Goal: Task Accomplishment & Management: Manage account settings

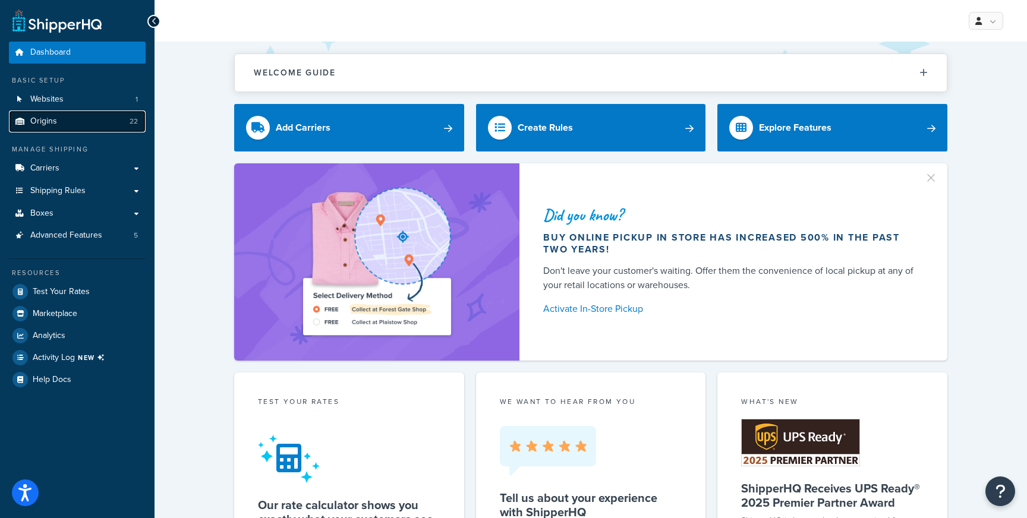
click at [94, 122] on link "Origins 22" at bounding box center [77, 122] width 137 height 22
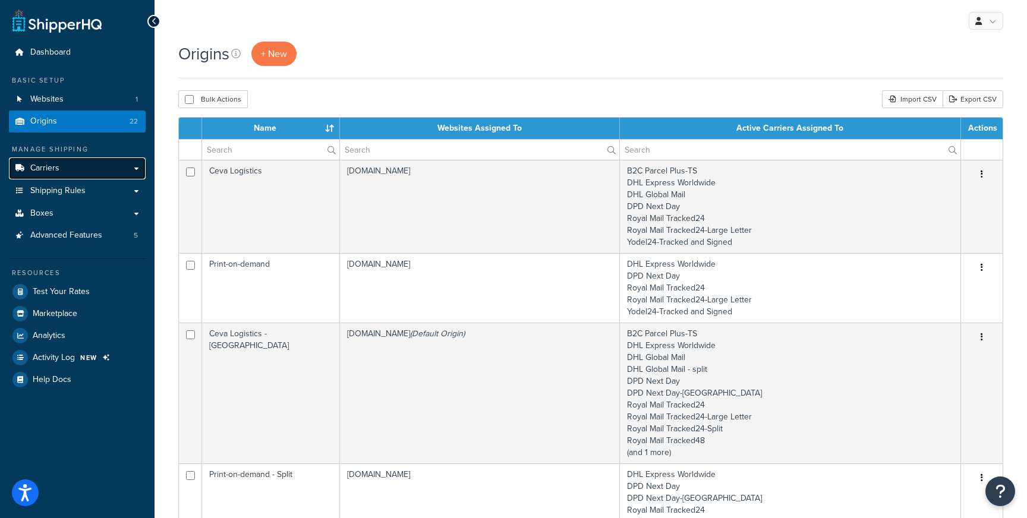
click at [77, 166] on link "Carriers" at bounding box center [77, 168] width 137 height 22
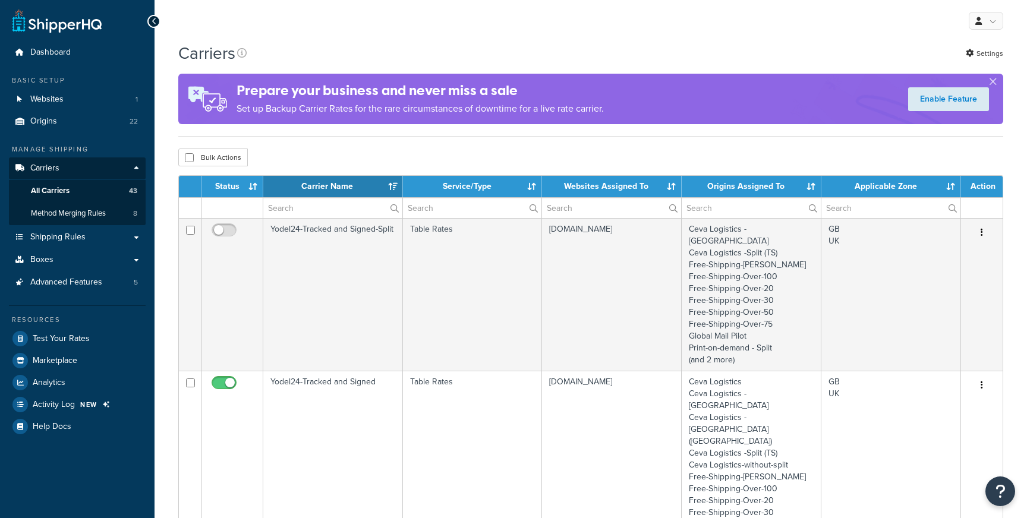
select select "15"
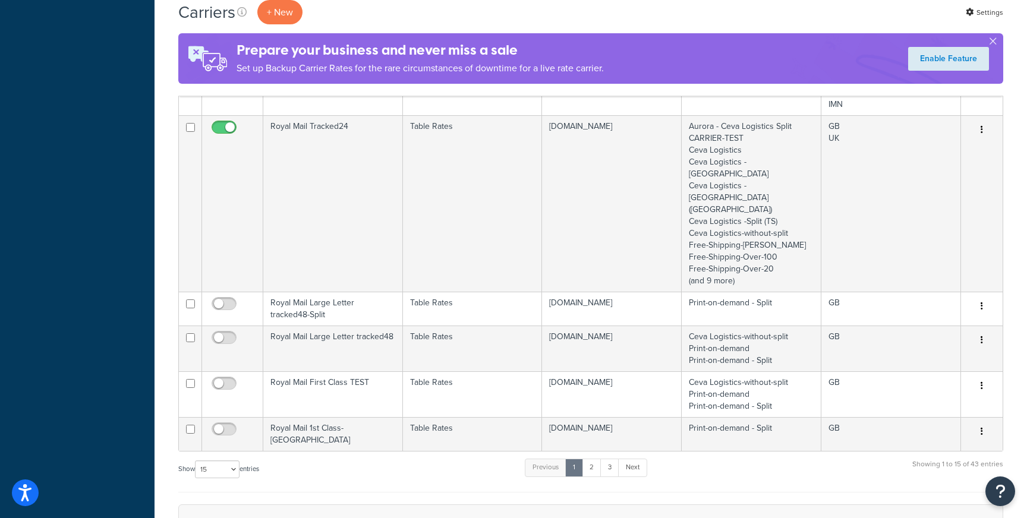
scroll to position [1302, 0]
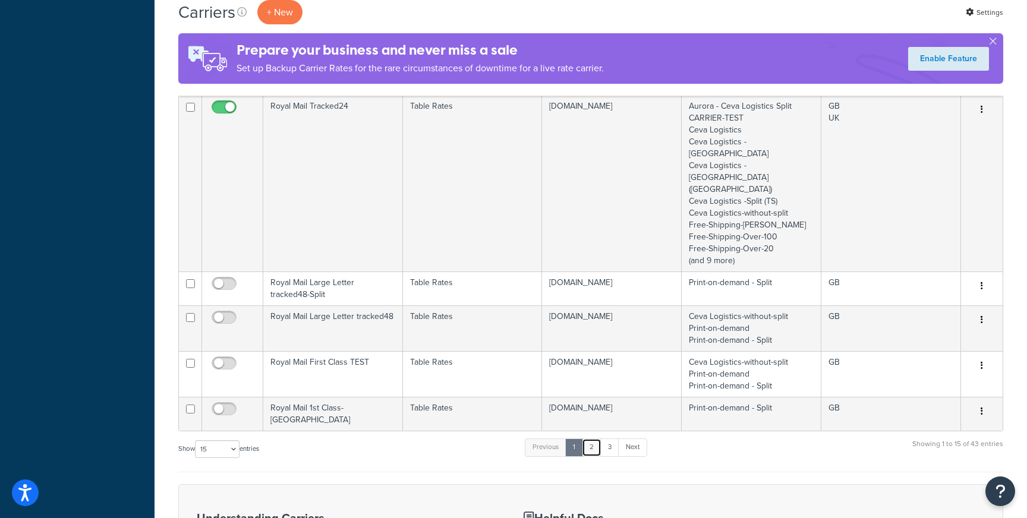
click at [592, 439] on link "2" at bounding box center [592, 448] width 20 height 18
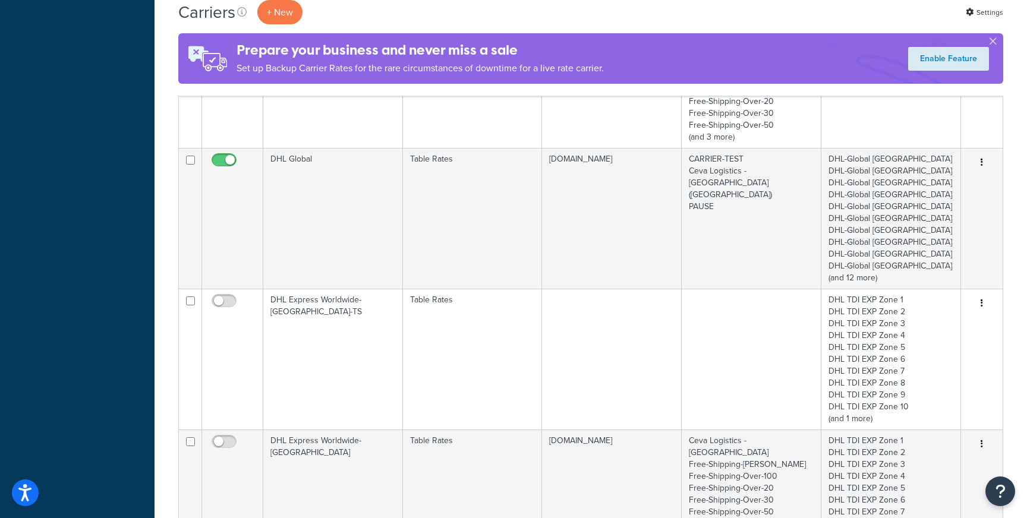
scroll to position [1376, 0]
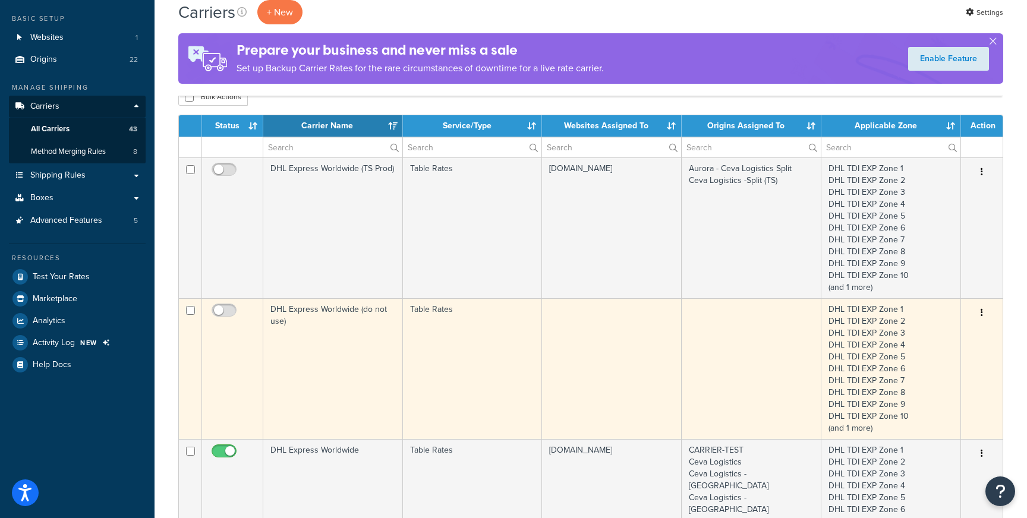
scroll to position [0, 0]
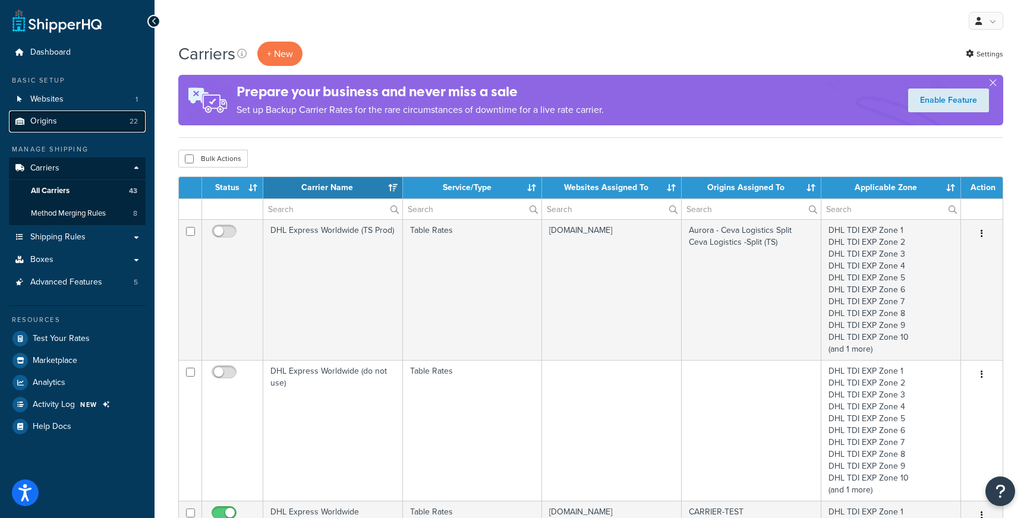
click at [84, 121] on link "Origins 22" at bounding box center [77, 122] width 137 height 22
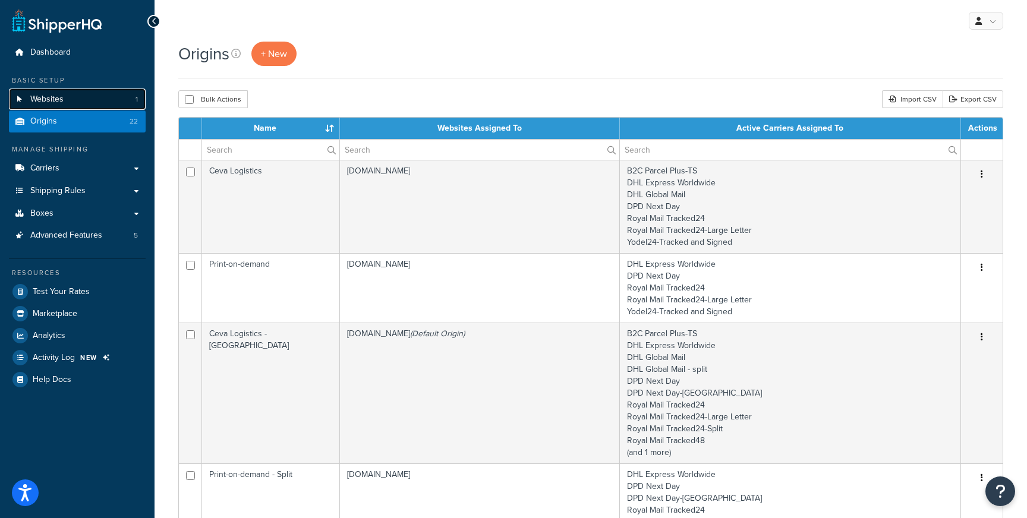
click at [77, 105] on link "Websites 1" at bounding box center [77, 100] width 137 height 22
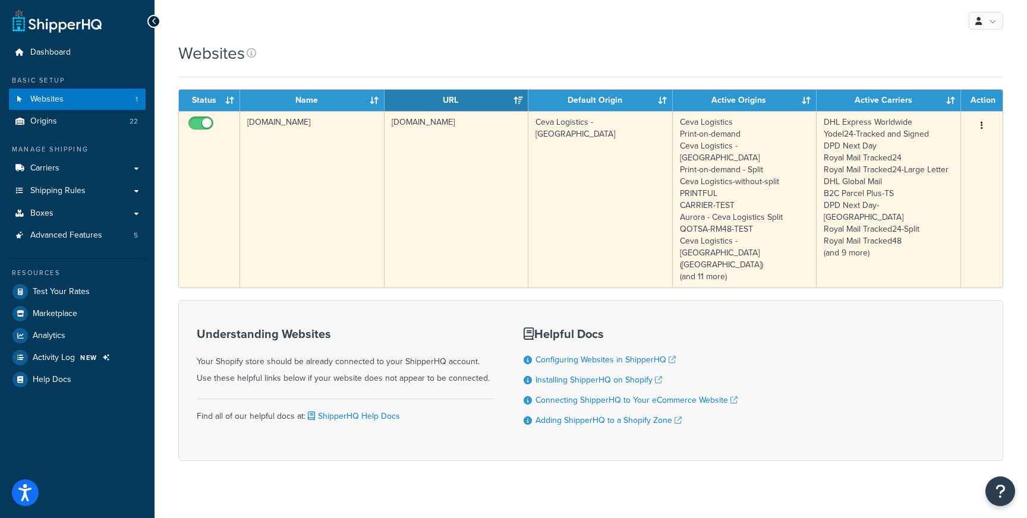
click at [442, 188] on td "umg-uk-sandbox.myshopify.com" at bounding box center [456, 199] width 144 height 176
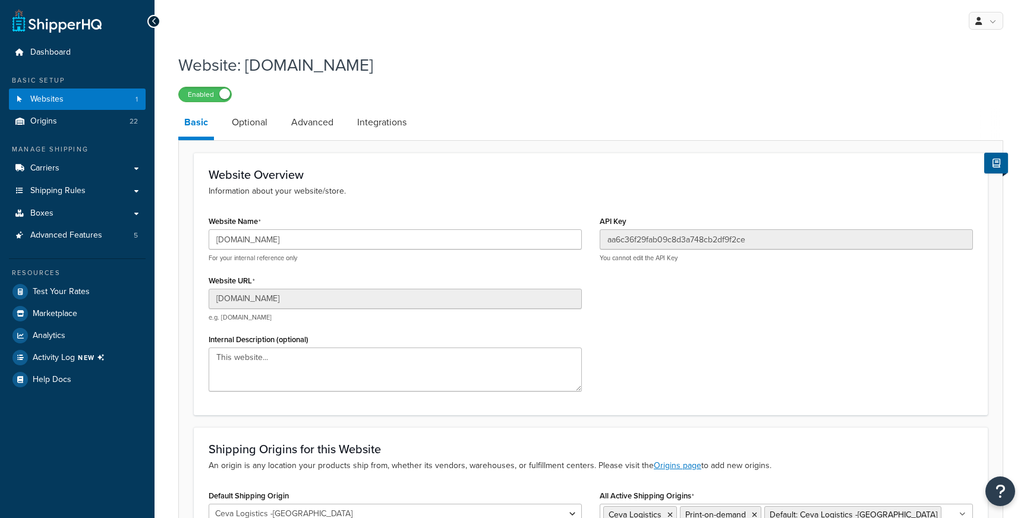
select select "90662"
click at [105, 101] on link "Websites 1" at bounding box center [77, 100] width 137 height 22
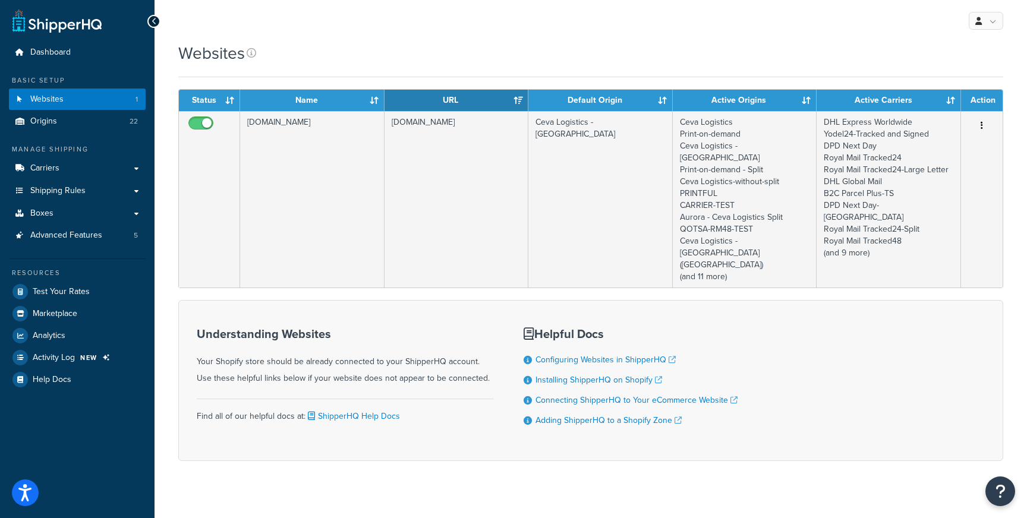
click at [477, 62] on div "Websites" at bounding box center [590, 53] width 825 height 23
click at [69, 168] on link "Carriers" at bounding box center [77, 168] width 137 height 22
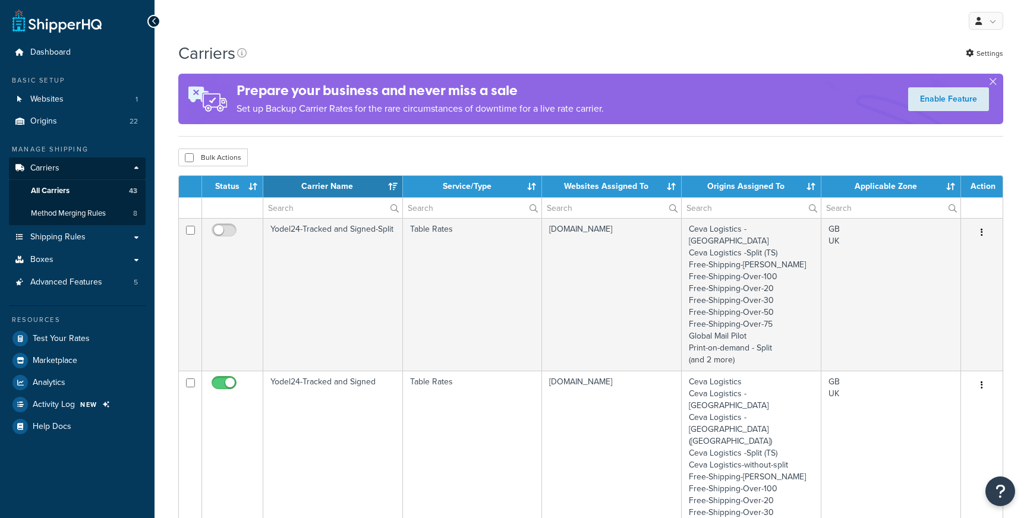
select select "15"
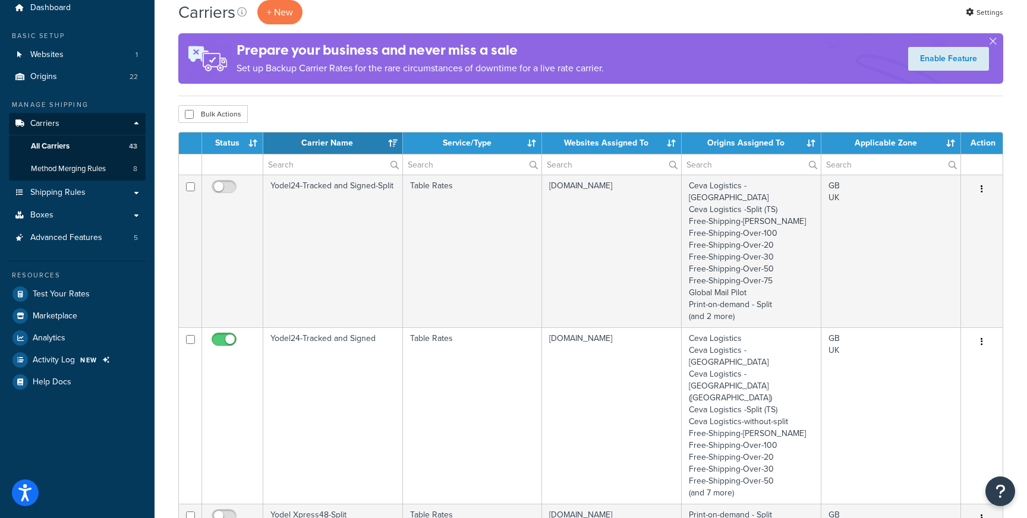
scroll to position [71, 0]
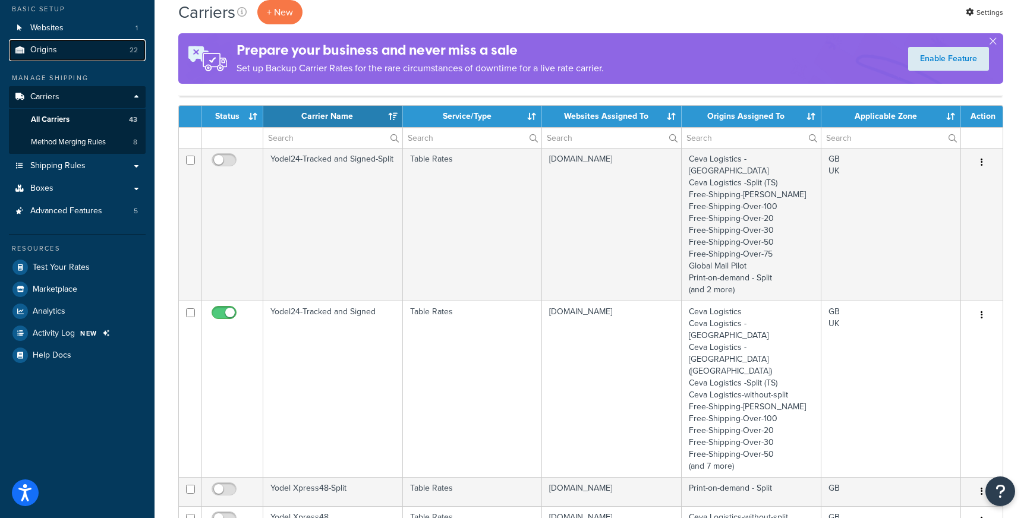
click at [97, 49] on link "Origins 22" at bounding box center [77, 50] width 137 height 22
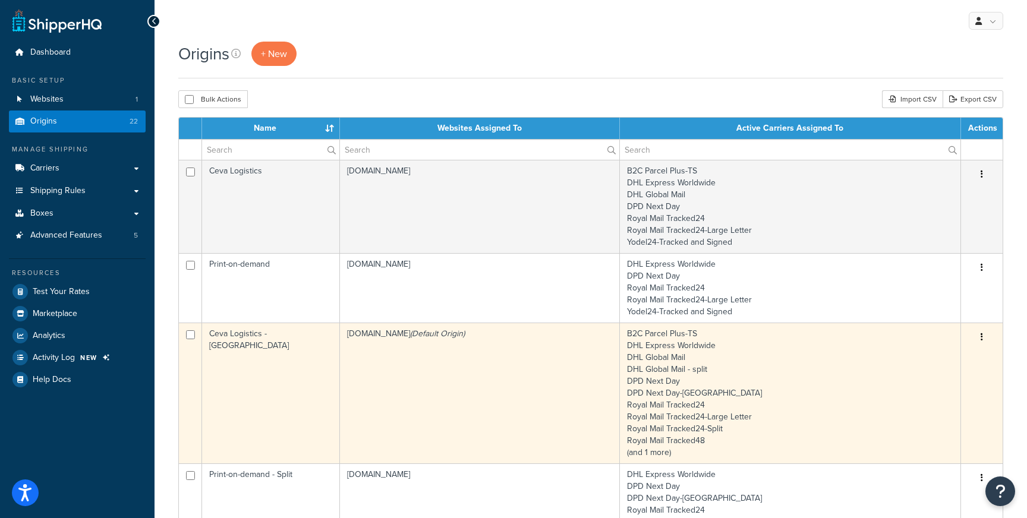
click at [282, 339] on td "Ceva Logistics -[GEOGRAPHIC_DATA]" at bounding box center [271, 393] width 138 height 141
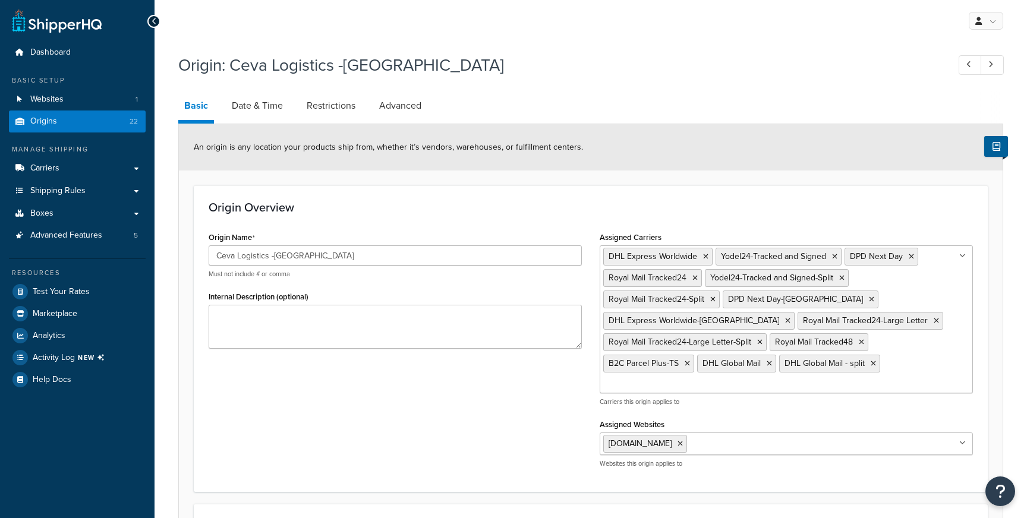
select select "1226"
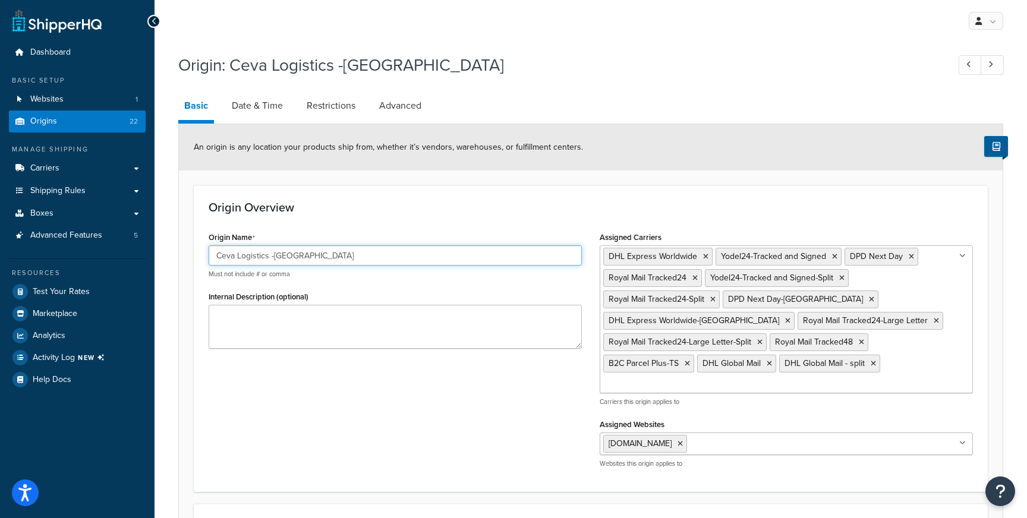
click at [319, 259] on input "Ceva Logistics -Split" at bounding box center [395, 255] width 373 height 20
click at [319, 259] on input "Ceva Logistics -[GEOGRAPHIC_DATA]" at bounding box center [395, 255] width 373 height 20
click at [318, 259] on input "Ceva Logistics -Split" at bounding box center [395, 255] width 373 height 20
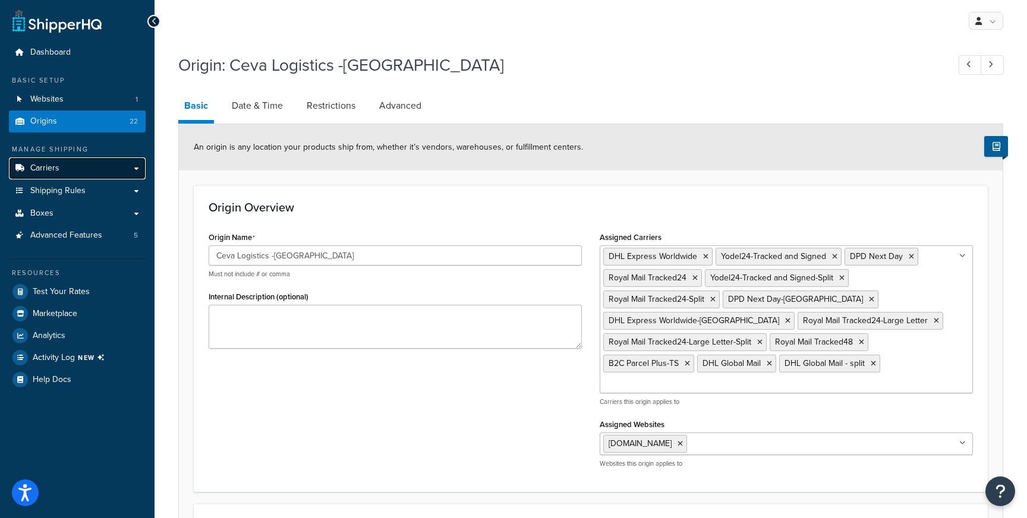
click at [56, 175] on link "Carriers" at bounding box center [77, 168] width 137 height 22
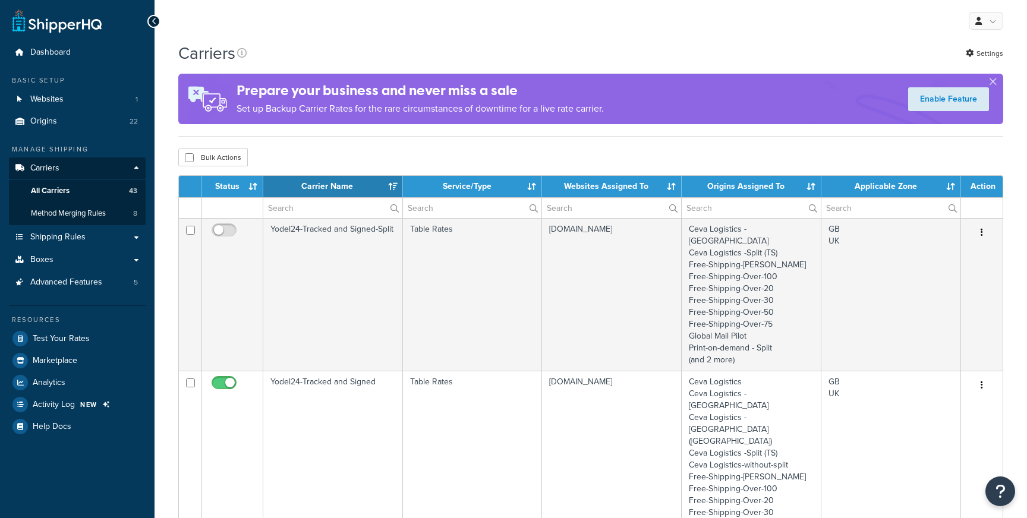
select select "15"
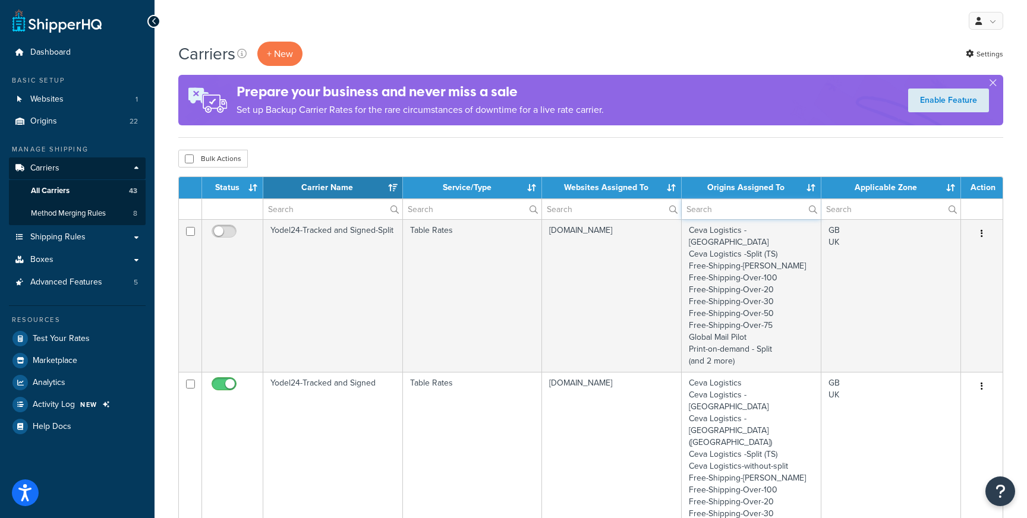
click at [714, 211] on input "text" at bounding box center [751, 209] width 139 height 20
paste input "Ceva Logistics -[GEOGRAPHIC_DATA]"
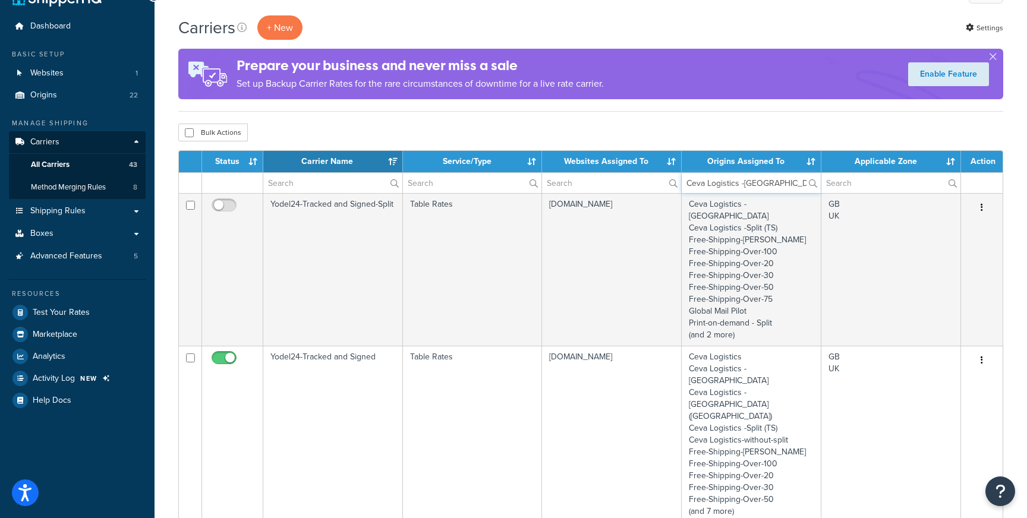
scroll to position [5, 0]
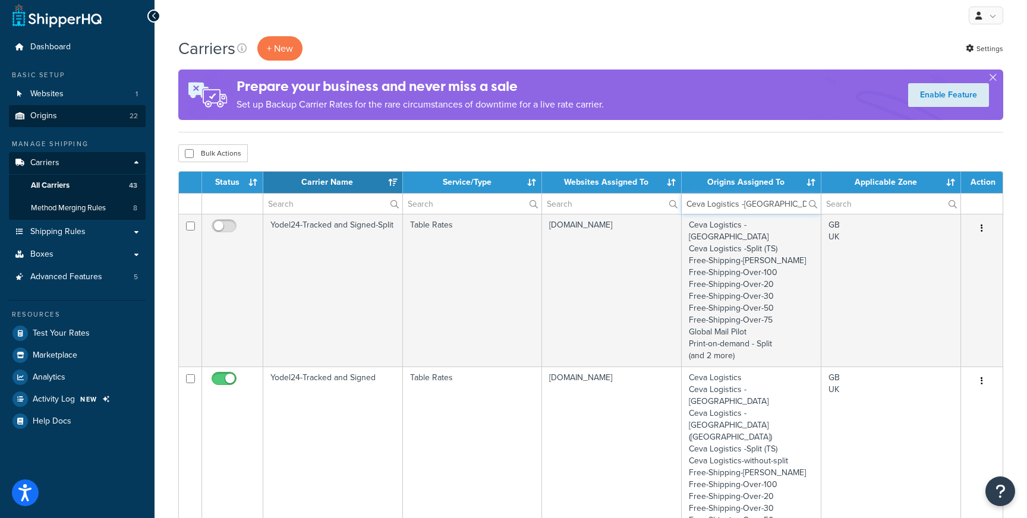
type input "Ceva Logistics -[GEOGRAPHIC_DATA]"
click at [92, 117] on link "Origins 22" at bounding box center [77, 116] width 137 height 22
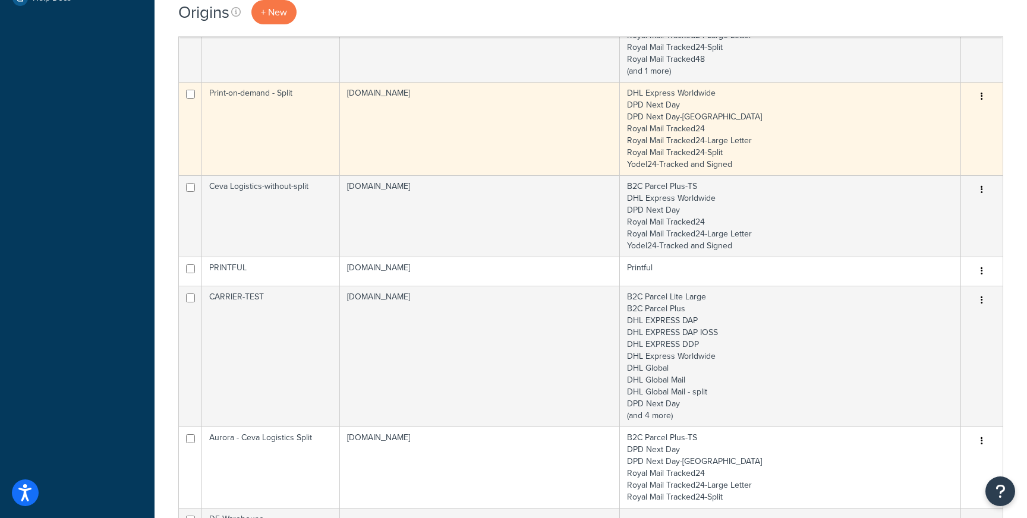
scroll to position [660, 0]
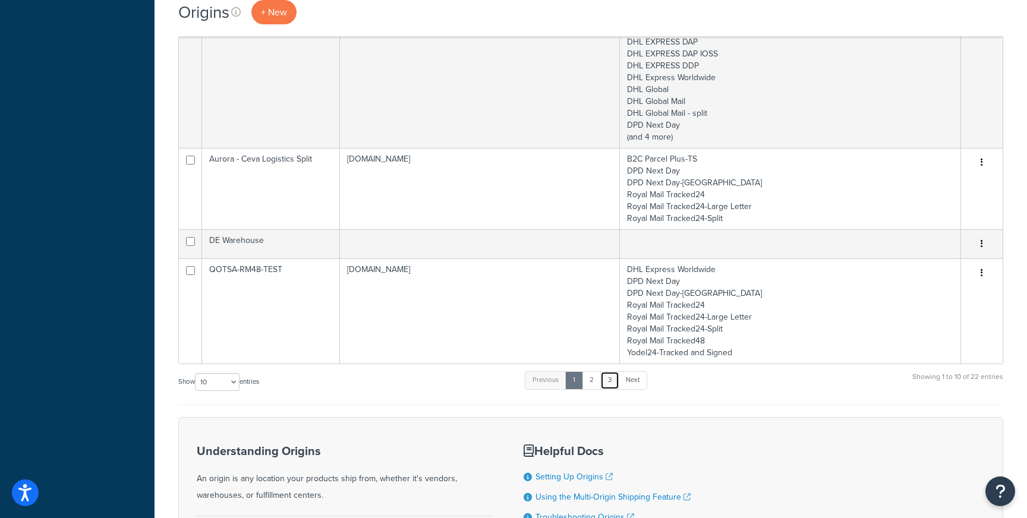
click at [605, 384] on link "3" at bounding box center [609, 380] width 19 height 18
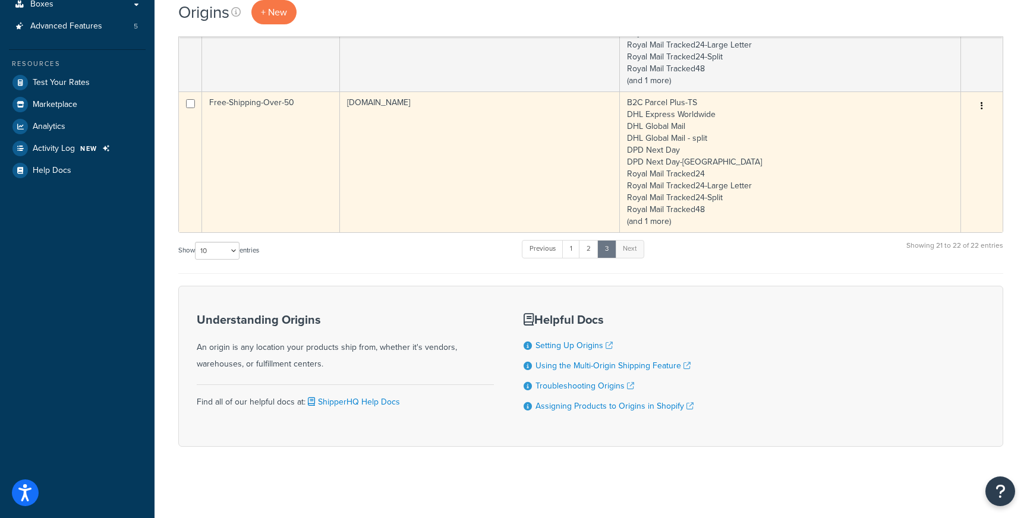
scroll to position [0, 0]
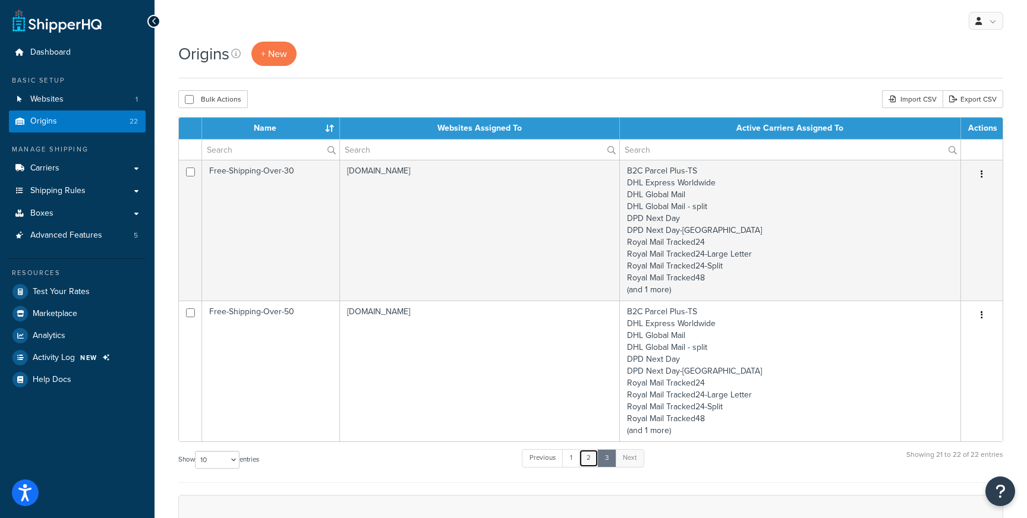
click at [590, 462] on link "2" at bounding box center [589, 458] width 20 height 18
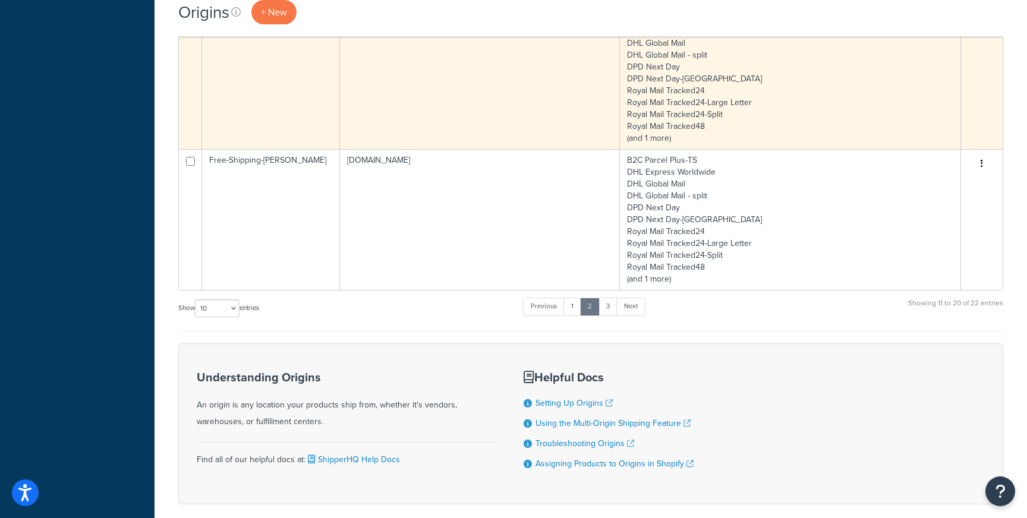
scroll to position [1193, 0]
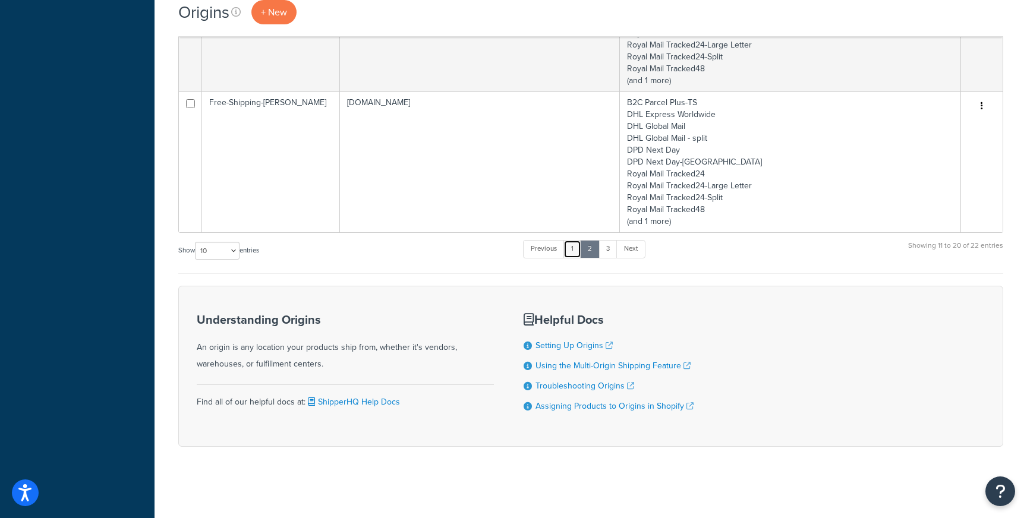
click at [578, 245] on link "1" at bounding box center [572, 249] width 18 height 18
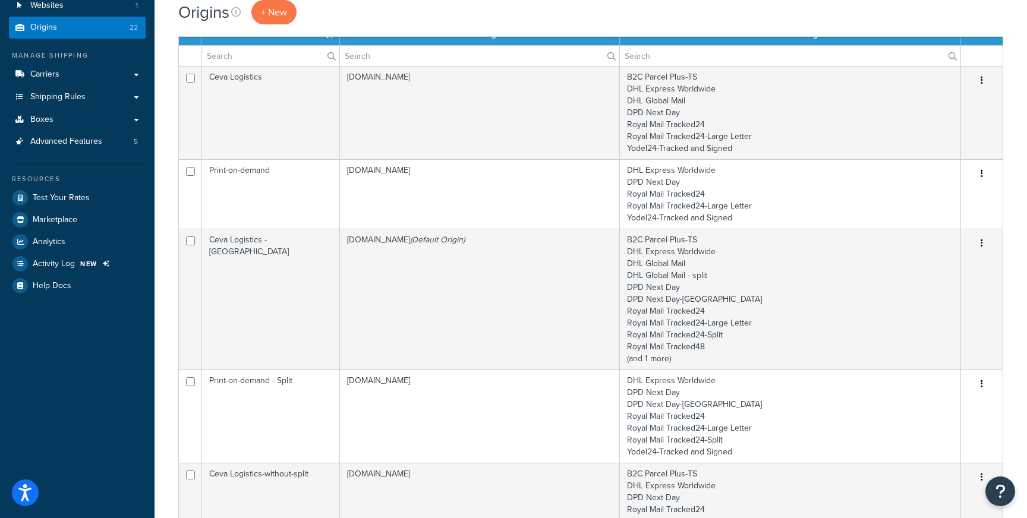
scroll to position [0, 0]
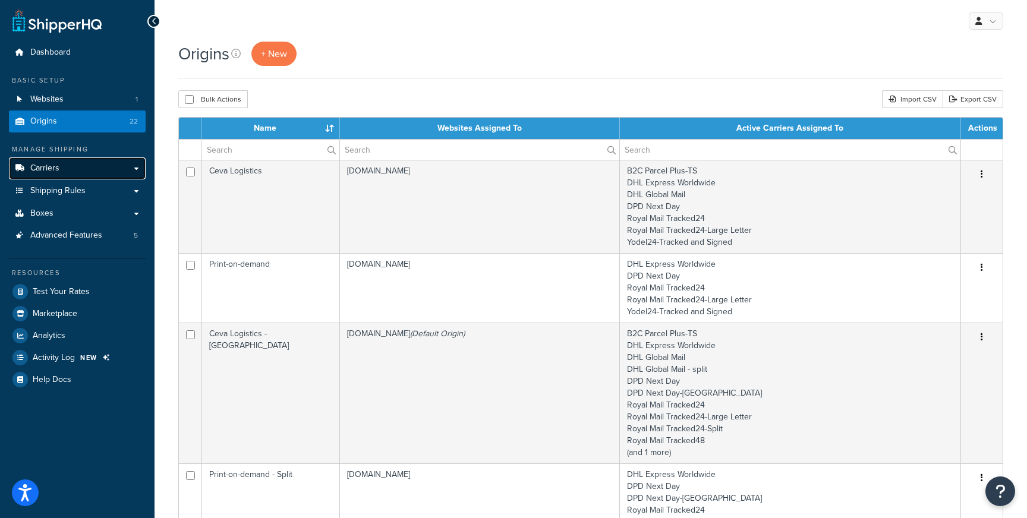
click at [80, 170] on link "Carriers" at bounding box center [77, 168] width 137 height 22
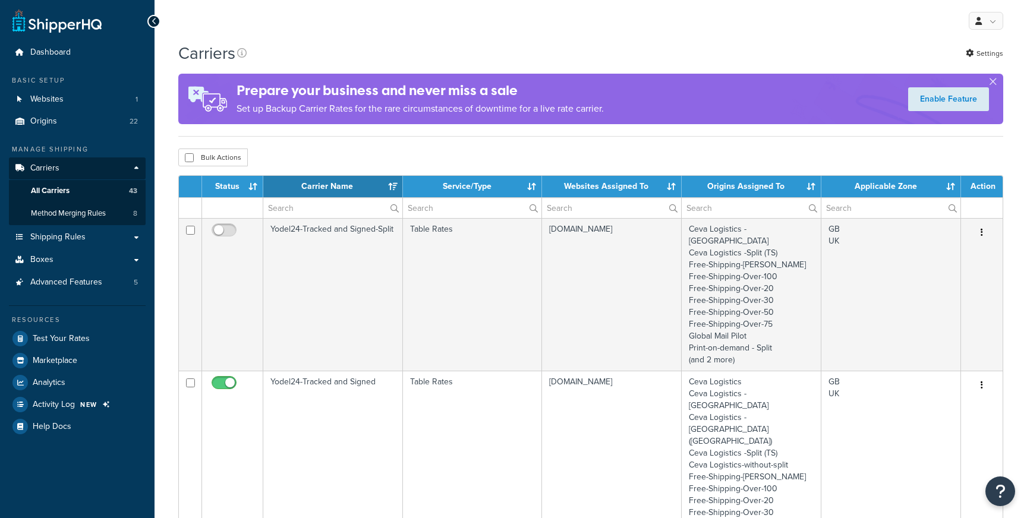
select select "15"
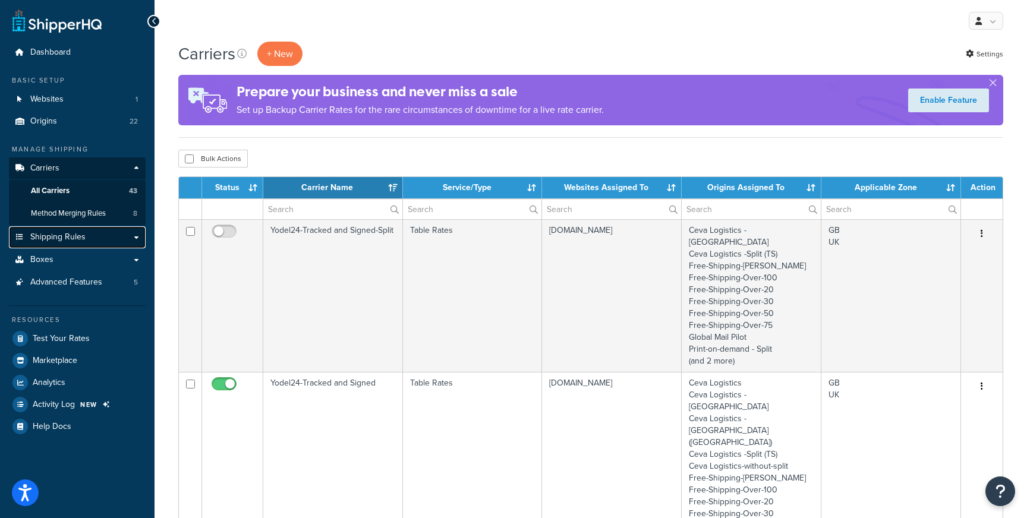
click at [76, 242] on span "Shipping Rules" at bounding box center [57, 237] width 55 height 10
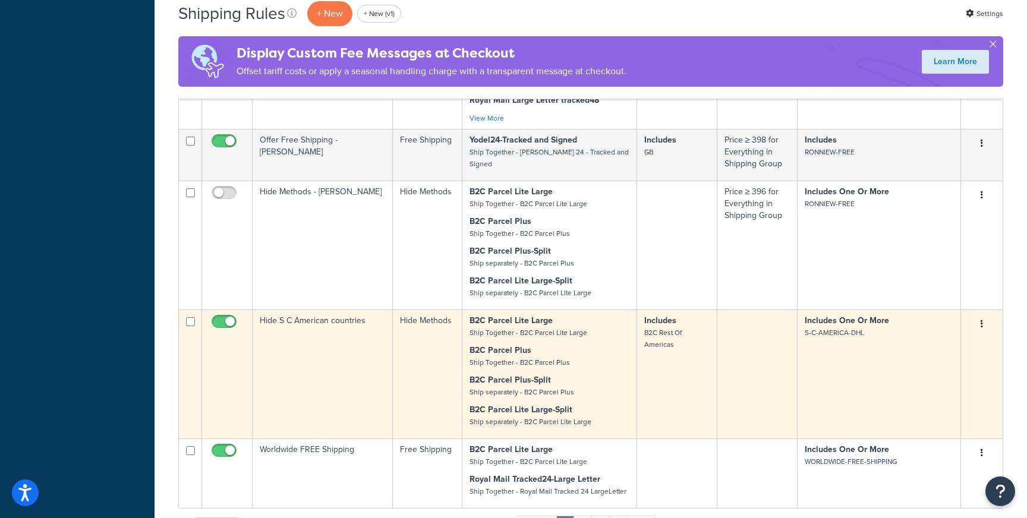
scroll to position [704, 0]
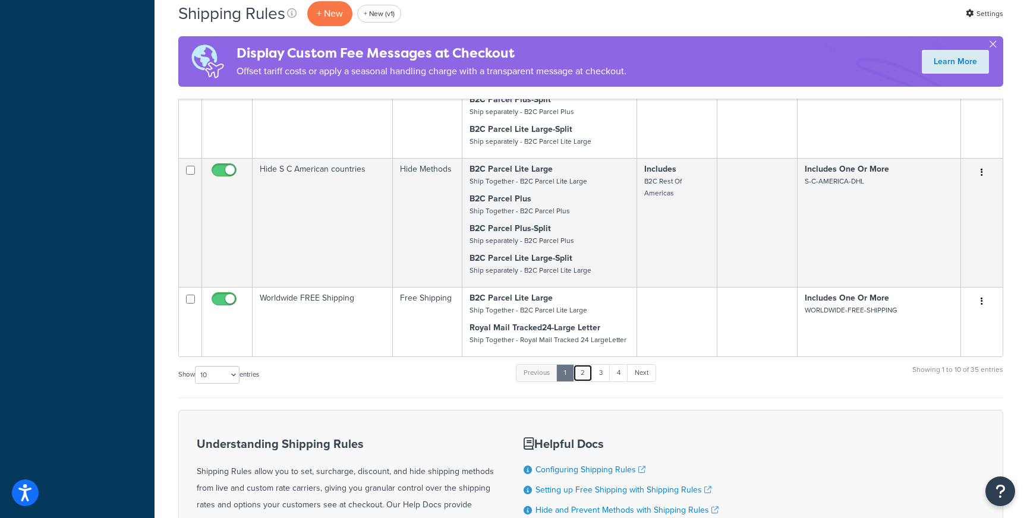
click at [586, 376] on link "2" at bounding box center [583, 373] width 20 height 18
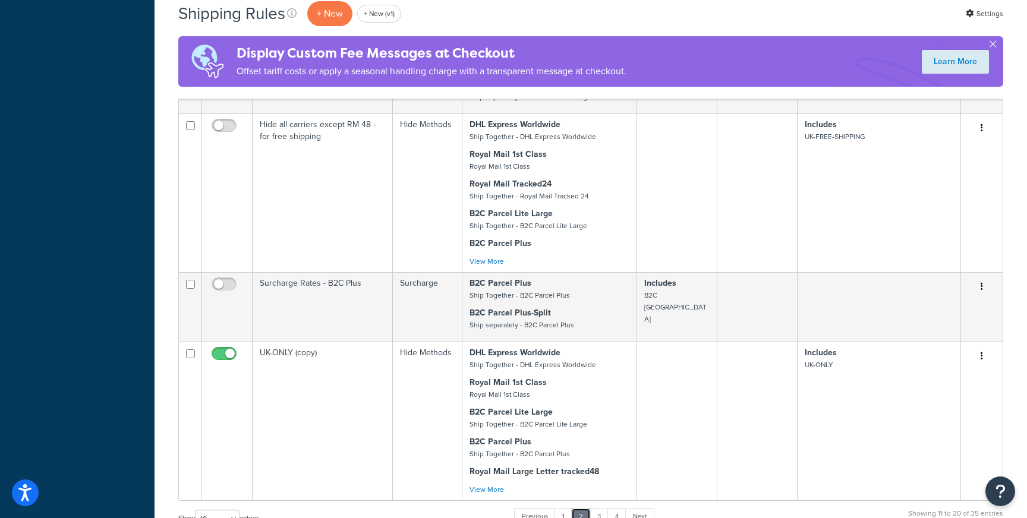
scroll to position [1124, 0]
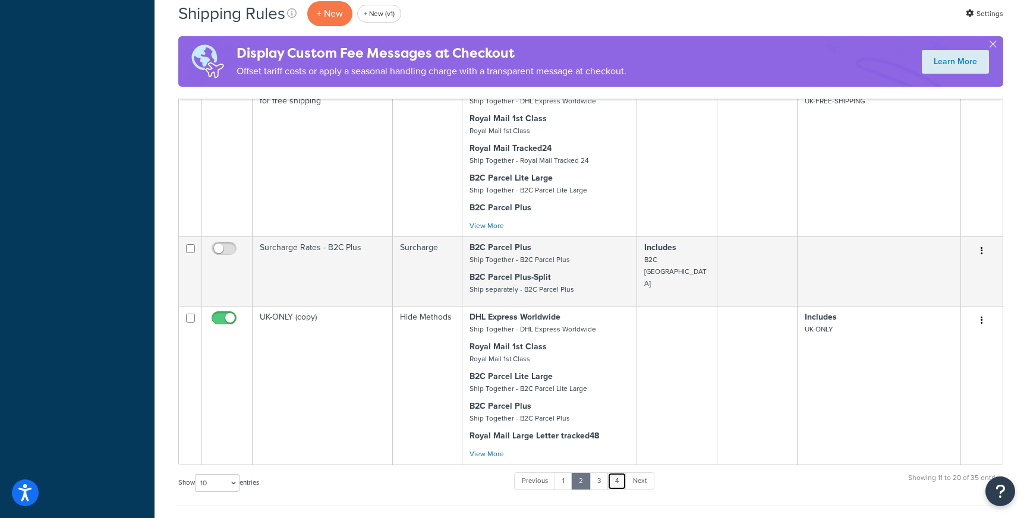
click at [622, 472] on link "4" at bounding box center [616, 481] width 19 height 18
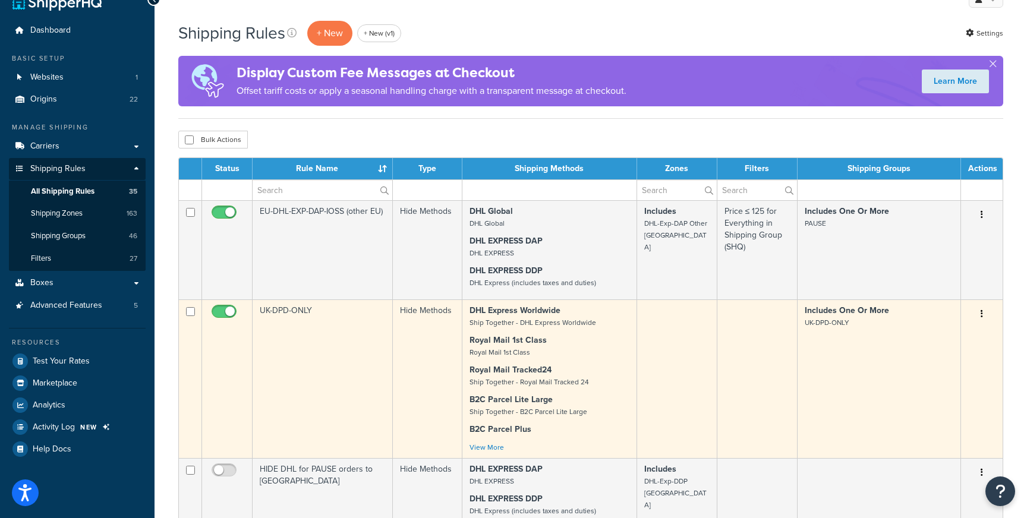
scroll to position [0, 0]
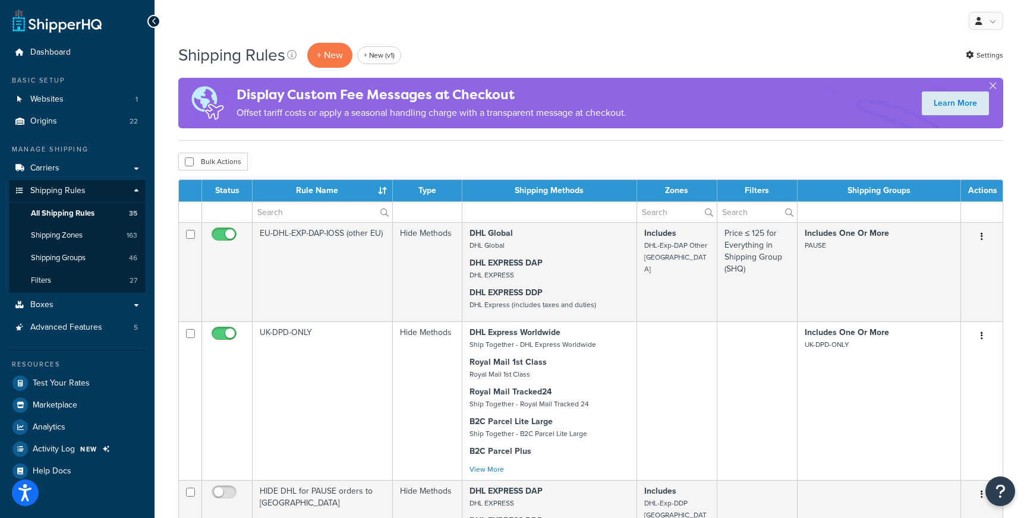
click at [629, 159] on div "Bulk Actions Duplicate Delete" at bounding box center [590, 162] width 825 height 18
click at [77, 235] on span "Shipping Zones" at bounding box center [57, 236] width 52 height 10
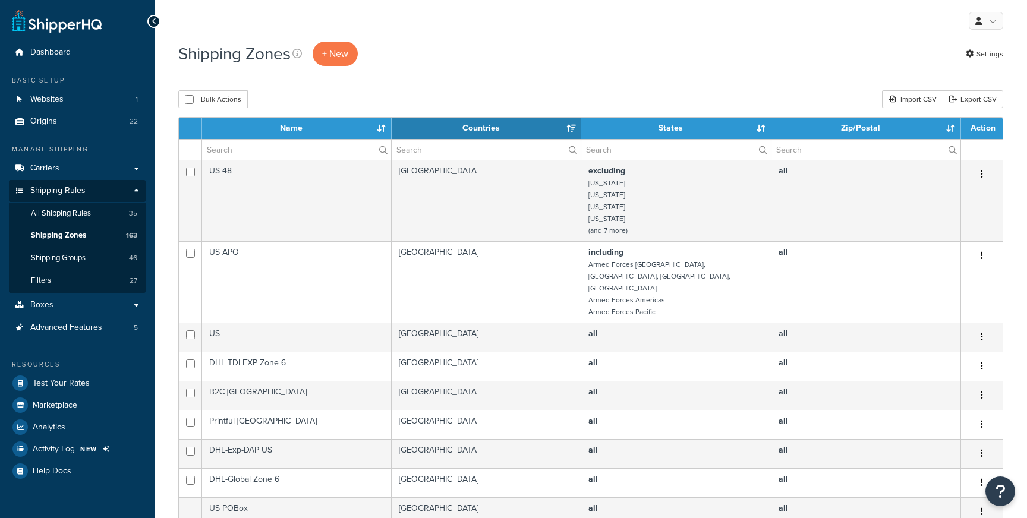
select select "15"
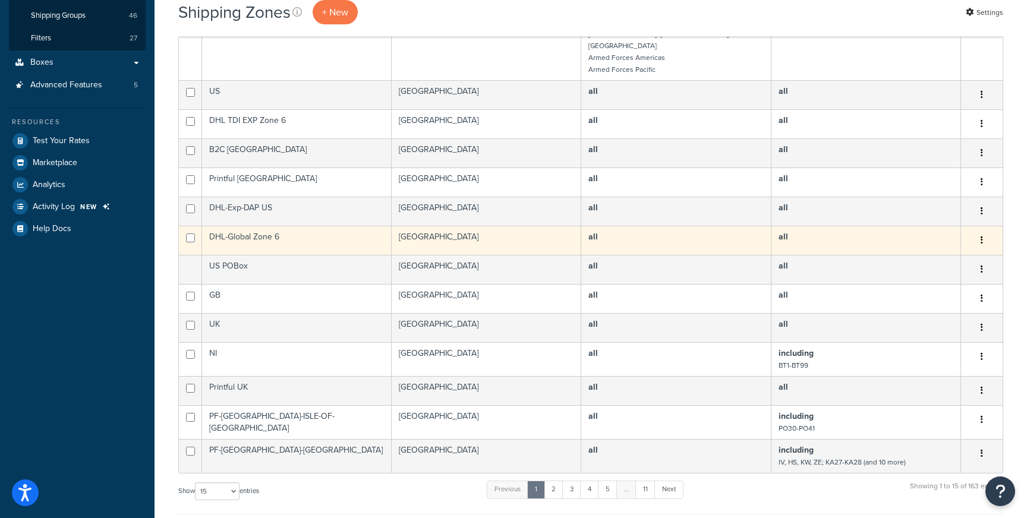
scroll to position [479, 0]
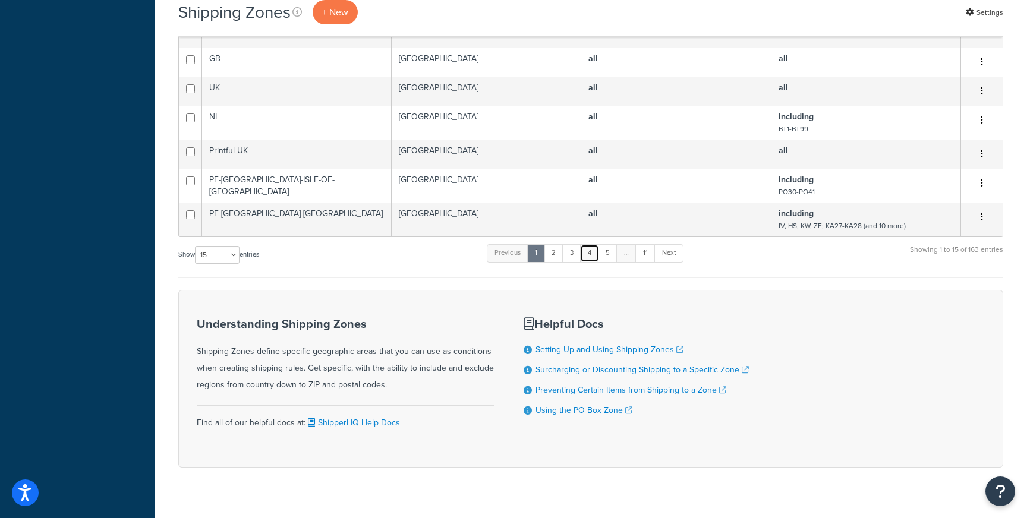
click at [588, 244] on link "4" at bounding box center [589, 253] width 19 height 18
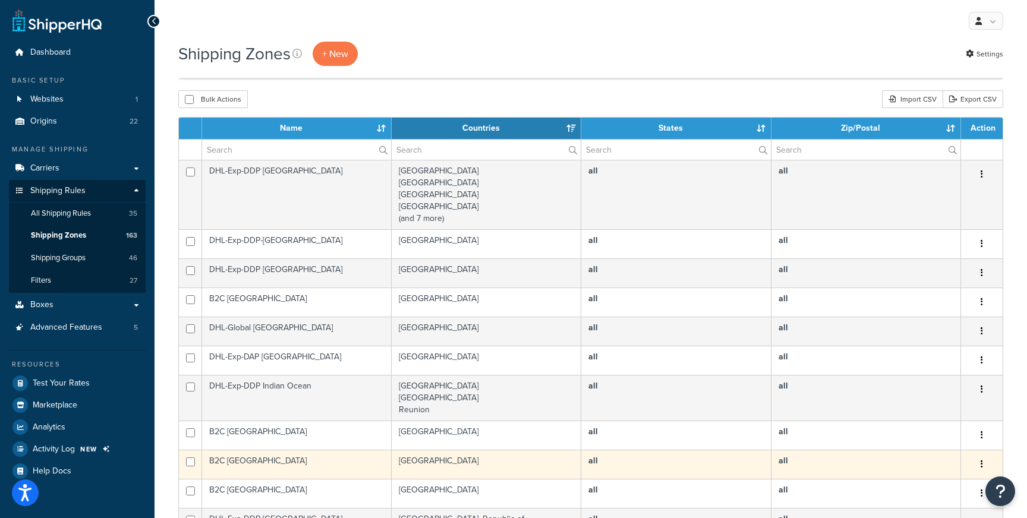
scroll to position [355, 0]
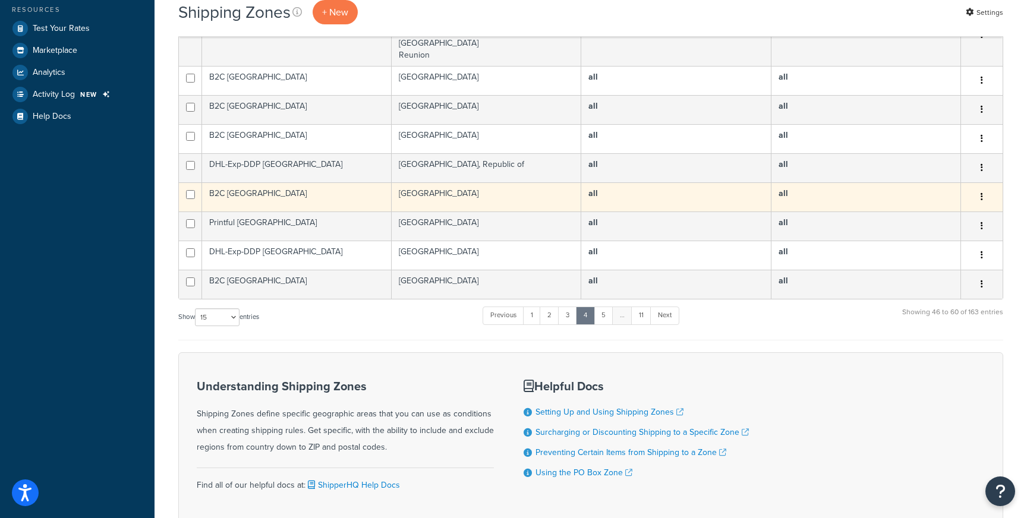
click at [334, 195] on td "B2C [GEOGRAPHIC_DATA]" at bounding box center [297, 196] width 190 height 29
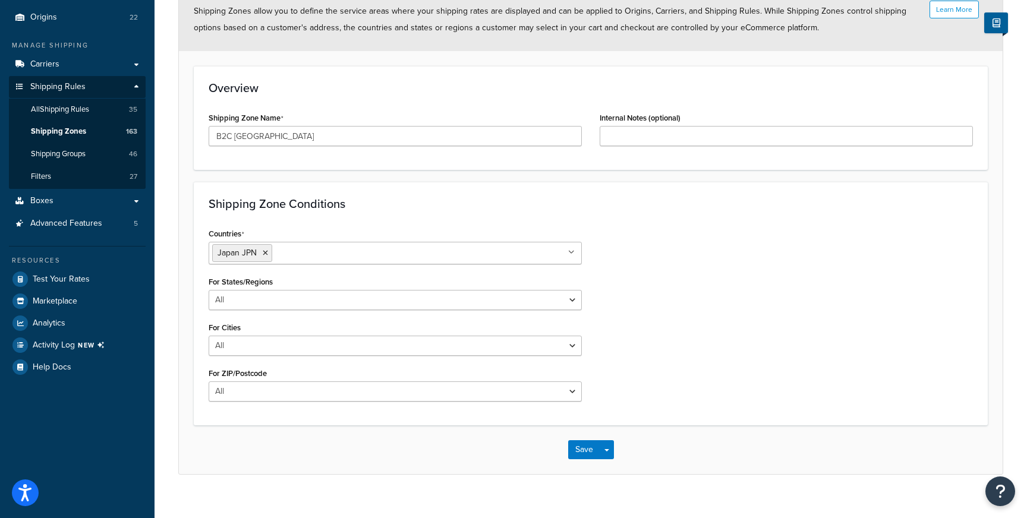
scroll to position [120, 0]
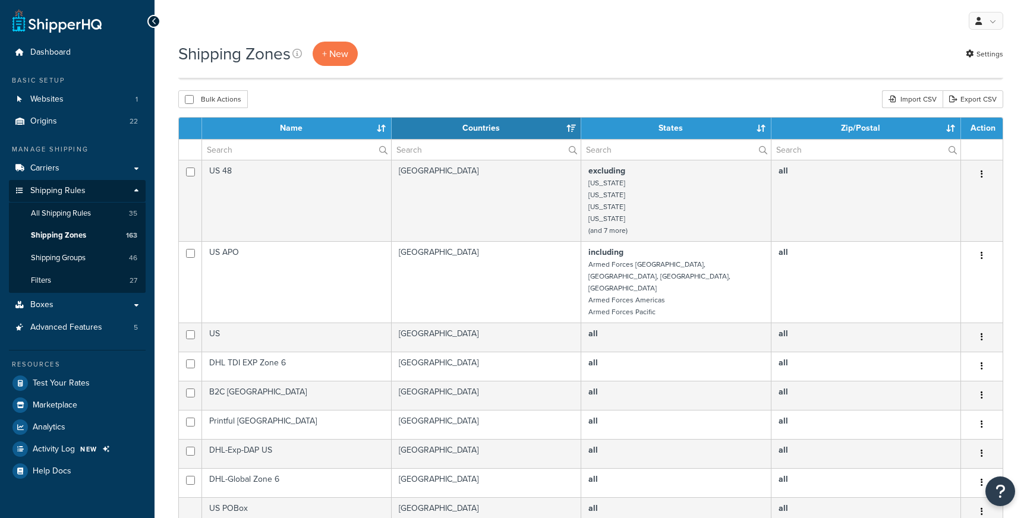
select select "15"
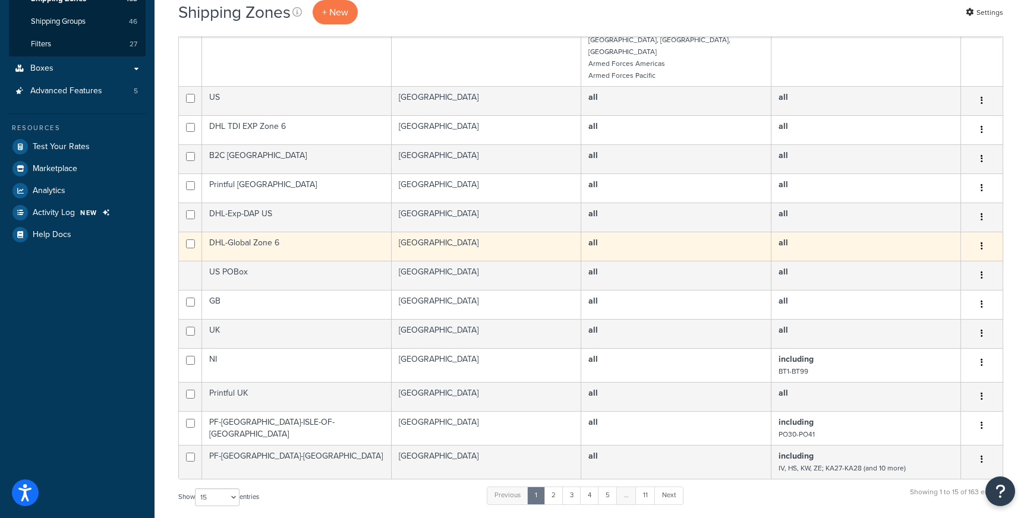
scroll to position [200, 0]
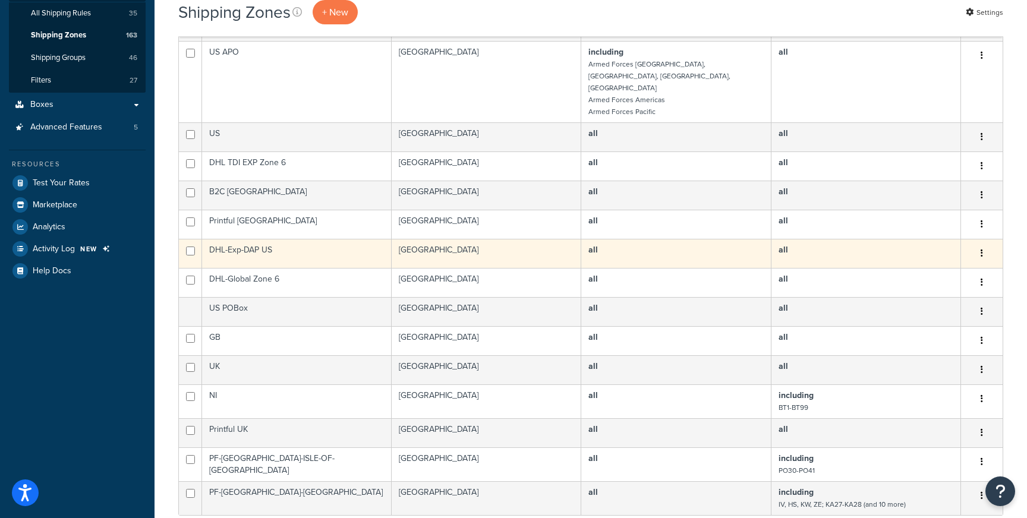
click at [311, 239] on td "DHL-Exp-DAP US" at bounding box center [297, 253] width 190 height 29
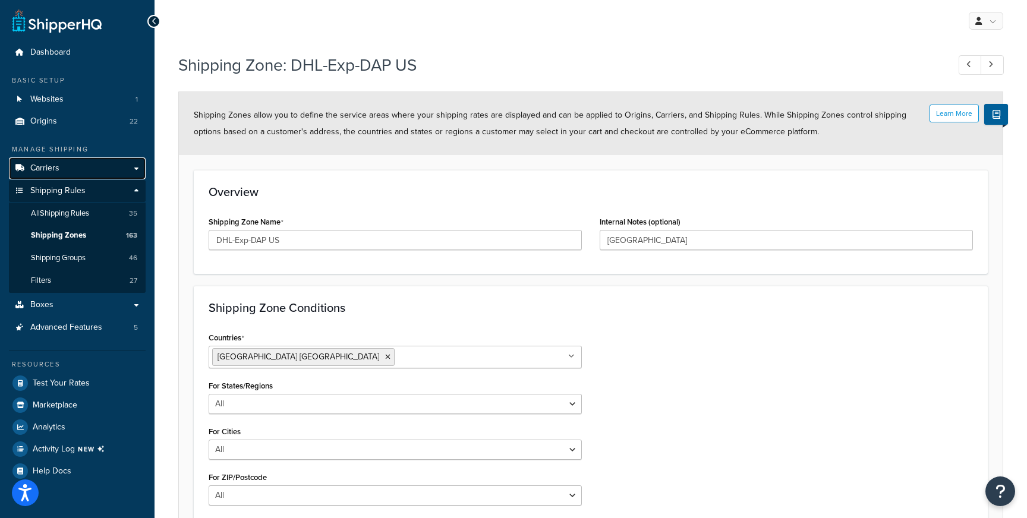
click at [73, 162] on link "Carriers" at bounding box center [77, 168] width 137 height 22
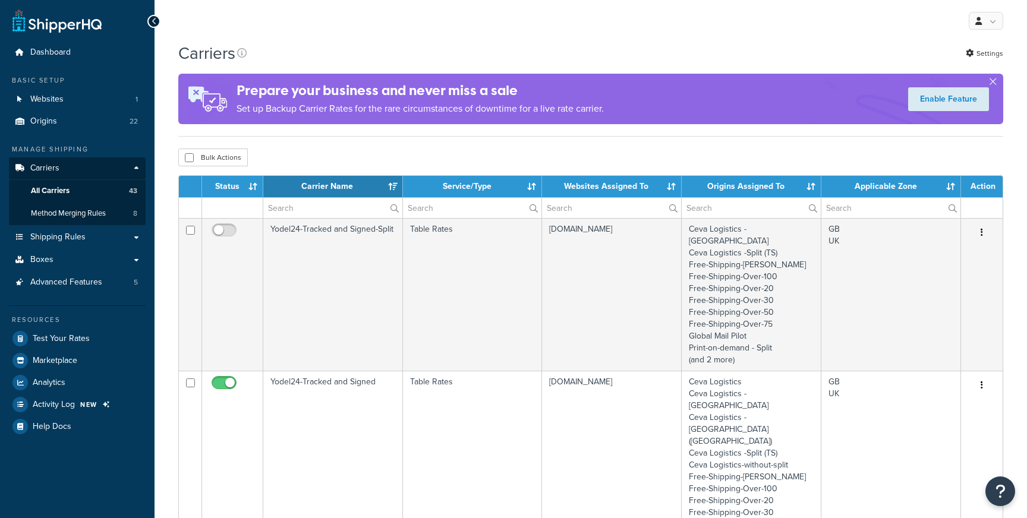
select select "15"
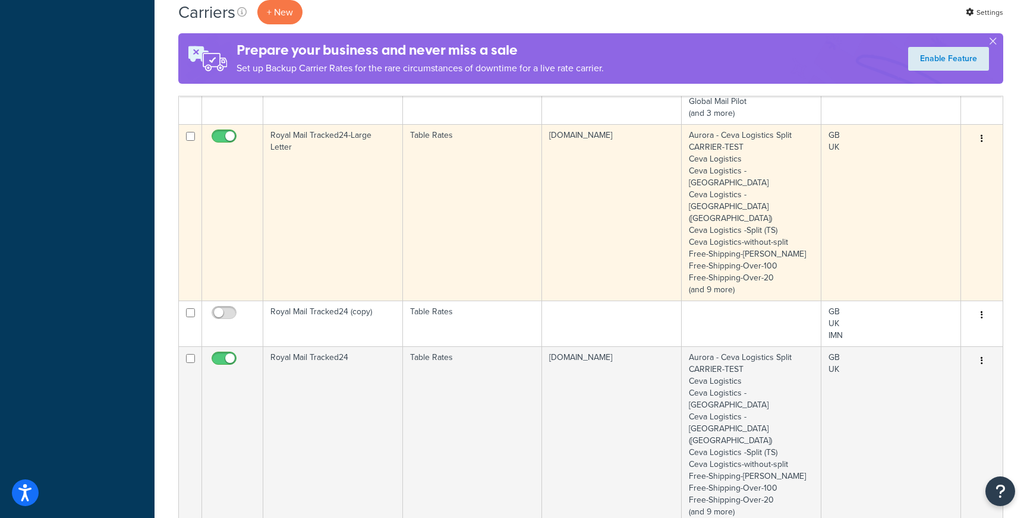
scroll to position [1222, 0]
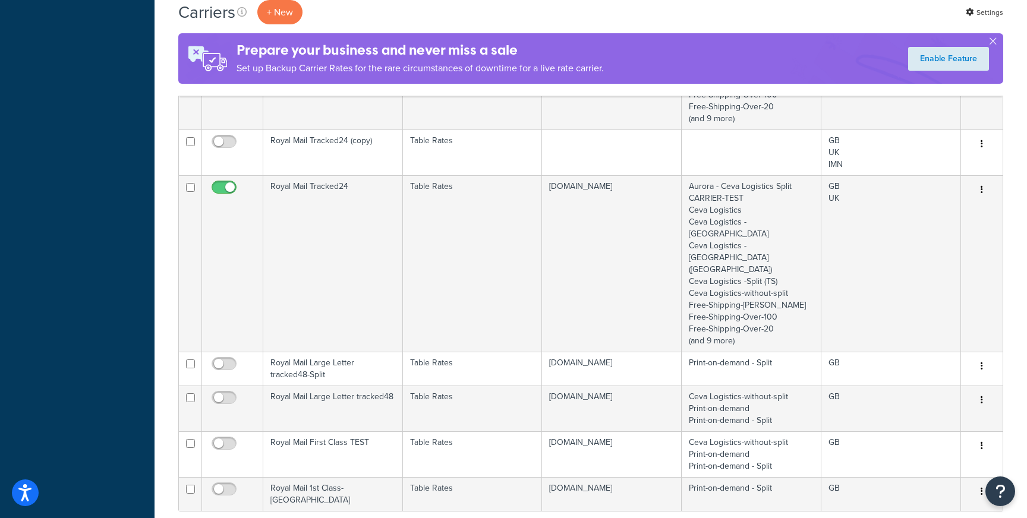
click at [615, 518] on link "3" at bounding box center [609, 528] width 19 height 18
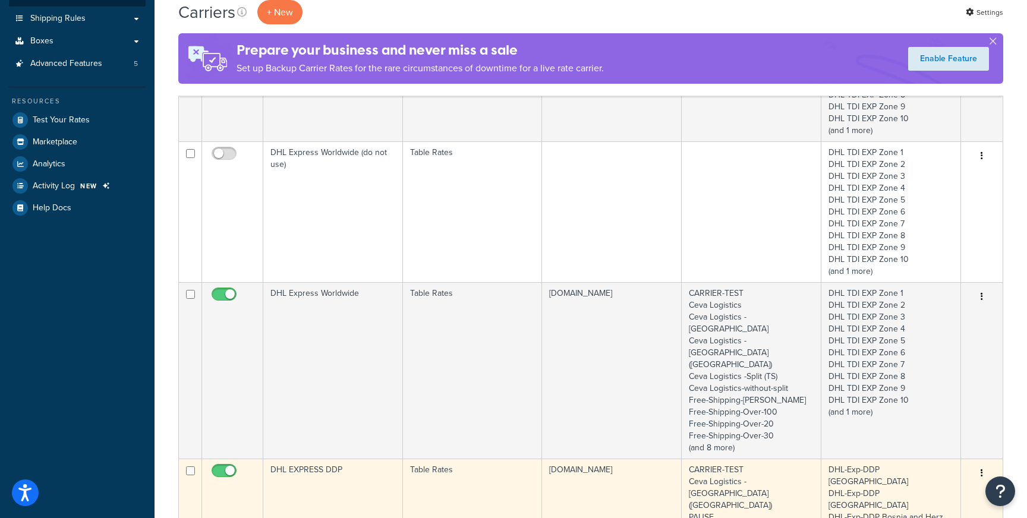
scroll to position [0, 0]
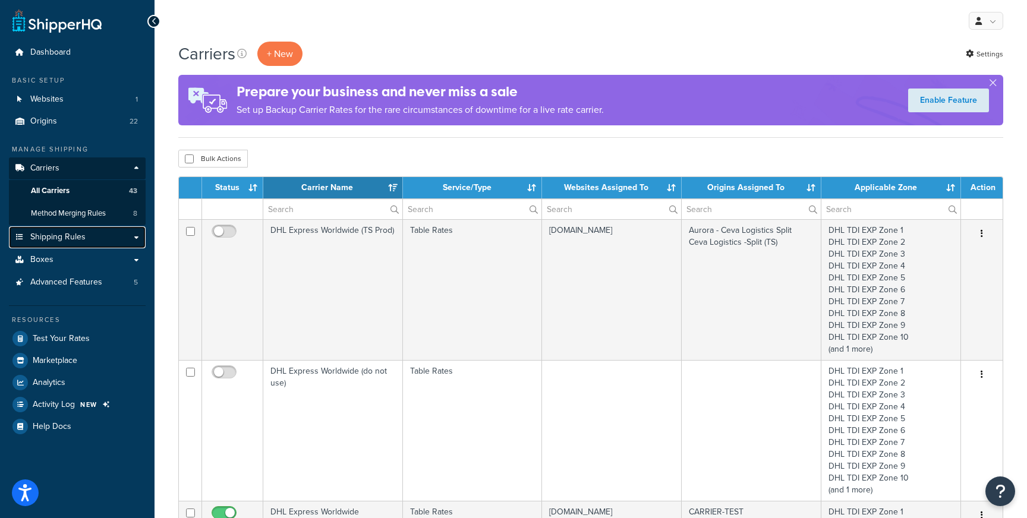
click at [93, 239] on link "Shipping Rules" at bounding box center [77, 237] width 137 height 22
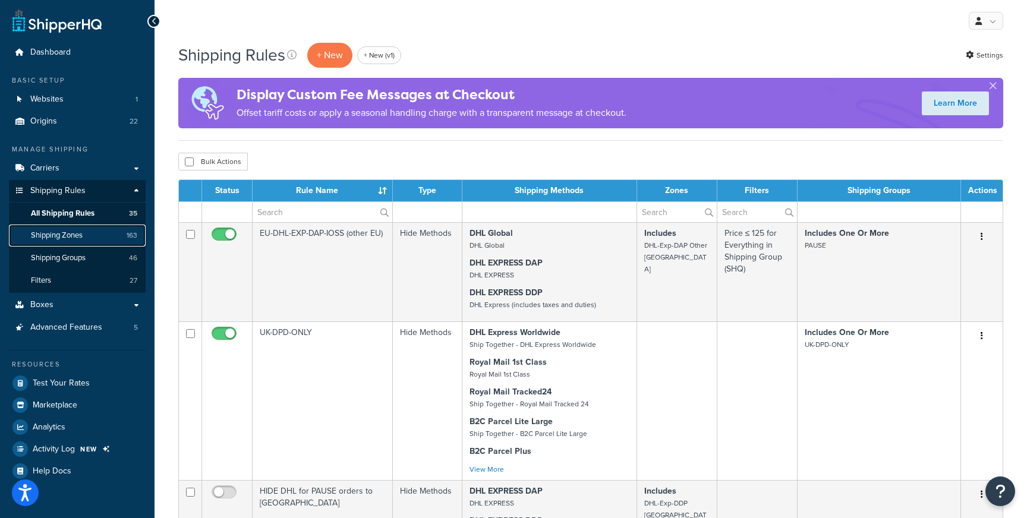
click at [53, 236] on span "Shipping Zones" at bounding box center [57, 236] width 52 height 10
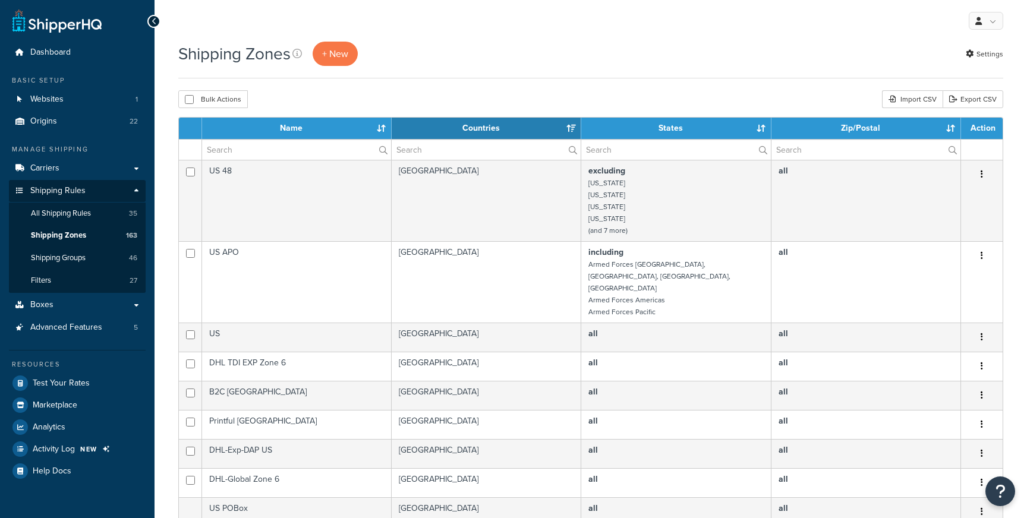
select select "15"
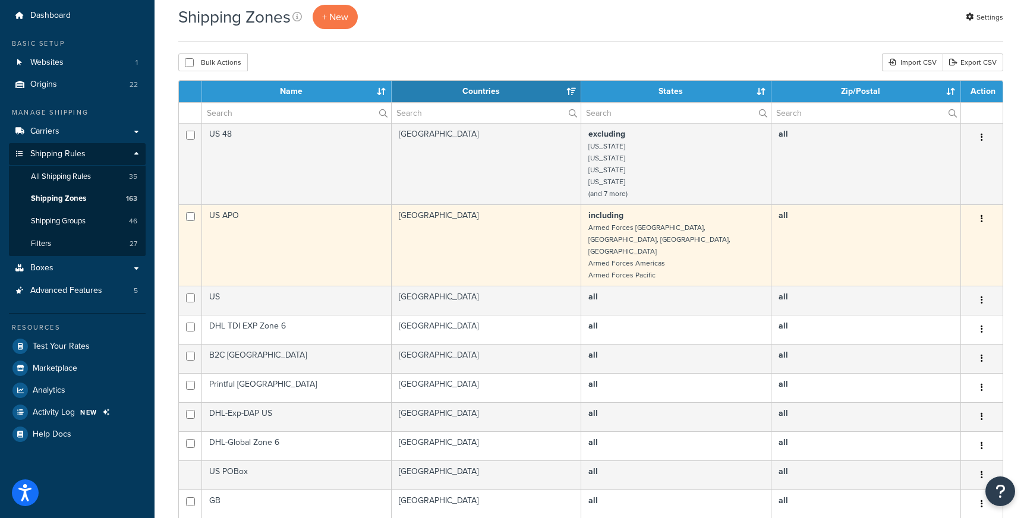
scroll to position [64, 0]
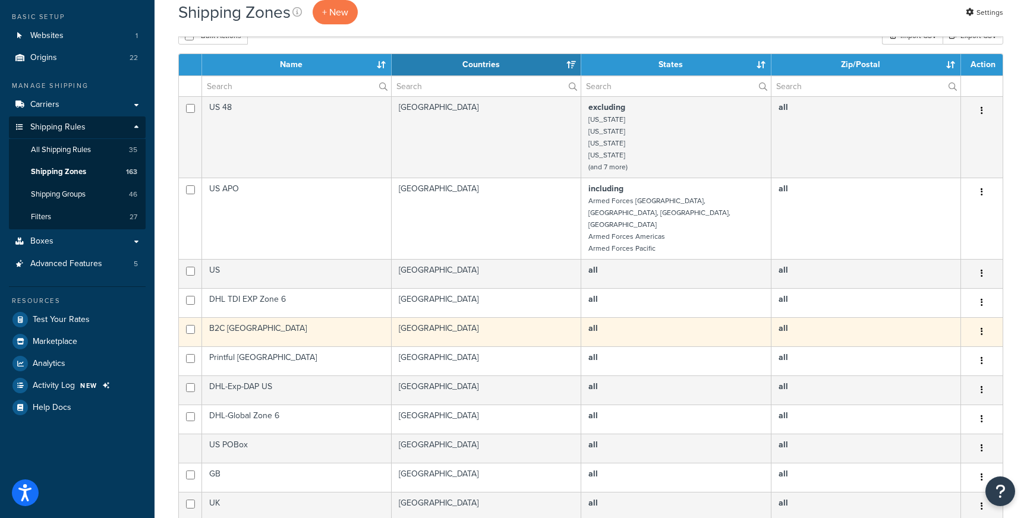
click at [302, 317] on td "B2C [GEOGRAPHIC_DATA]" at bounding box center [297, 331] width 190 height 29
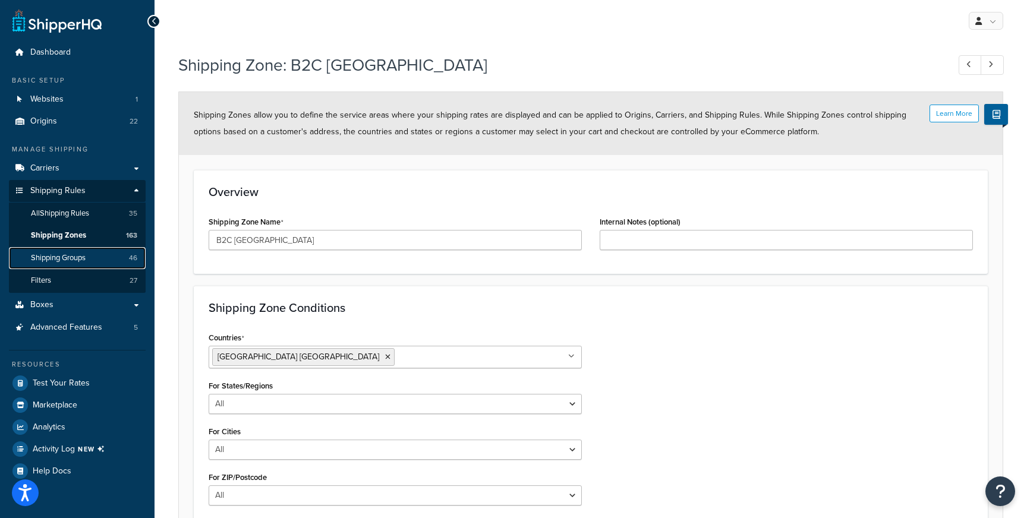
click at [81, 250] on link "Shipping Groups 46" at bounding box center [77, 258] width 137 height 22
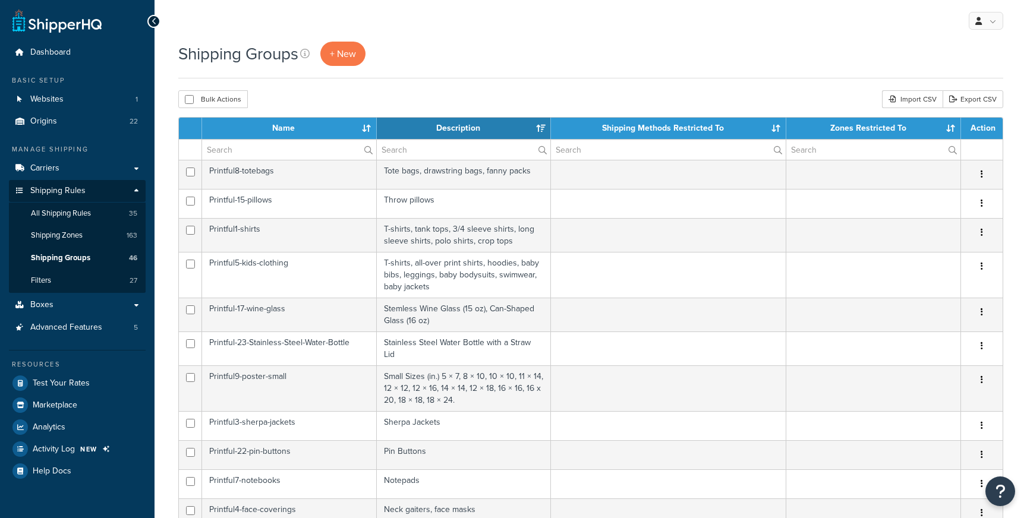
select select "15"
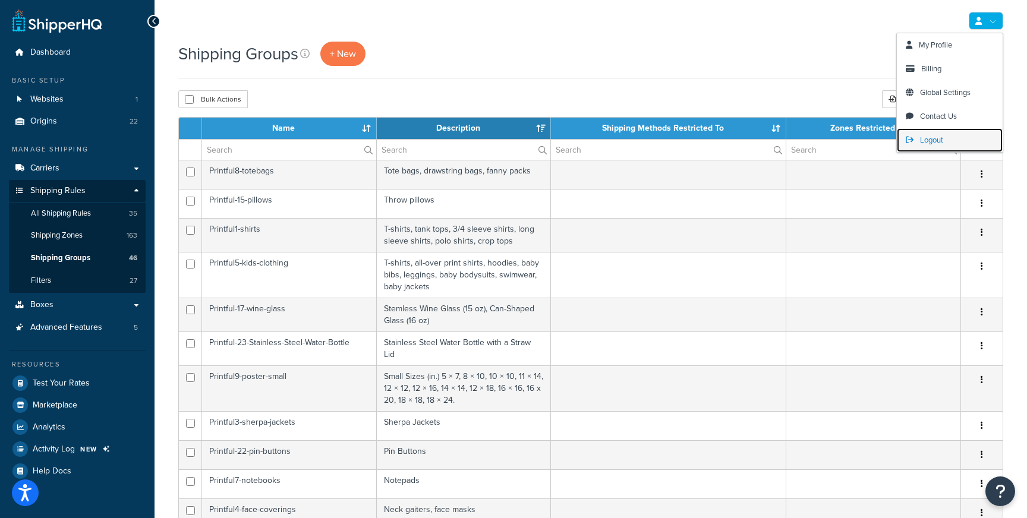
click at [937, 137] on span "Logout" at bounding box center [931, 139] width 23 height 11
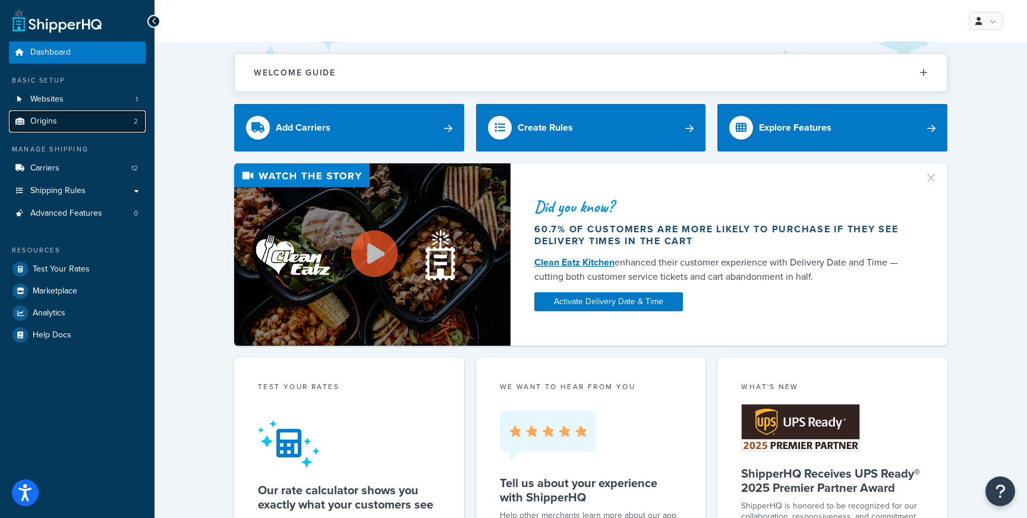
click at [81, 122] on link "Origins 2" at bounding box center [77, 122] width 137 height 22
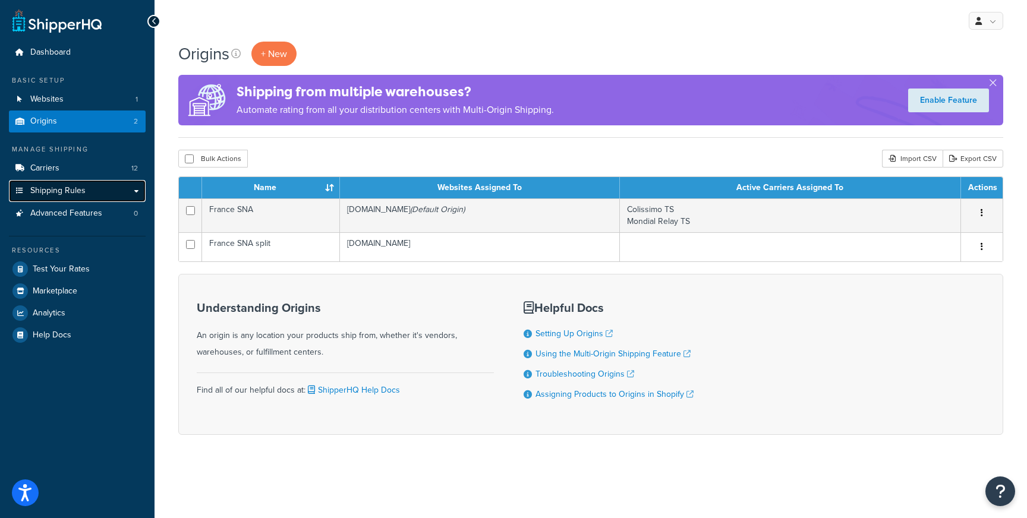
click at [56, 186] on span "Shipping Rules" at bounding box center [57, 191] width 55 height 10
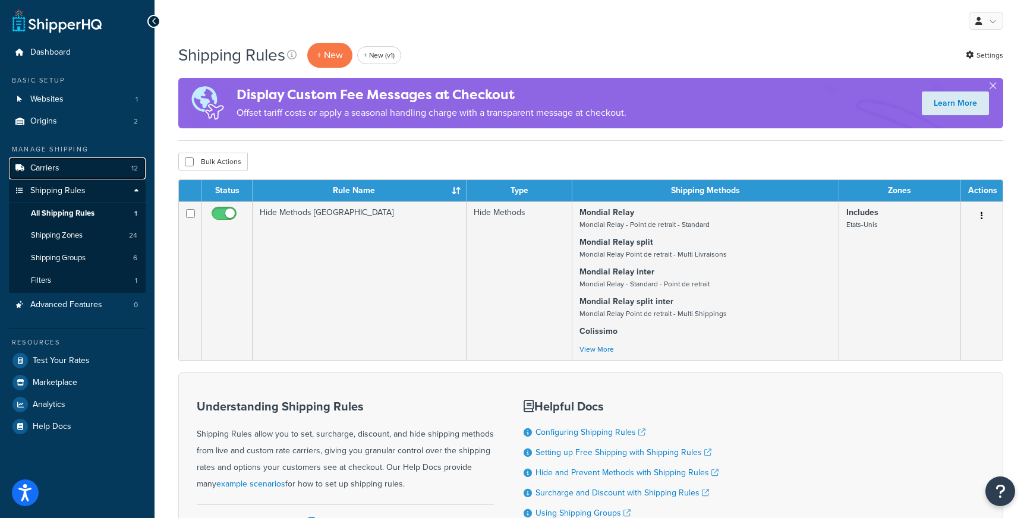
click at [99, 169] on link "Carriers 12" at bounding box center [77, 168] width 137 height 22
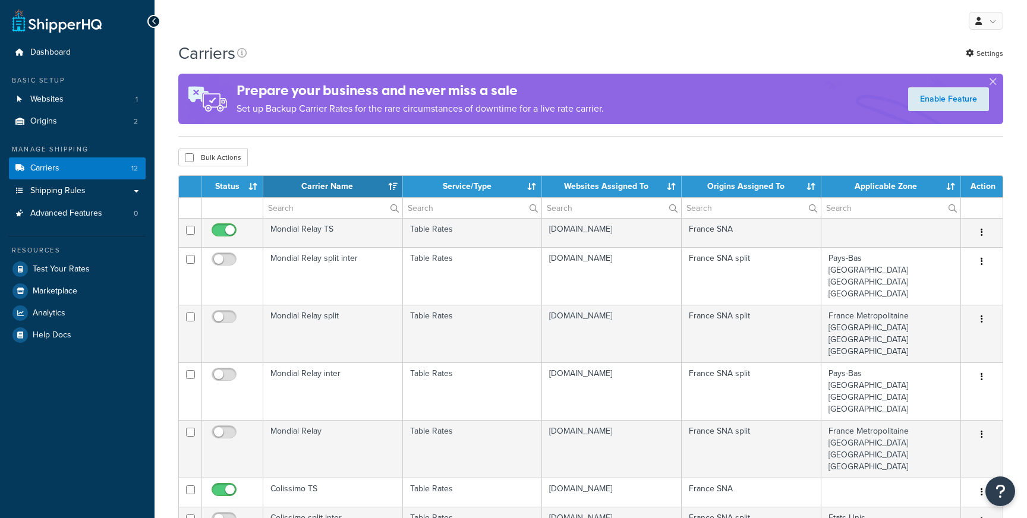
select select "15"
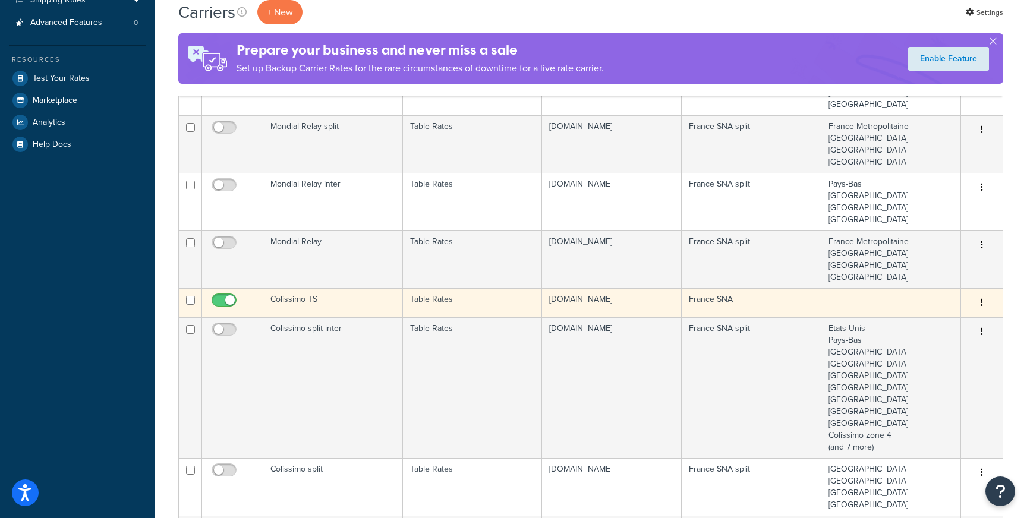
scroll to position [65, 0]
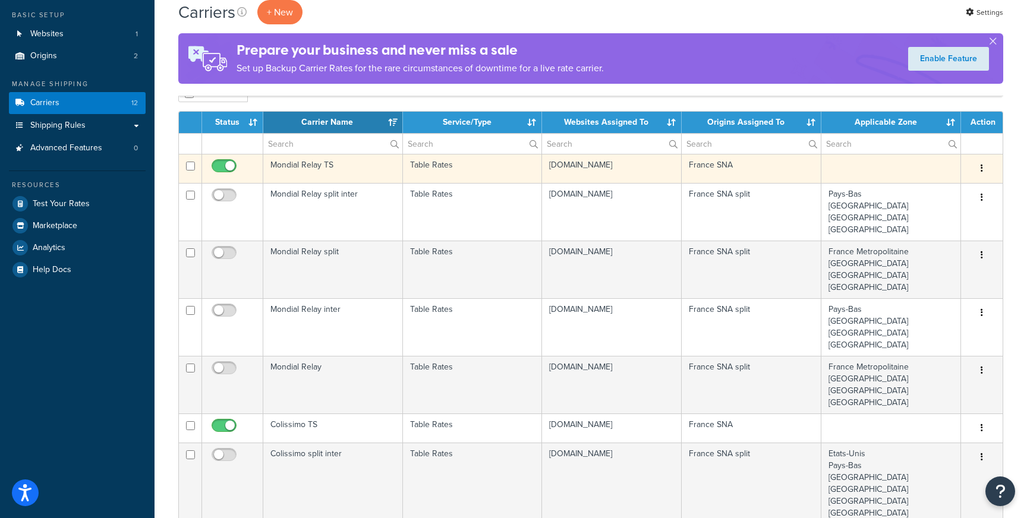
click at [360, 165] on td "Mondial Relay TS" at bounding box center [333, 168] width 140 height 29
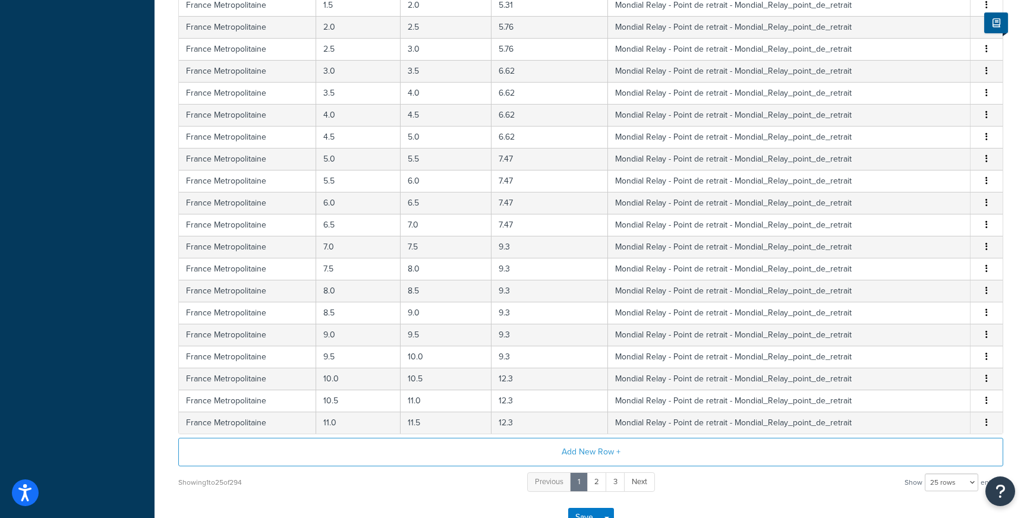
scroll to position [447, 0]
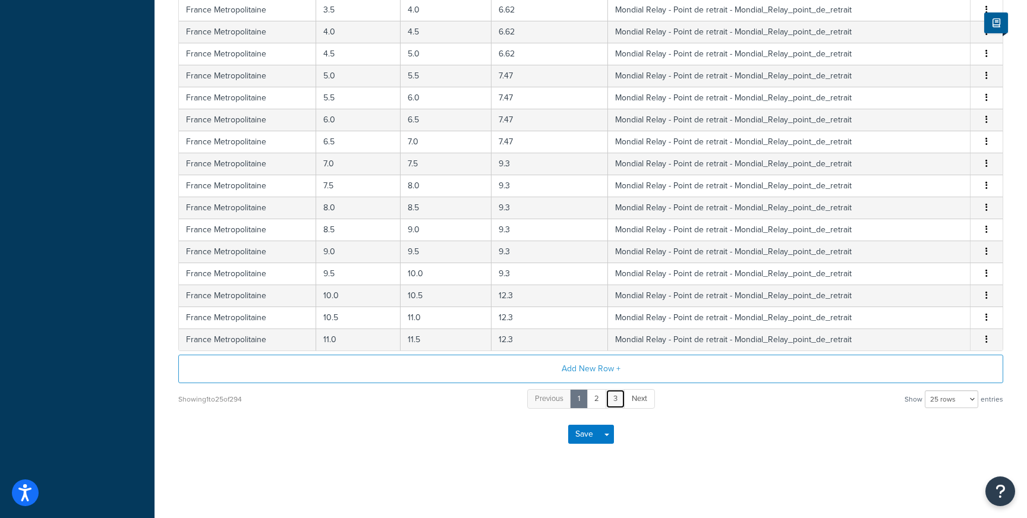
click at [619, 396] on link "3" at bounding box center [615, 399] width 20 height 20
click at [964, 396] on select "10 rows 15 rows 25 rows 50 rows 100 rows 1000 rows" at bounding box center [951, 399] width 53 height 18
select select "1000"
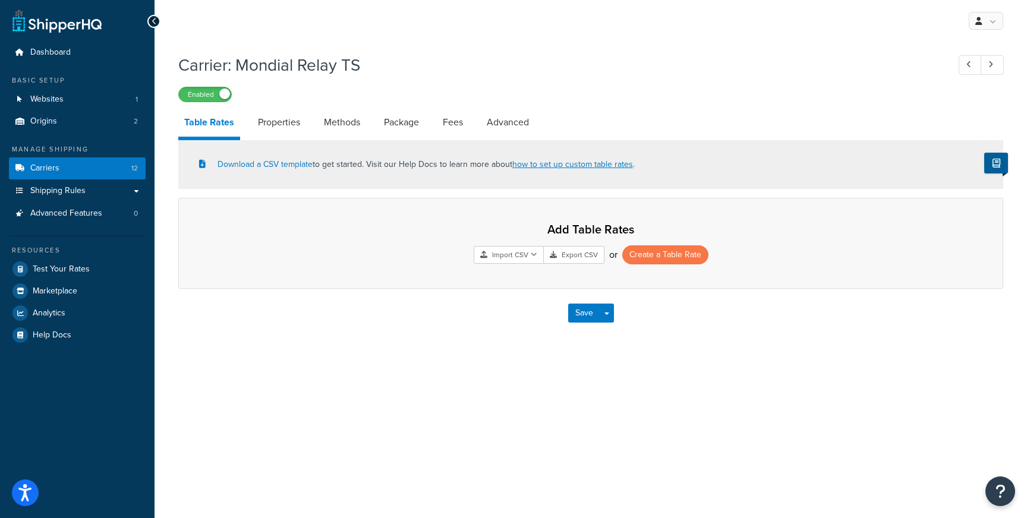
scroll to position [0, 0]
click at [119, 164] on link "Carriers 12" at bounding box center [77, 168] width 137 height 22
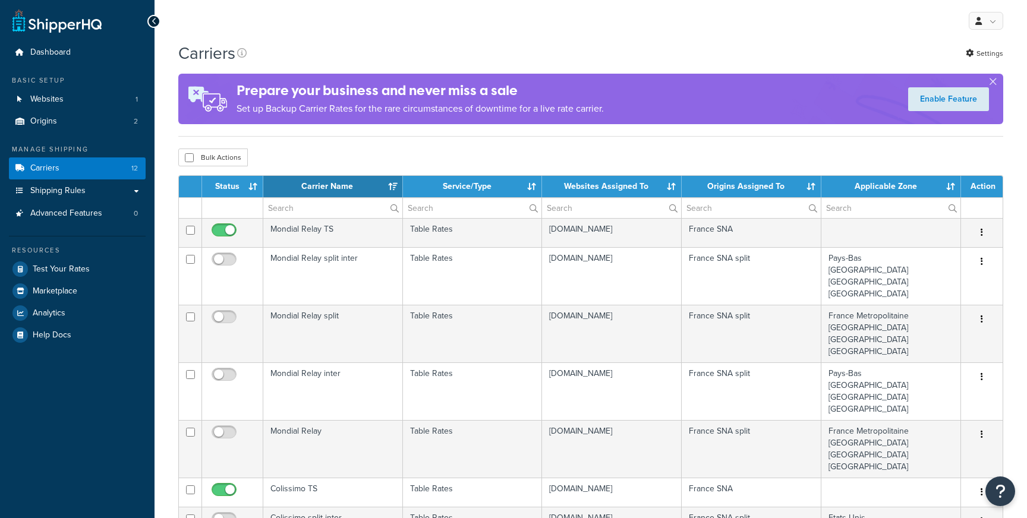
select select "15"
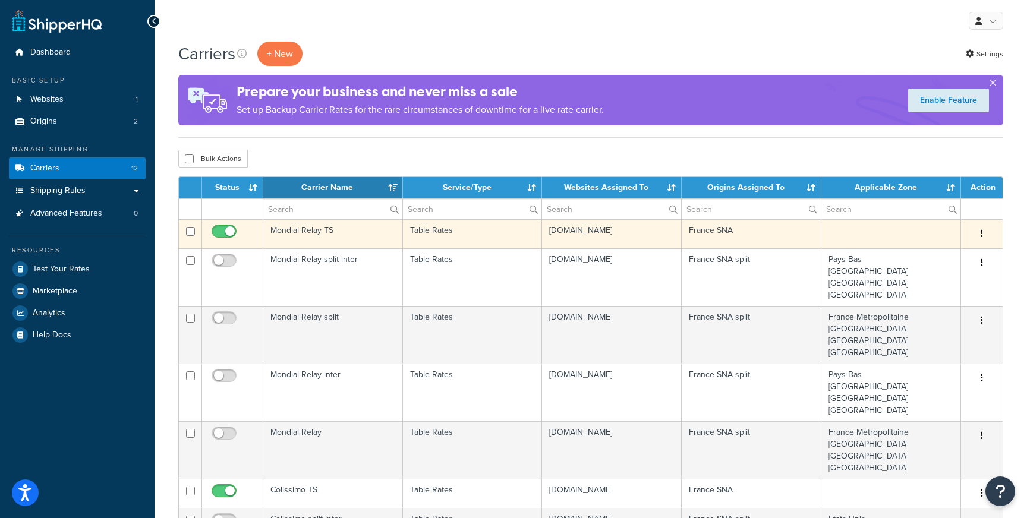
click at [305, 228] on td "Mondial Relay TS" at bounding box center [333, 233] width 140 height 29
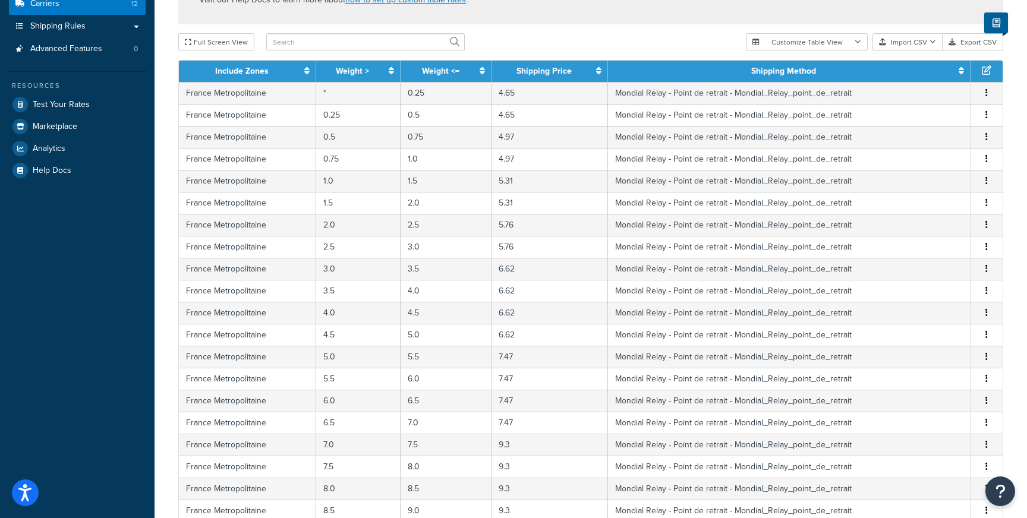
scroll to position [447, 0]
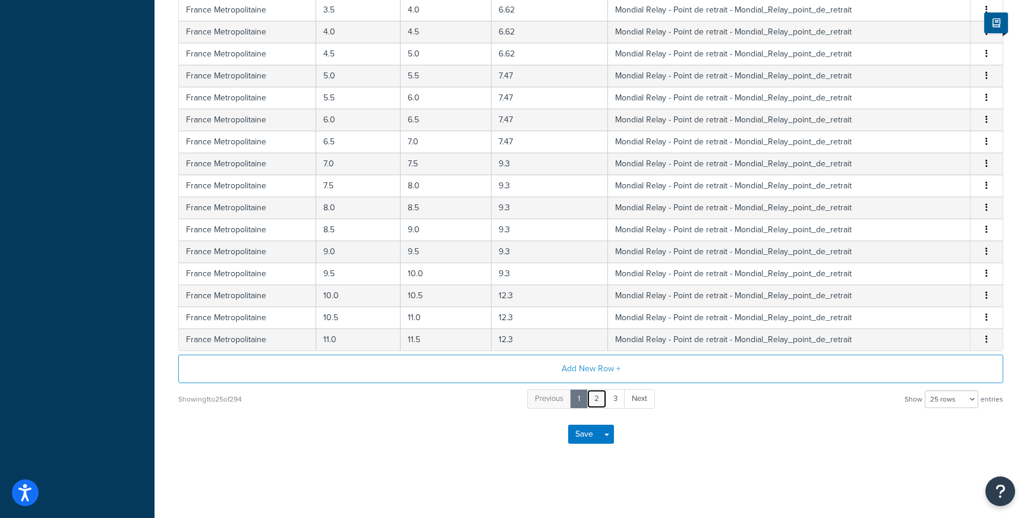
click at [592, 403] on link "2" at bounding box center [596, 399] width 20 height 20
click at [569, 393] on link "1" at bounding box center [570, 399] width 18 height 20
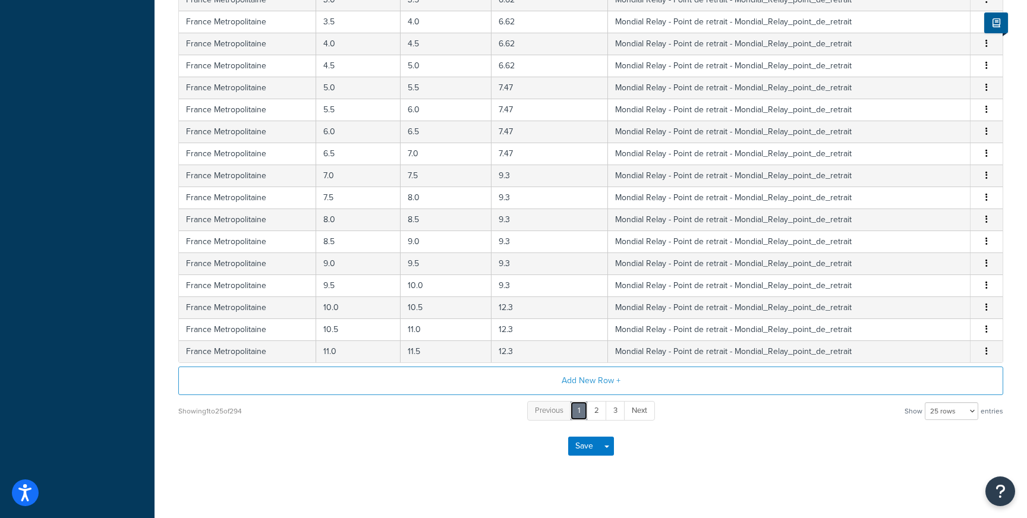
scroll to position [444, 0]
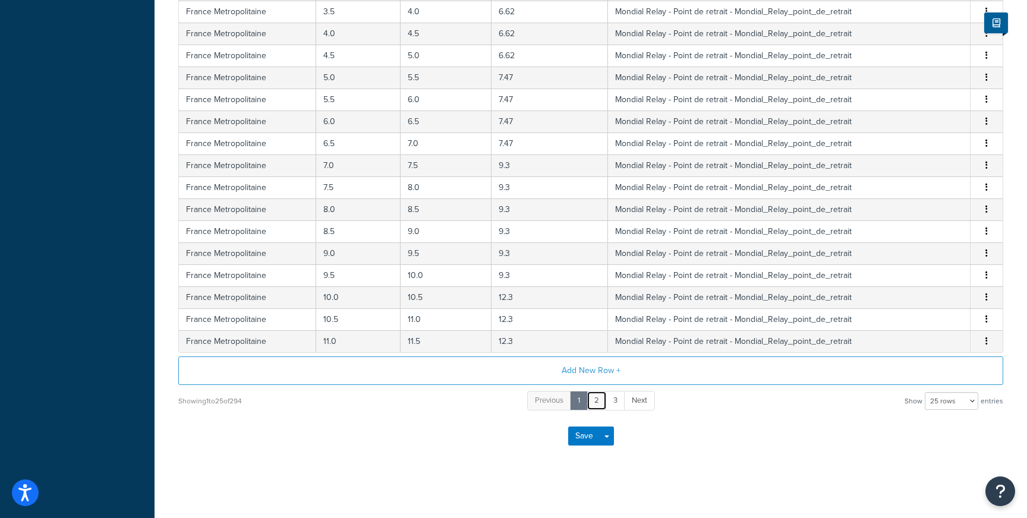
click at [597, 399] on link "2" at bounding box center [596, 401] width 20 height 20
click at [610, 408] on link "3" at bounding box center [607, 401] width 20 height 20
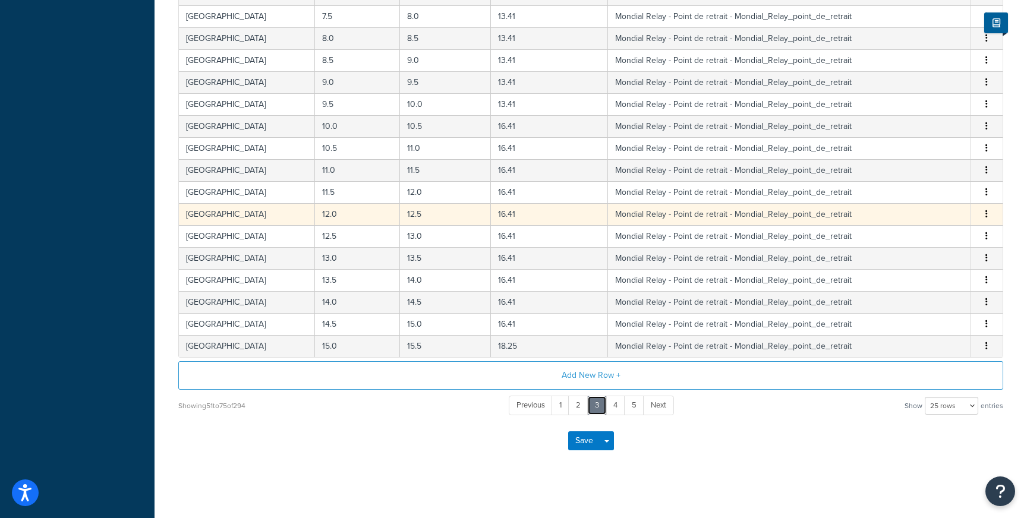
scroll to position [447, 0]
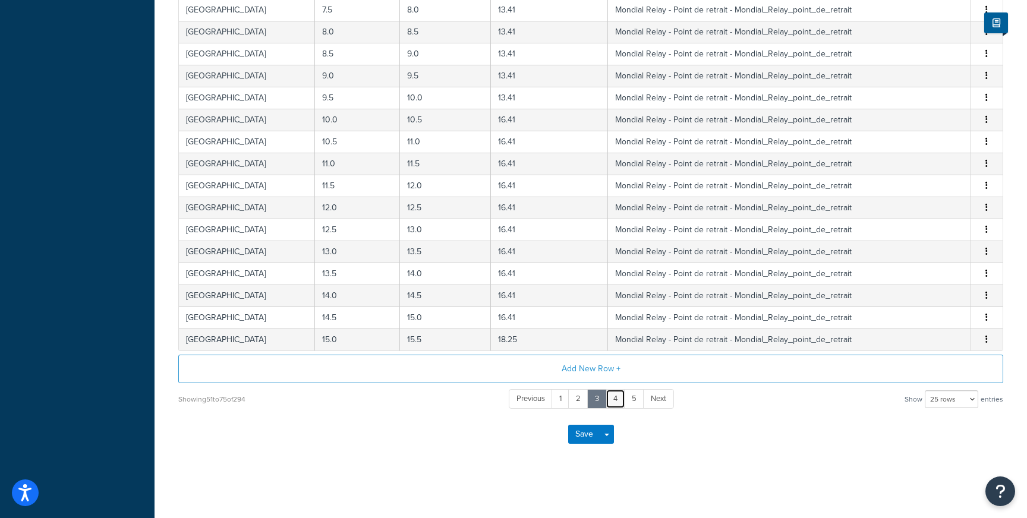
click at [622, 395] on link "4" at bounding box center [615, 399] width 20 height 20
click at [631, 404] on link "6" at bounding box center [635, 399] width 20 height 20
click at [631, 396] on link "8" at bounding box center [635, 399] width 20 height 20
click at [578, 402] on link "7" at bounding box center [577, 399] width 20 height 20
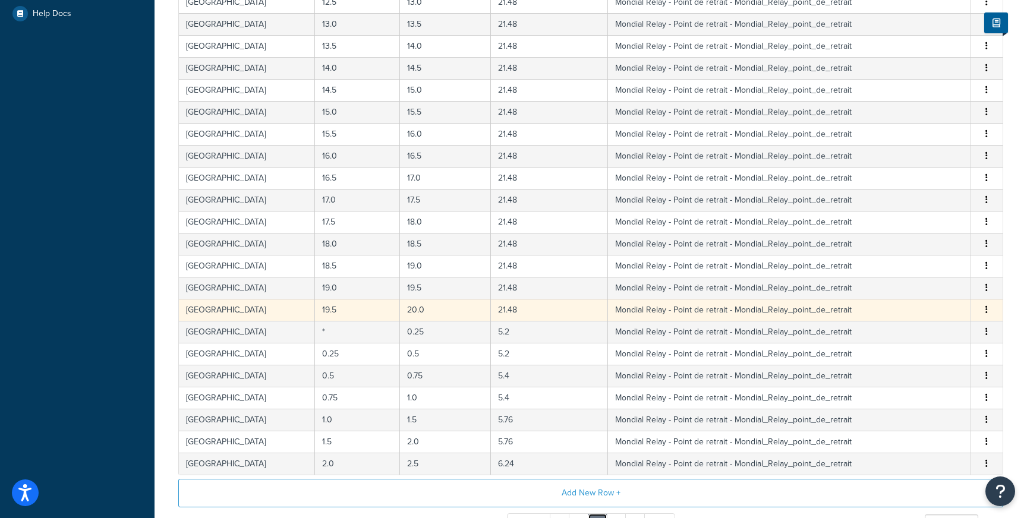
scroll to position [369, 0]
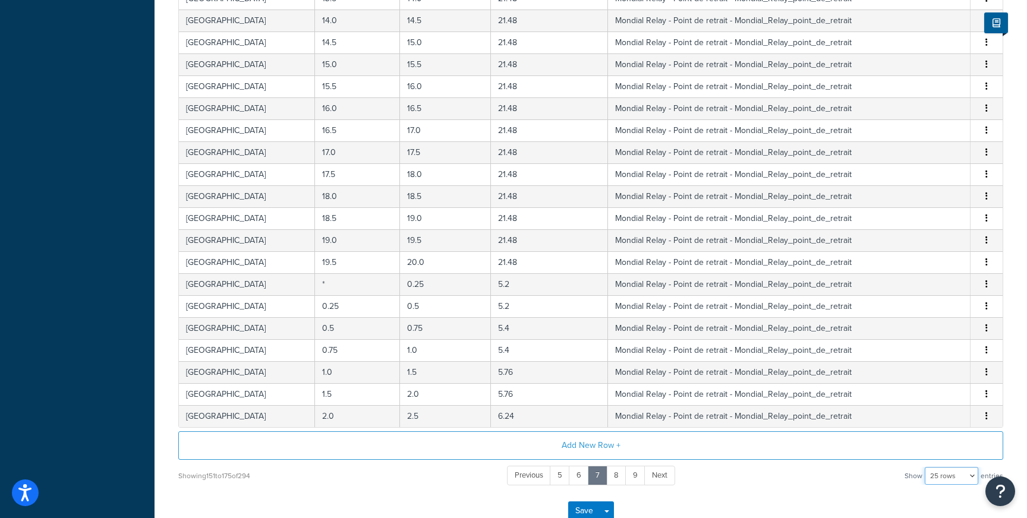
click at [938, 481] on select "10 rows 15 rows 25 rows 50 rows 100 rows 1000 rows" at bounding box center [951, 476] width 53 height 18
select select "100"
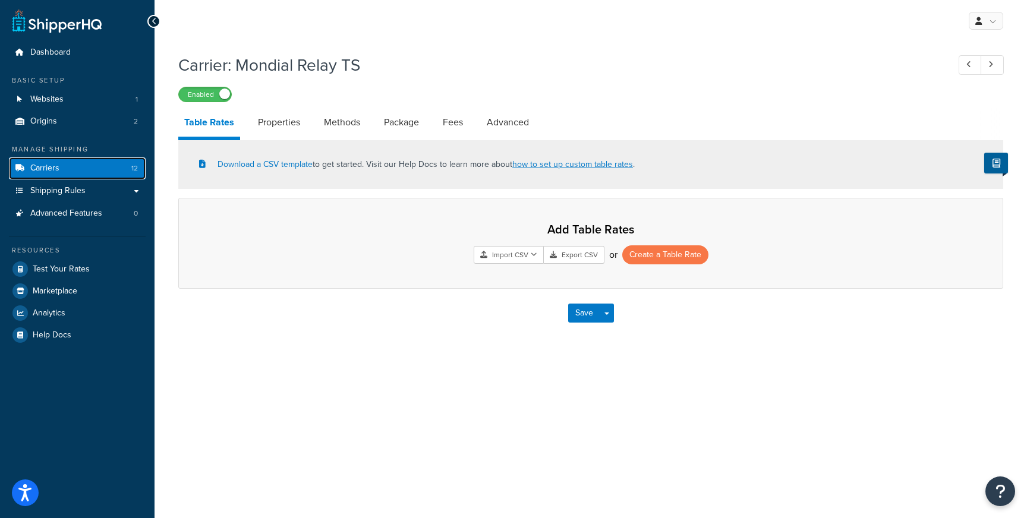
click at [105, 165] on link "Carriers 12" at bounding box center [77, 168] width 137 height 22
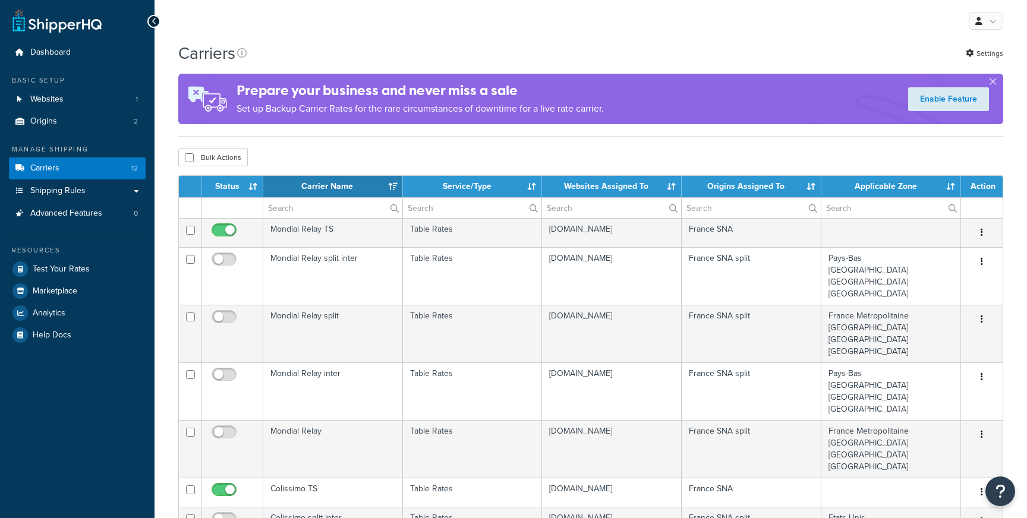
select select "15"
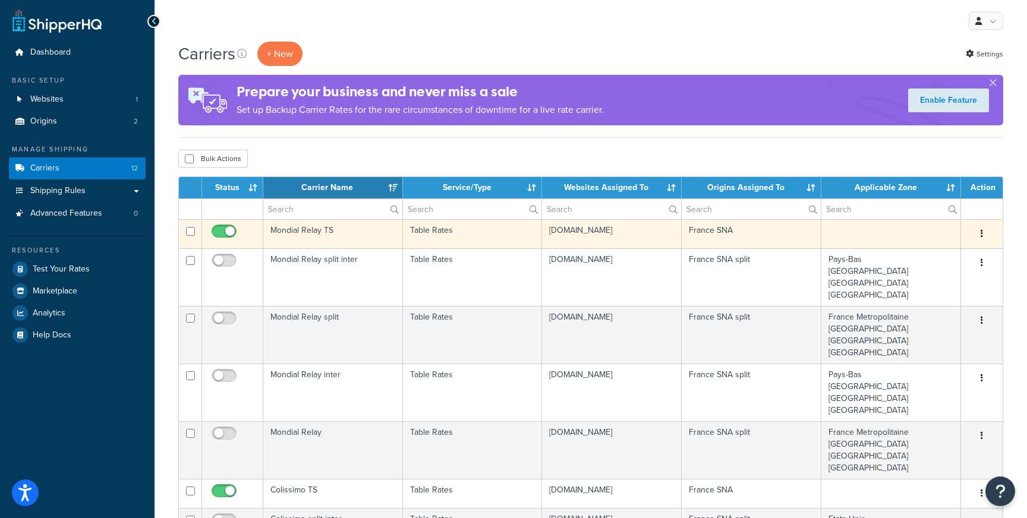
click at [484, 236] on td "Table Rates" at bounding box center [473, 233] width 140 height 29
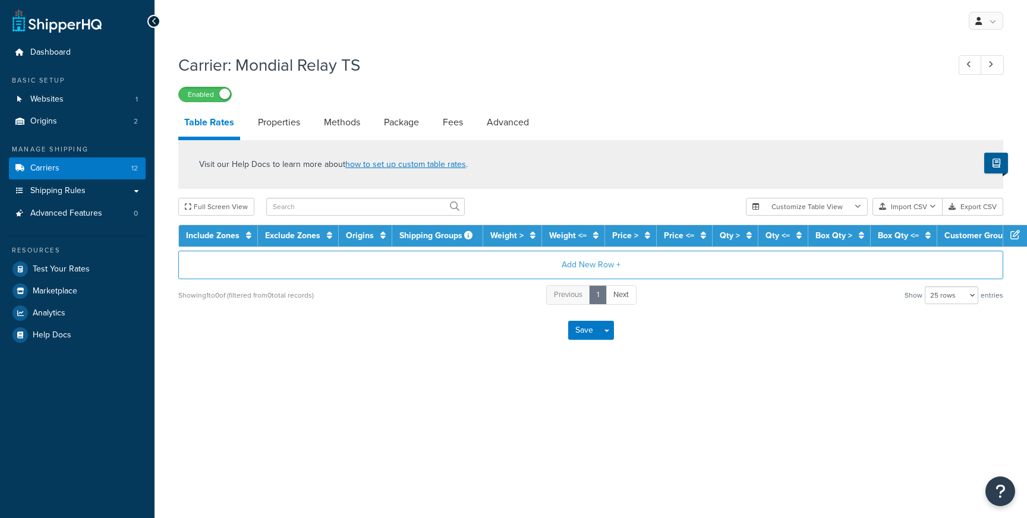
select select "25"
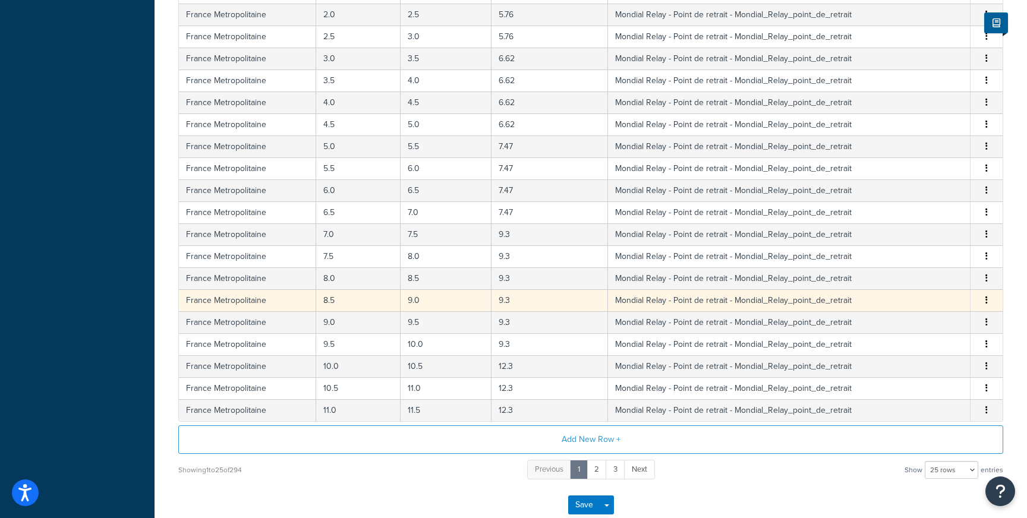
scroll to position [447, 0]
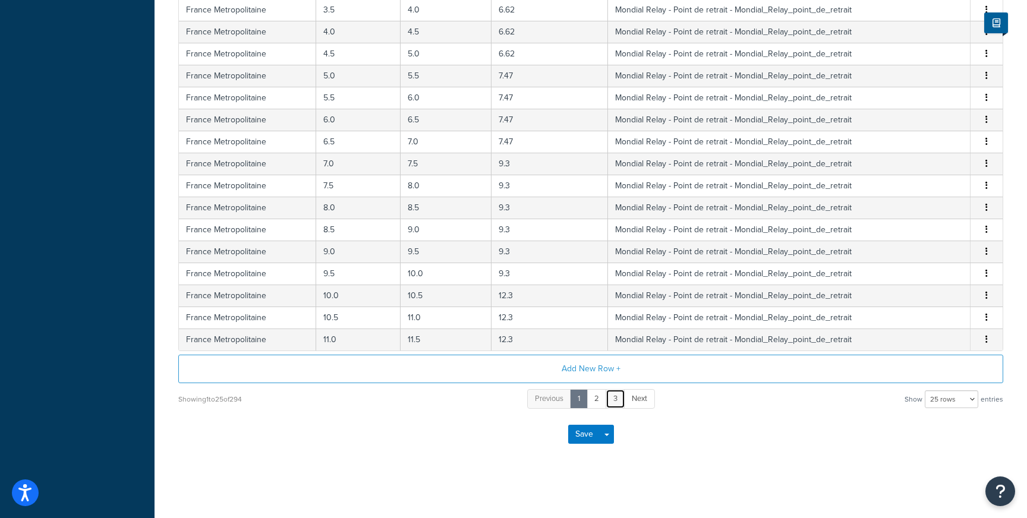
click at [613, 400] on link "3" at bounding box center [615, 399] width 20 height 20
click at [638, 398] on link "5" at bounding box center [634, 399] width 20 height 20
click at [643, 398] on link "7" at bounding box center [635, 399] width 20 height 20
click at [637, 400] on link "9" at bounding box center [635, 399] width 20 height 20
click at [638, 400] on link "11" at bounding box center [636, 399] width 20 height 20
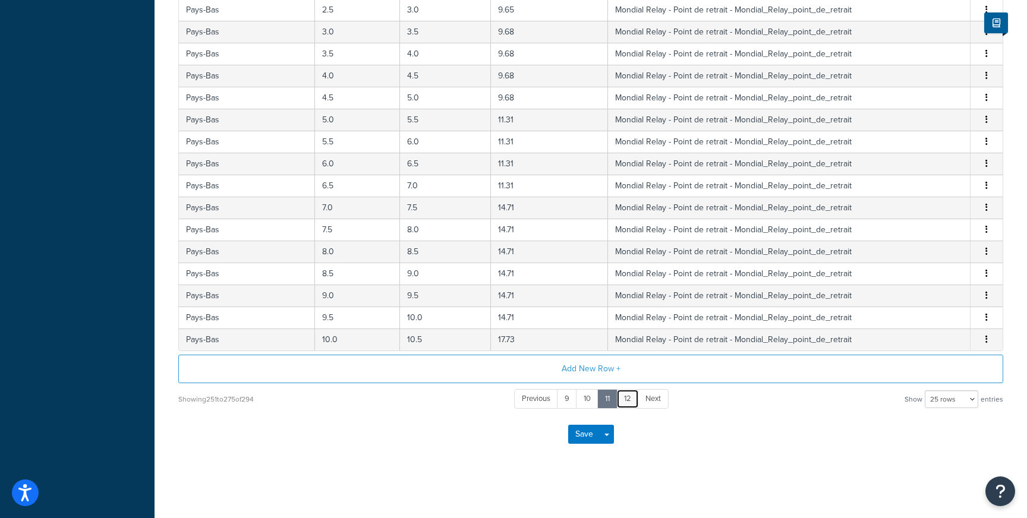
click at [632, 400] on link "12" at bounding box center [627, 399] width 23 height 20
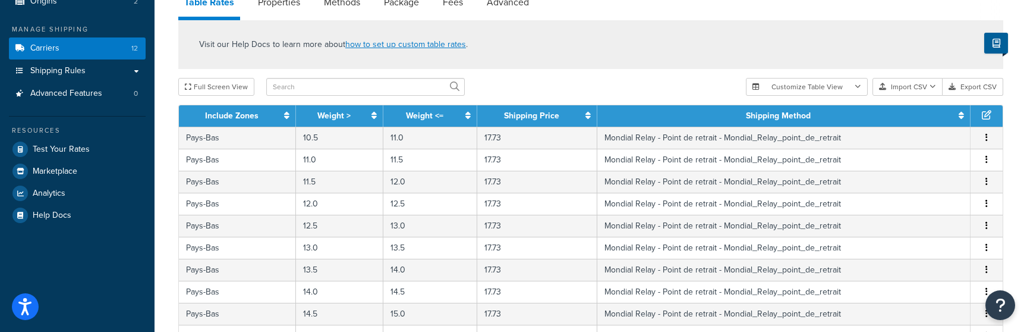
scroll to position [0, 0]
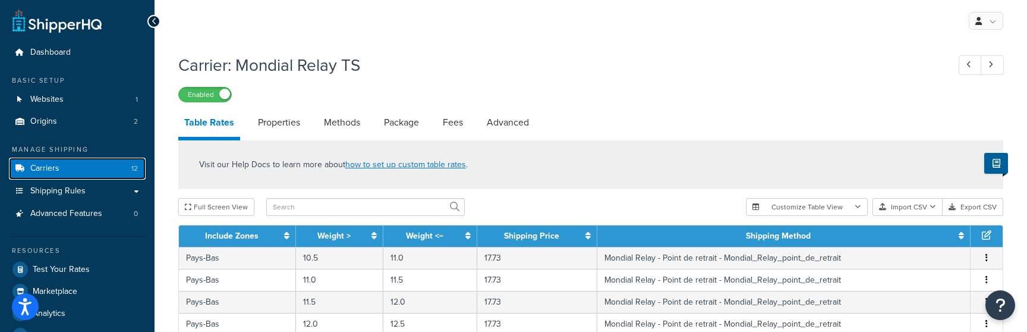
click at [71, 169] on link "Carriers 12" at bounding box center [77, 168] width 137 height 22
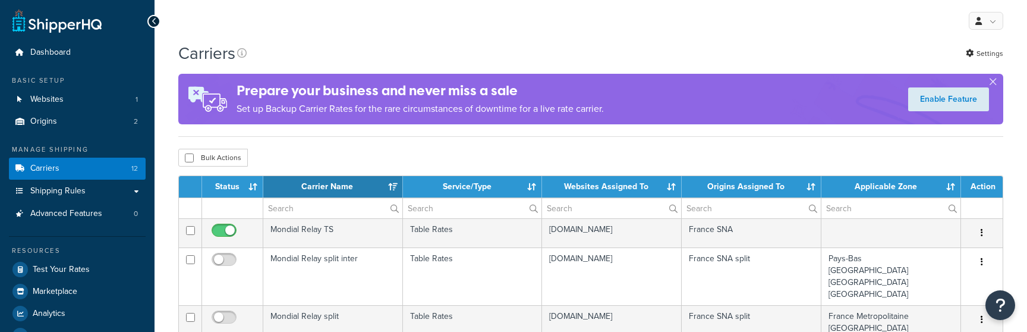
select select "15"
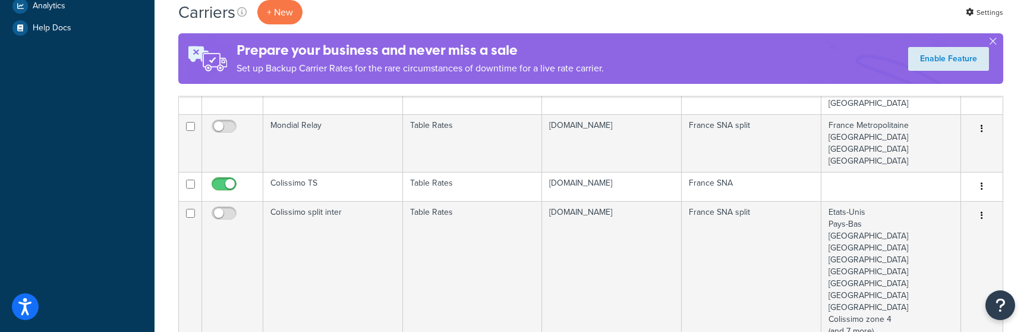
scroll to position [333, 0]
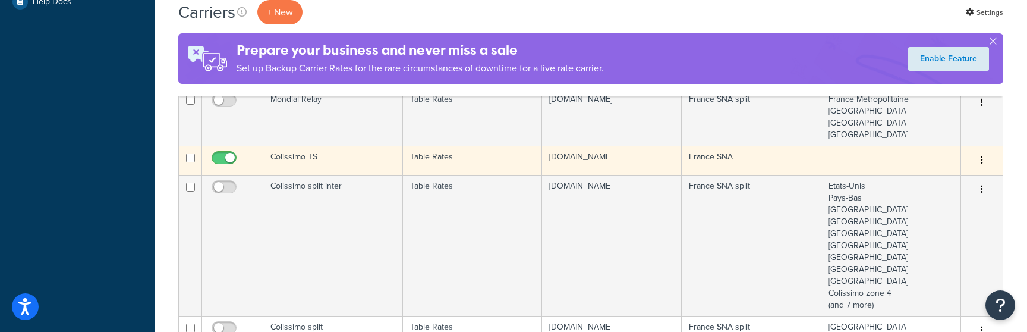
click at [372, 168] on td "Colissimo TS" at bounding box center [333, 160] width 140 height 29
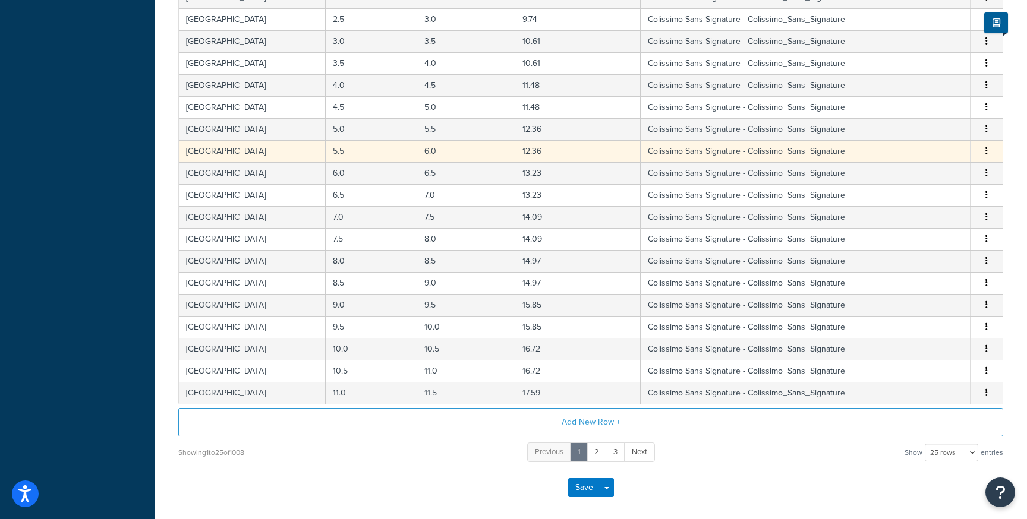
scroll to position [425, 0]
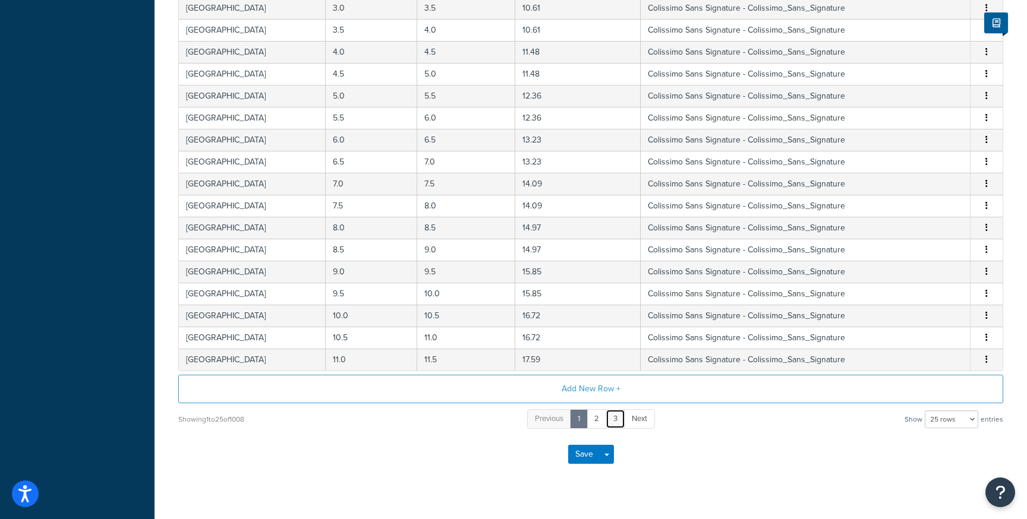
click at [614, 331] on link "3" at bounding box center [615, 419] width 20 height 20
click at [630, 331] on link "5" at bounding box center [634, 419] width 20 height 20
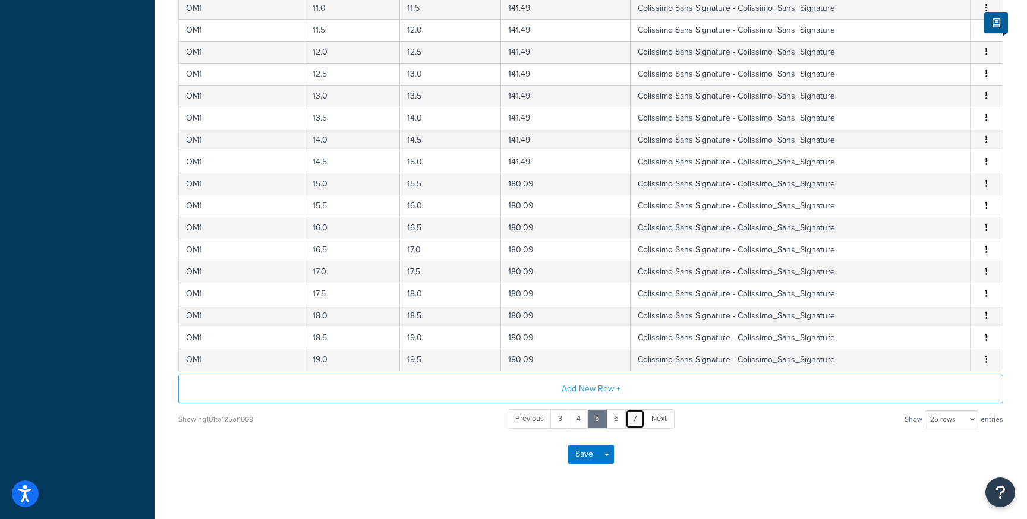
click at [634, 331] on link "7" at bounding box center [635, 419] width 20 height 20
click at [630, 331] on link "9" at bounding box center [635, 419] width 20 height 20
click at [631, 331] on link "11" at bounding box center [636, 419] width 20 height 20
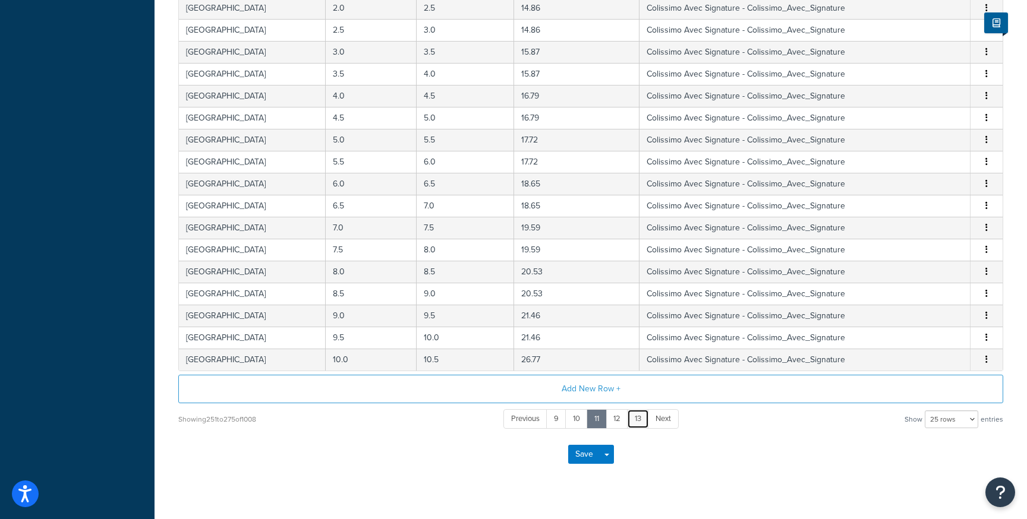
click at [641, 331] on link "13" at bounding box center [638, 419] width 22 height 20
click at [641, 331] on link "15" at bounding box center [638, 419] width 23 height 20
click at [641, 331] on link "17" at bounding box center [640, 419] width 22 height 20
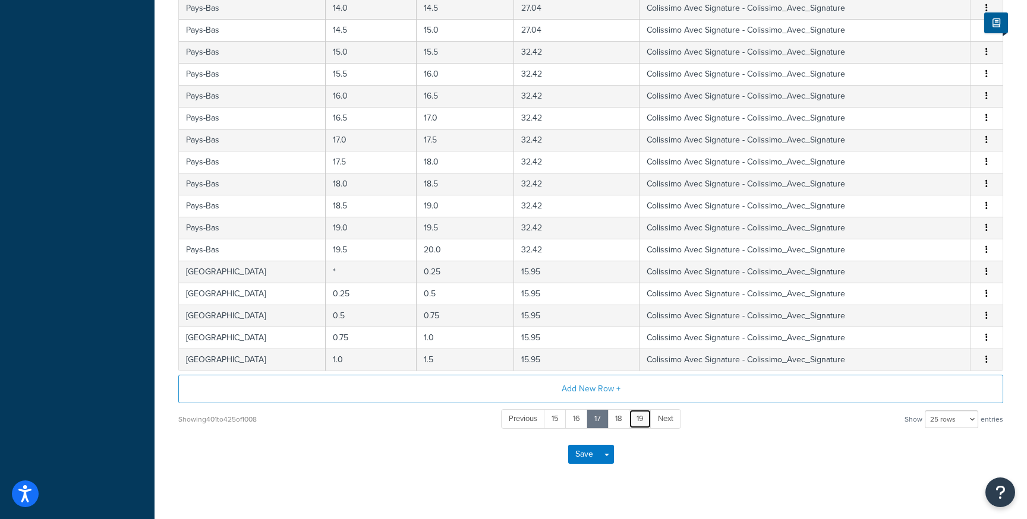
click at [641, 331] on link "19" at bounding box center [640, 419] width 23 height 20
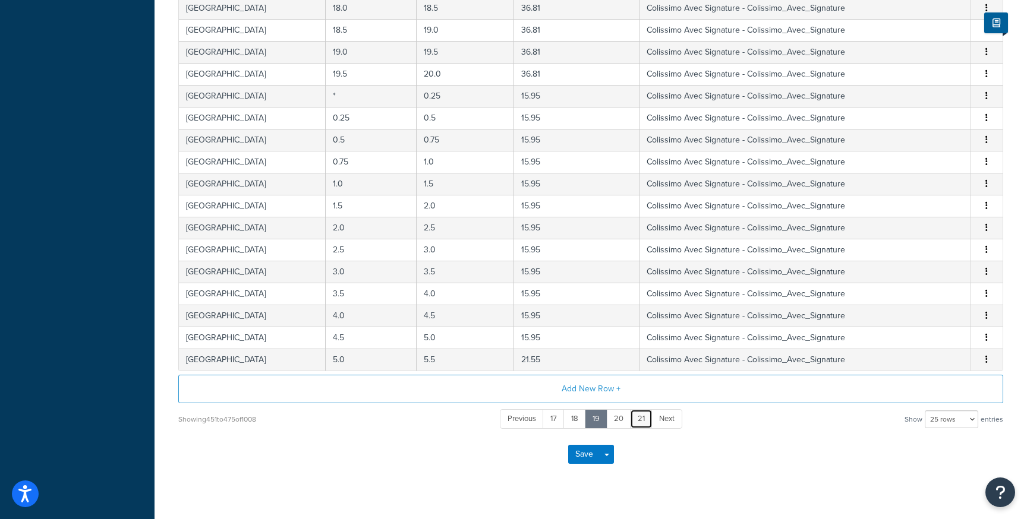
click at [647, 331] on link "21" at bounding box center [641, 419] width 23 height 20
click at [957, 331] on select "10 rows 15 rows 25 rows 50 rows 100 rows 1000 rows" at bounding box center [951, 420] width 53 height 18
select select "100"
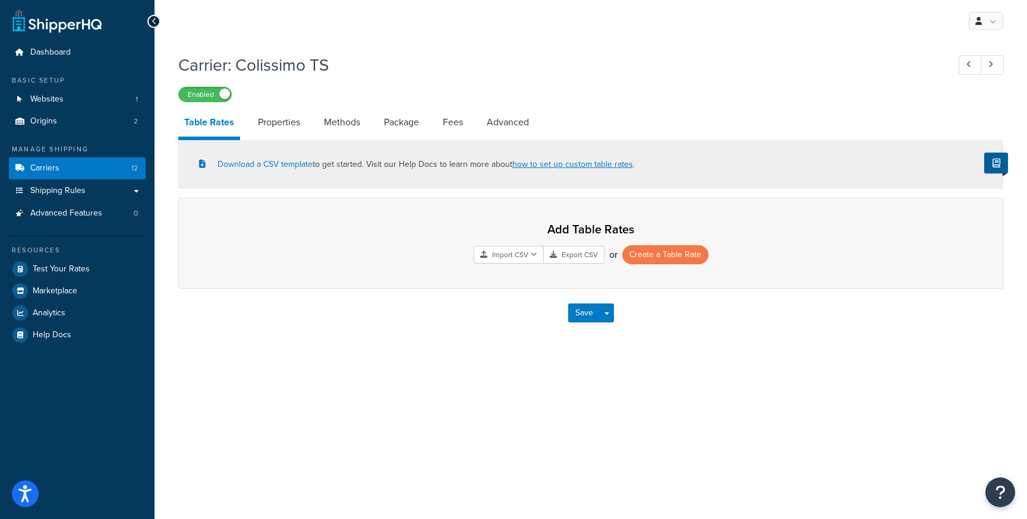
scroll to position [0, 0]
click at [134, 174] on link "Carriers 12" at bounding box center [77, 168] width 137 height 22
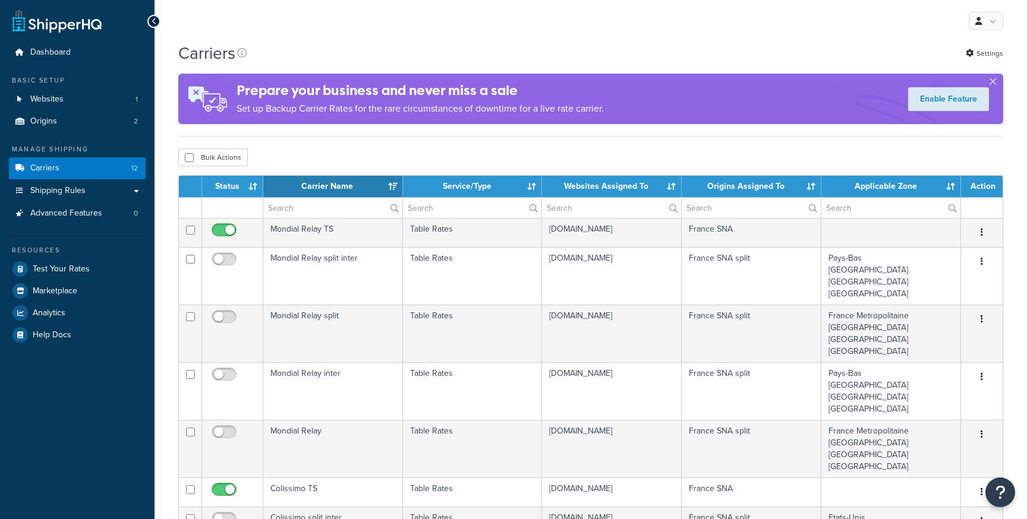
select select "15"
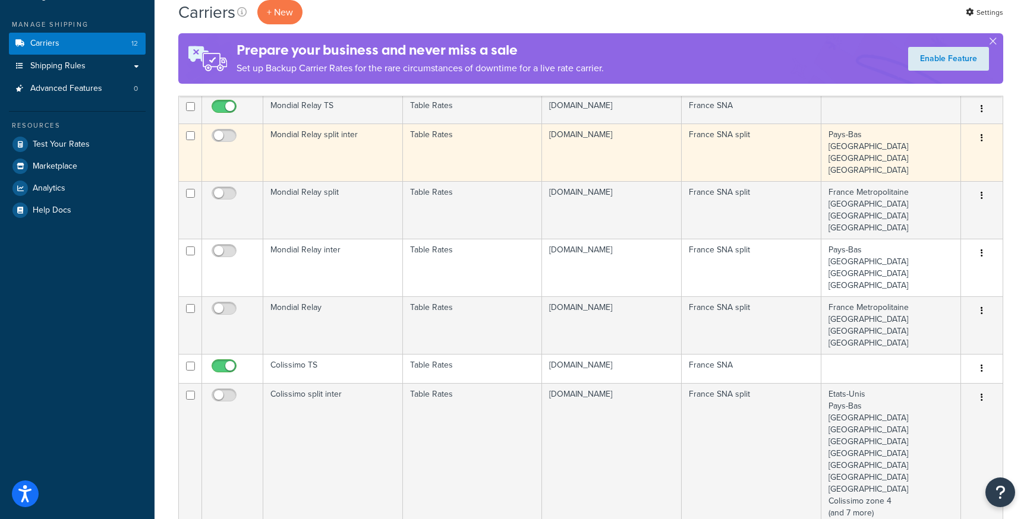
scroll to position [234, 0]
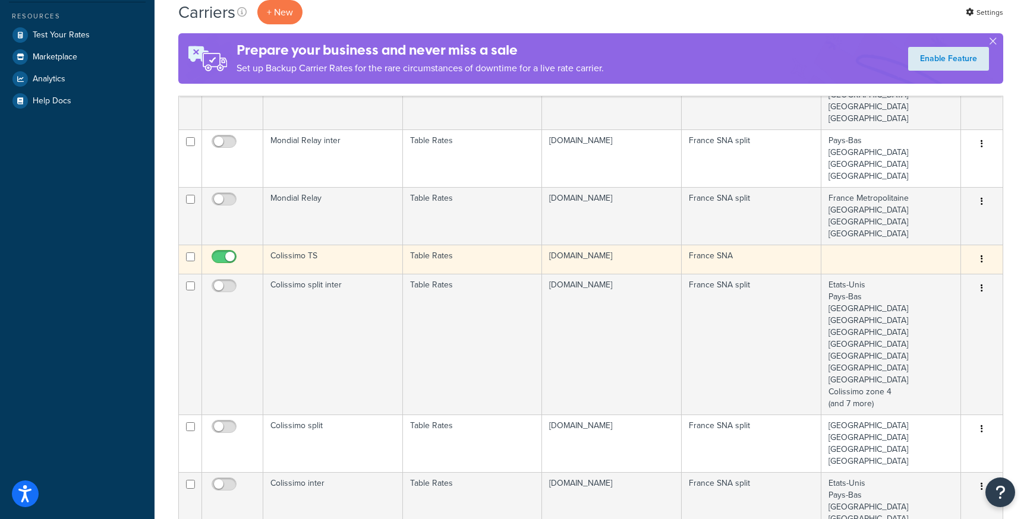
click at [349, 258] on td "Colissimo TS" at bounding box center [333, 259] width 140 height 29
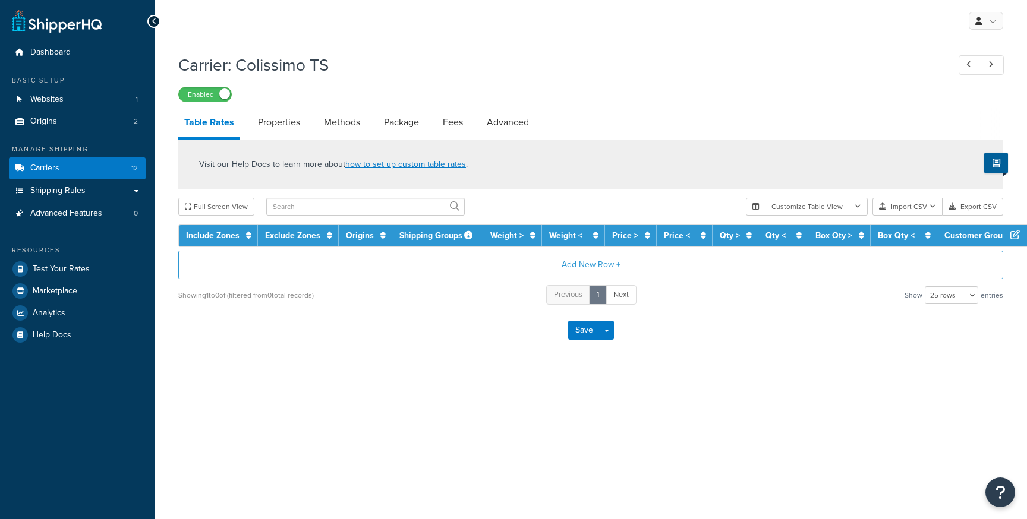
select select "25"
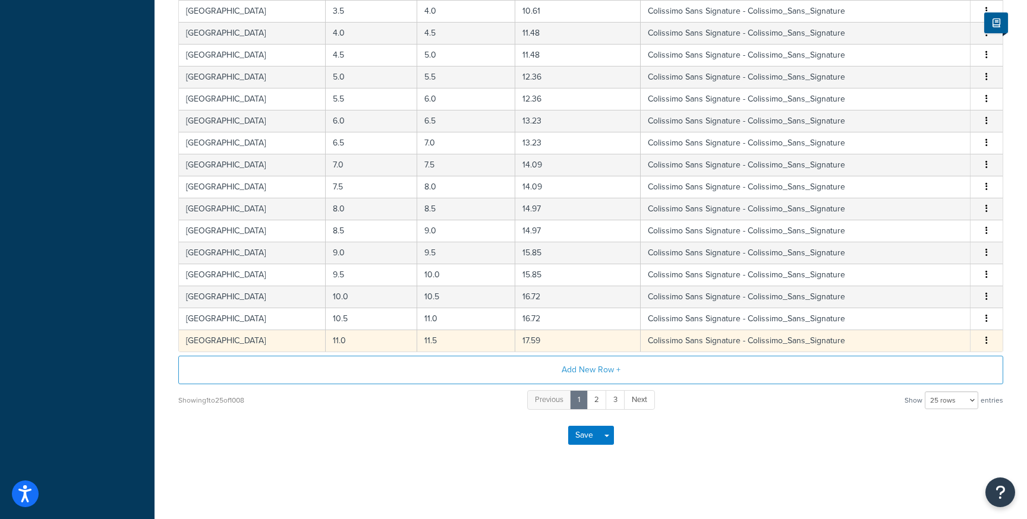
scroll to position [36, 0]
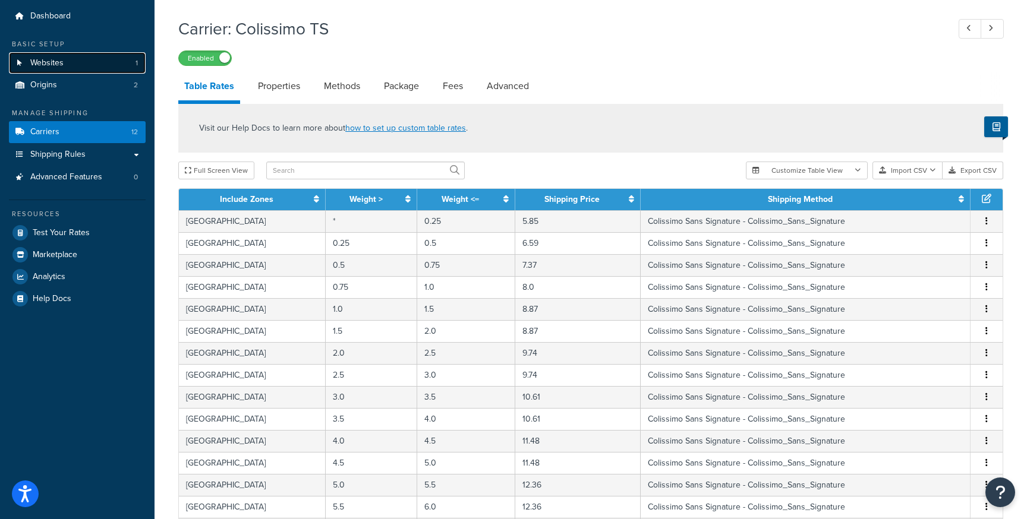
click at [86, 63] on link "Websites 1" at bounding box center [77, 63] width 137 height 22
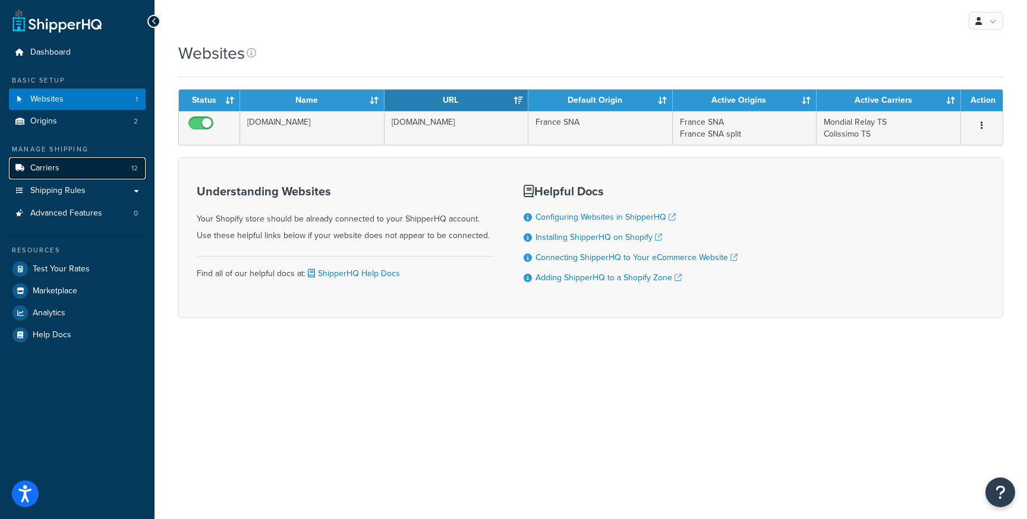
click at [67, 171] on link "Carriers 12" at bounding box center [77, 168] width 137 height 22
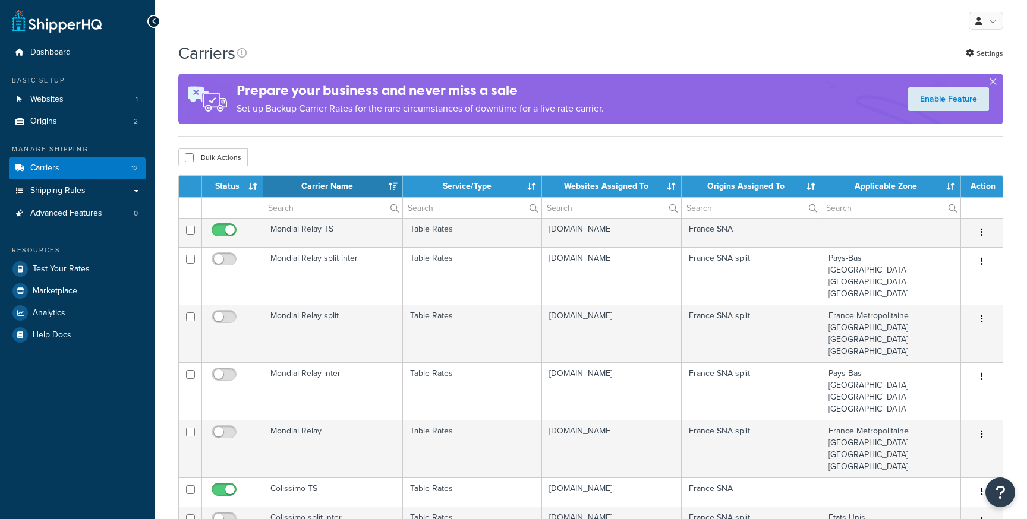
select select "15"
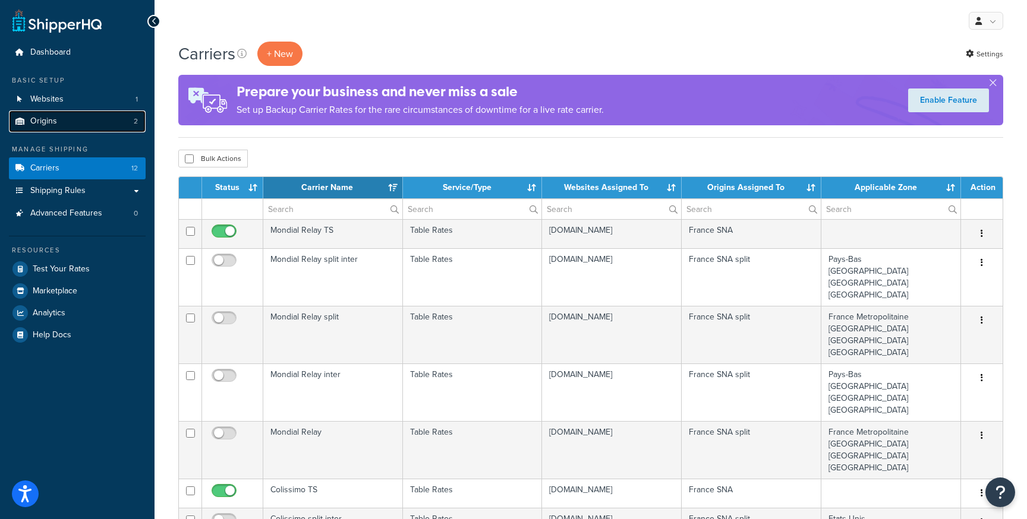
click at [78, 113] on link "Origins 2" at bounding box center [77, 122] width 137 height 22
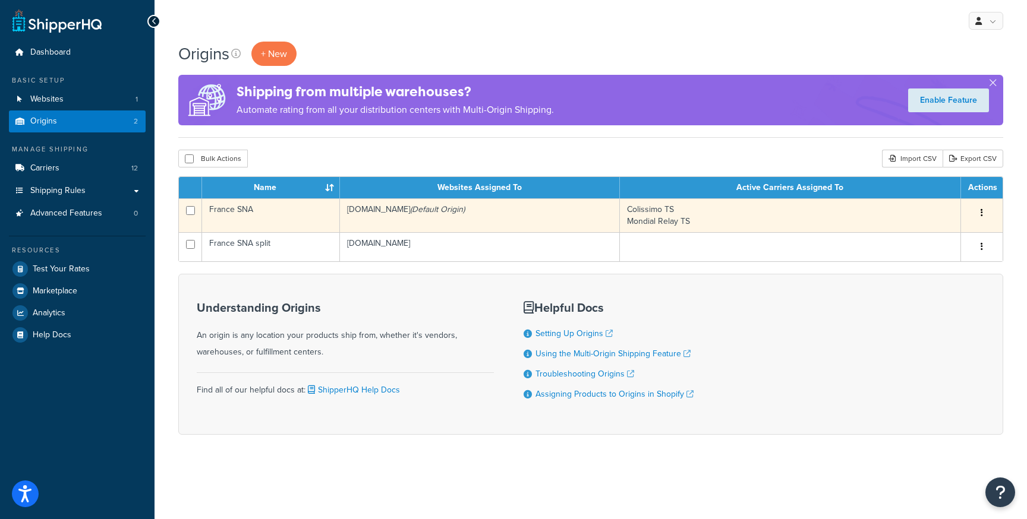
click at [276, 210] on td "France SNA" at bounding box center [271, 215] width 138 height 34
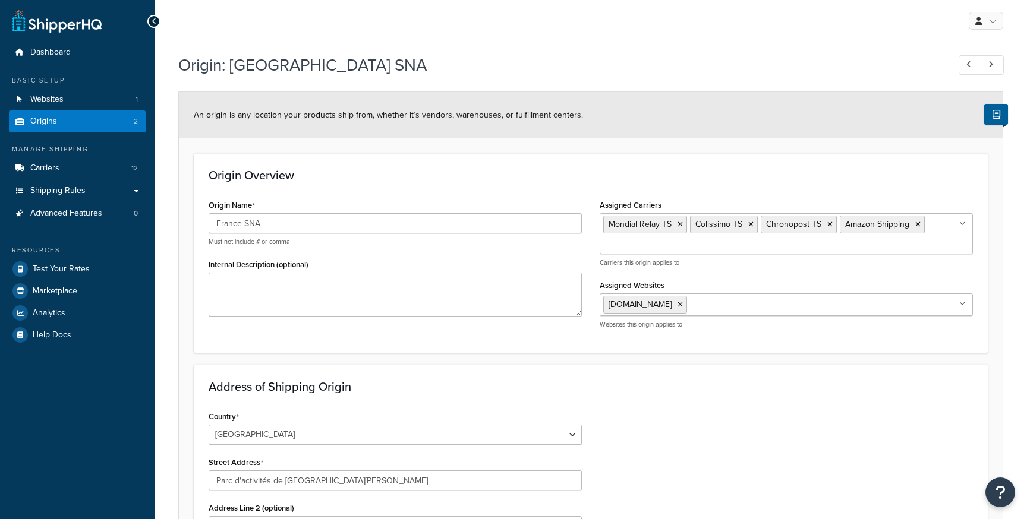
select select "1076"
select select "552"
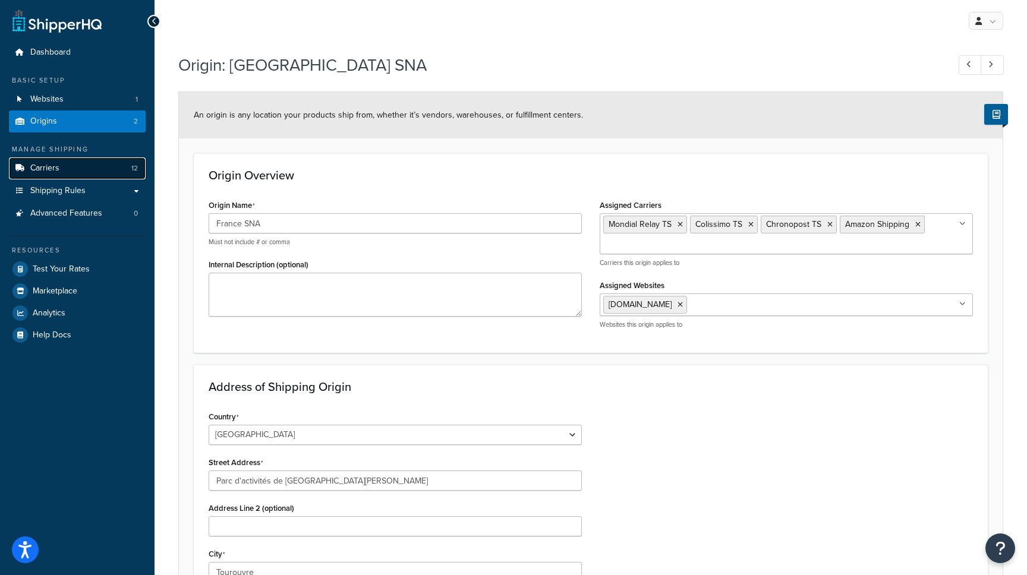
click at [83, 157] on link "Carriers 12" at bounding box center [77, 168] width 137 height 22
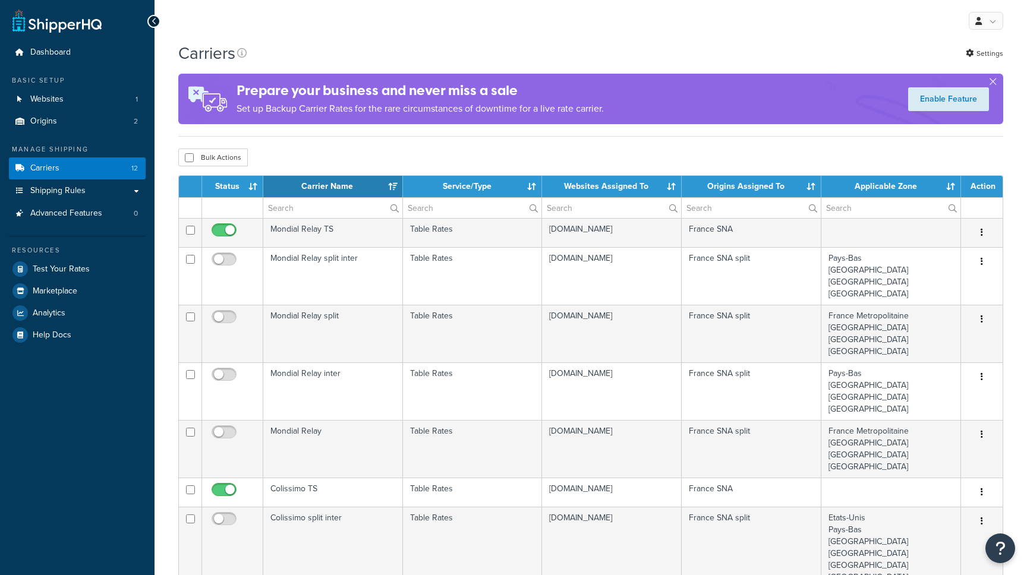
select select "15"
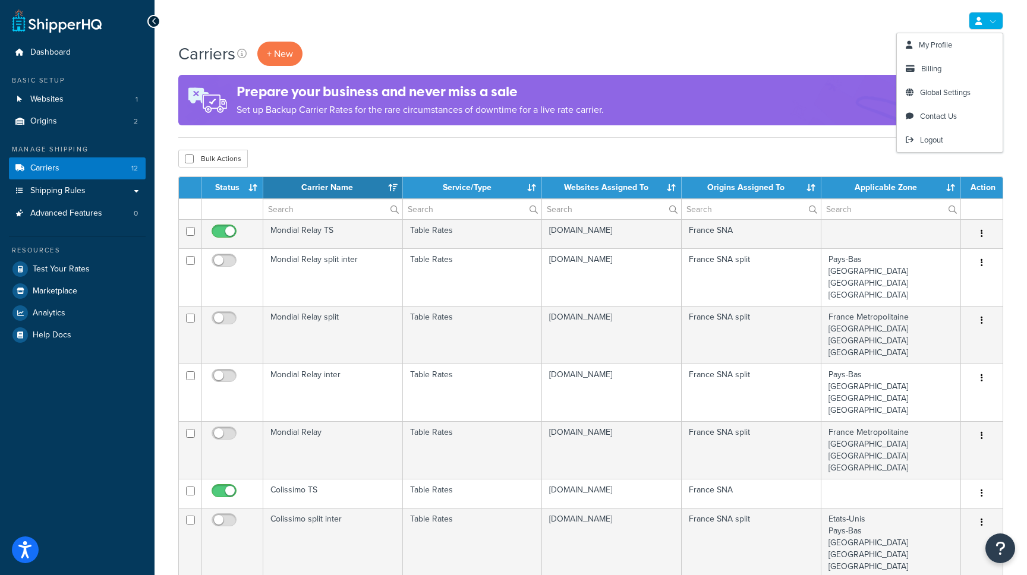
click at [989, 17] on link at bounding box center [986, 21] width 34 height 18
click at [938, 137] on span "Logout" at bounding box center [931, 139] width 23 height 11
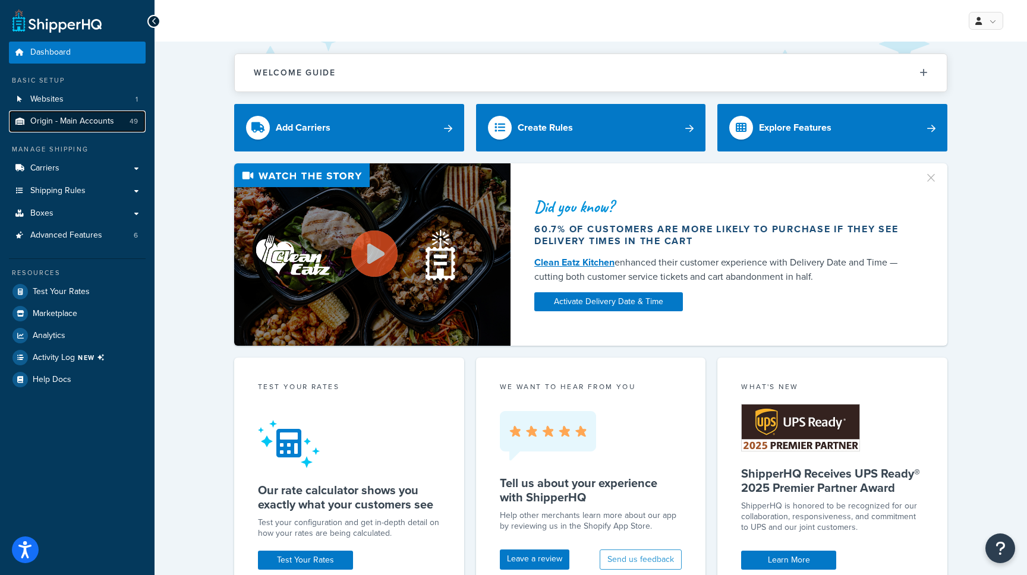
click at [68, 119] on span "Origin - Main Accounts" at bounding box center [72, 121] width 84 height 10
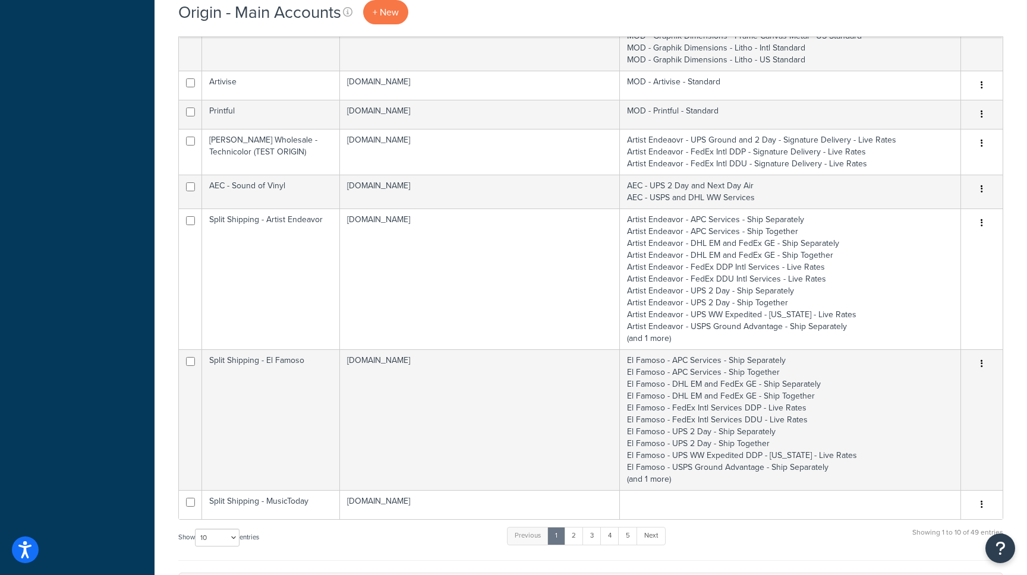
scroll to position [576, 0]
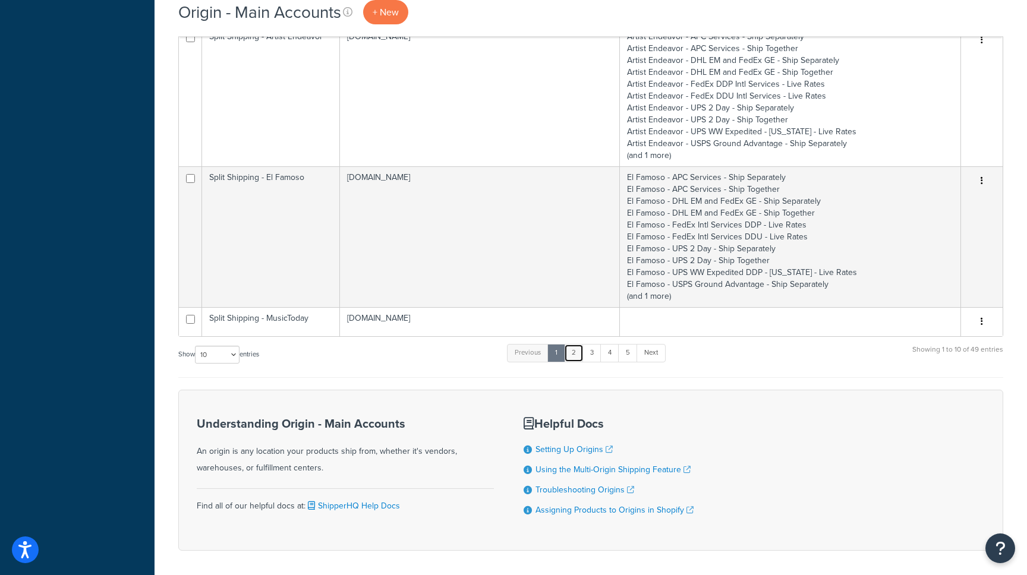
click at [573, 349] on link "2" at bounding box center [574, 353] width 20 height 18
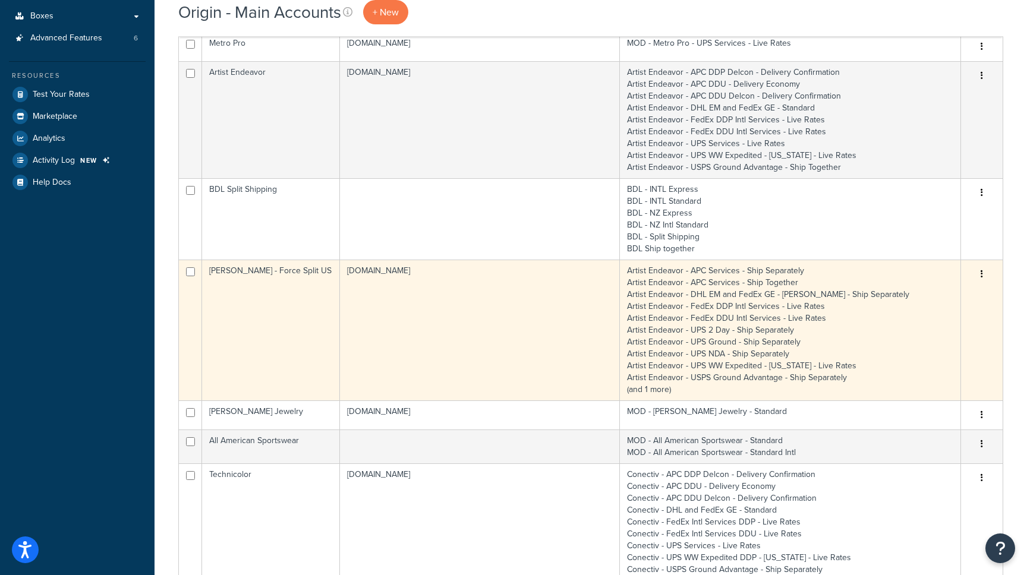
scroll to position [0, 0]
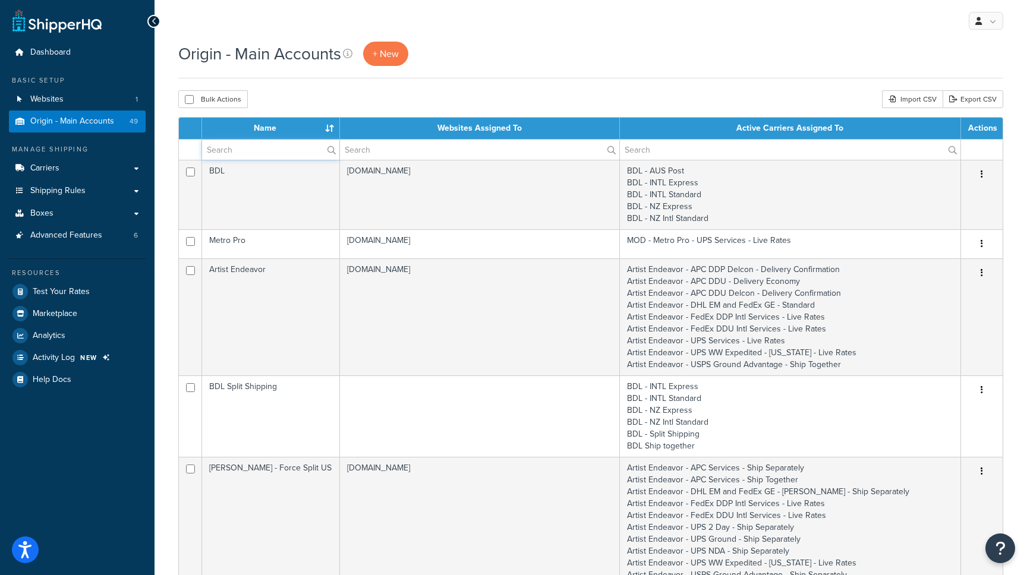
click at [256, 142] on input "text" at bounding box center [270, 150] width 137 height 20
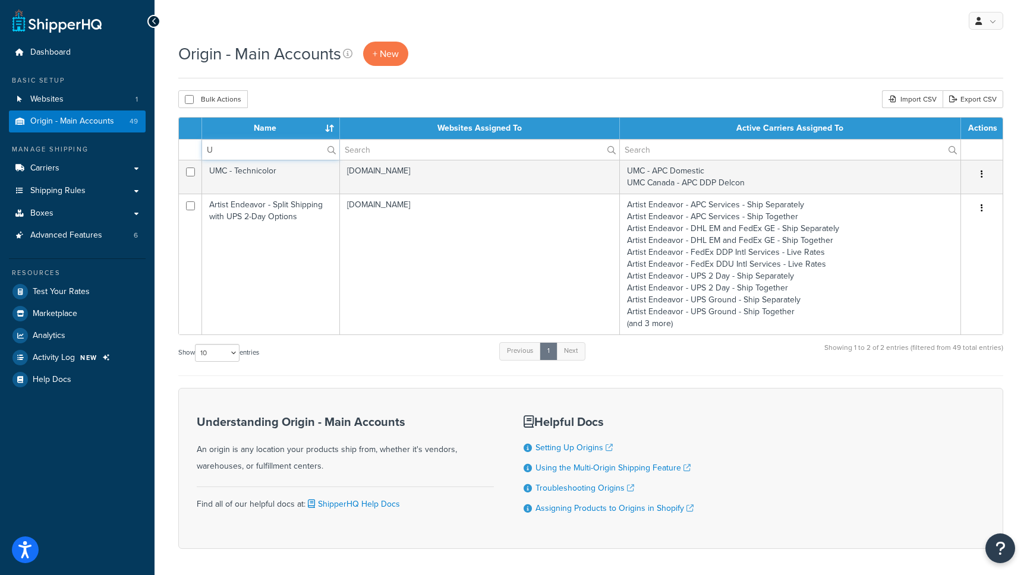
type input "U"
click at [61, 167] on link "Carriers" at bounding box center [77, 168] width 137 height 22
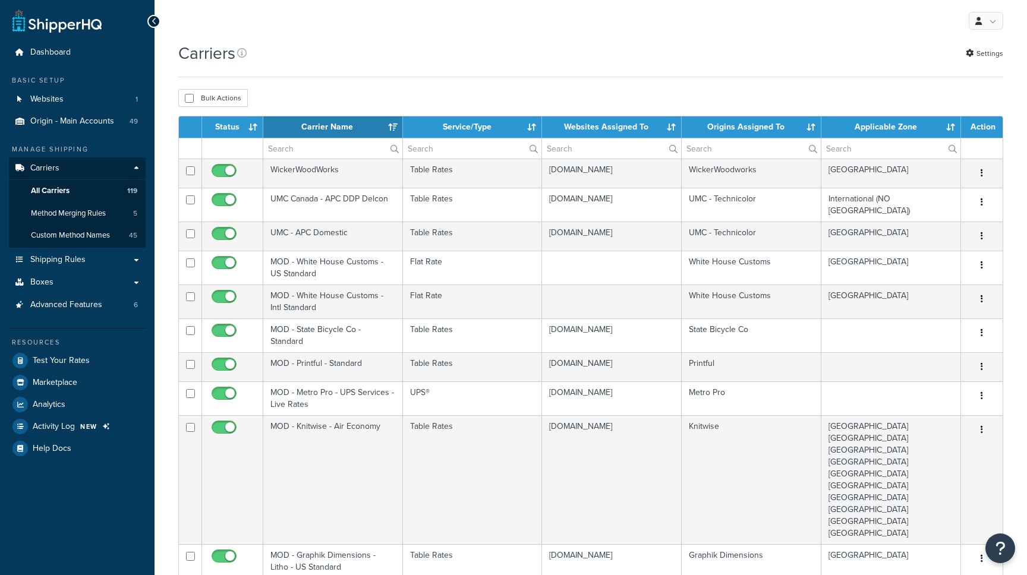
select select "15"
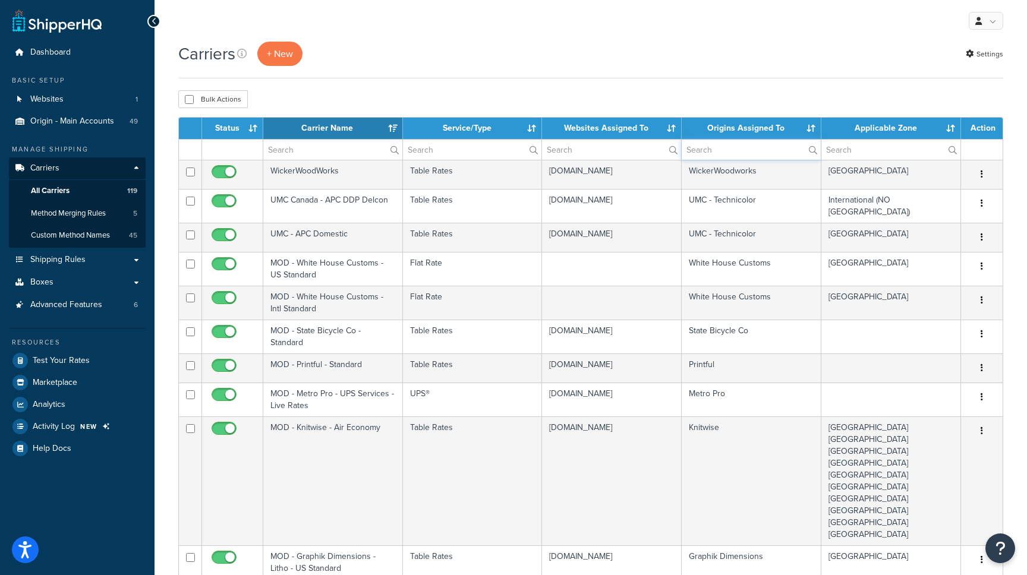
click at [711, 146] on input "text" at bounding box center [751, 150] width 139 height 20
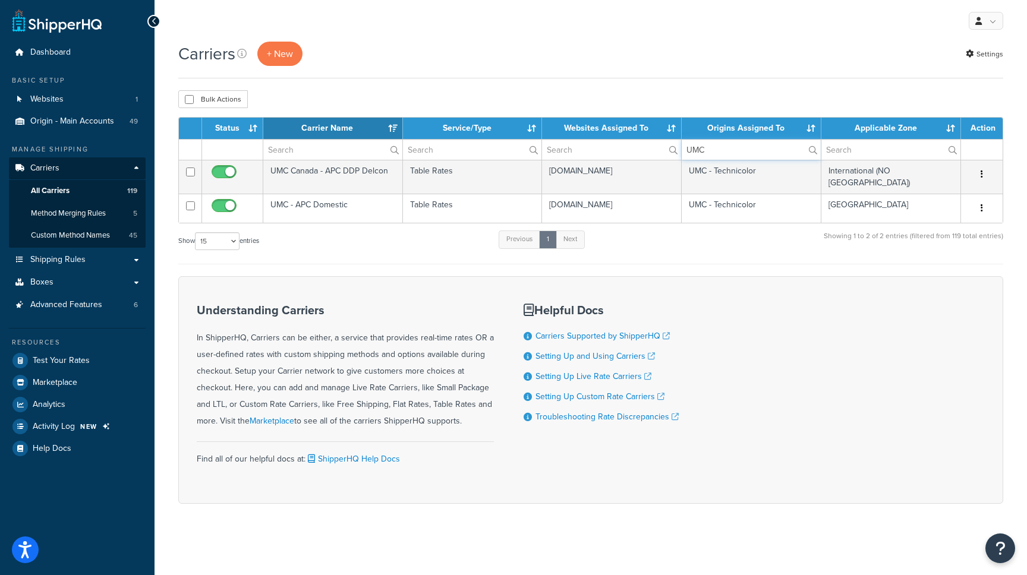
type input "UMC"
click at [712, 248] on div "Show 10 15 25 50 100 entries Previous 1 Next Showing 1 to 2 of 2 entries (filte…" at bounding box center [590, 246] width 825 height 35
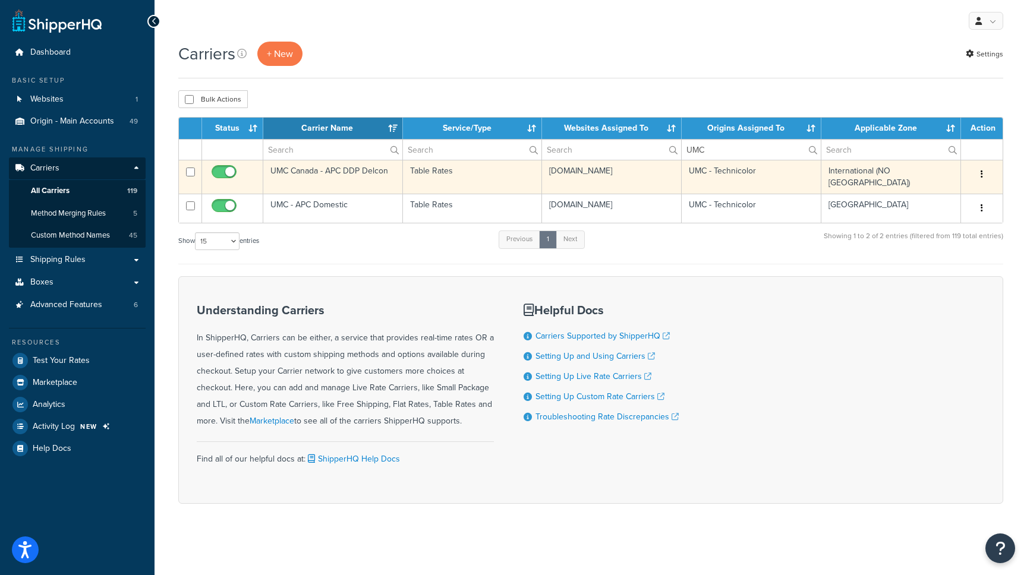
click at [311, 173] on td "UMC Canada - APC DDP Delcon" at bounding box center [333, 177] width 140 height 34
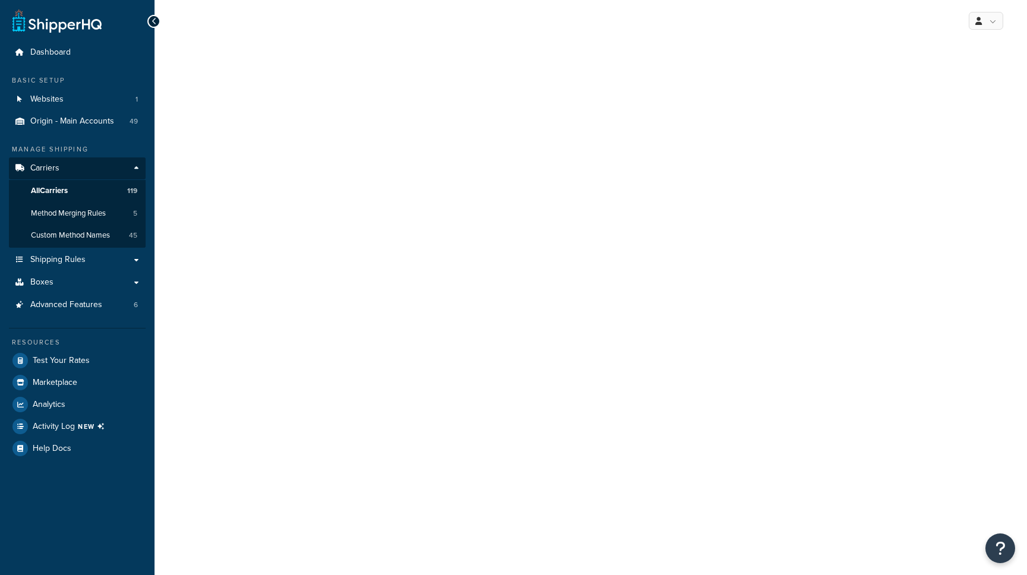
select select "25"
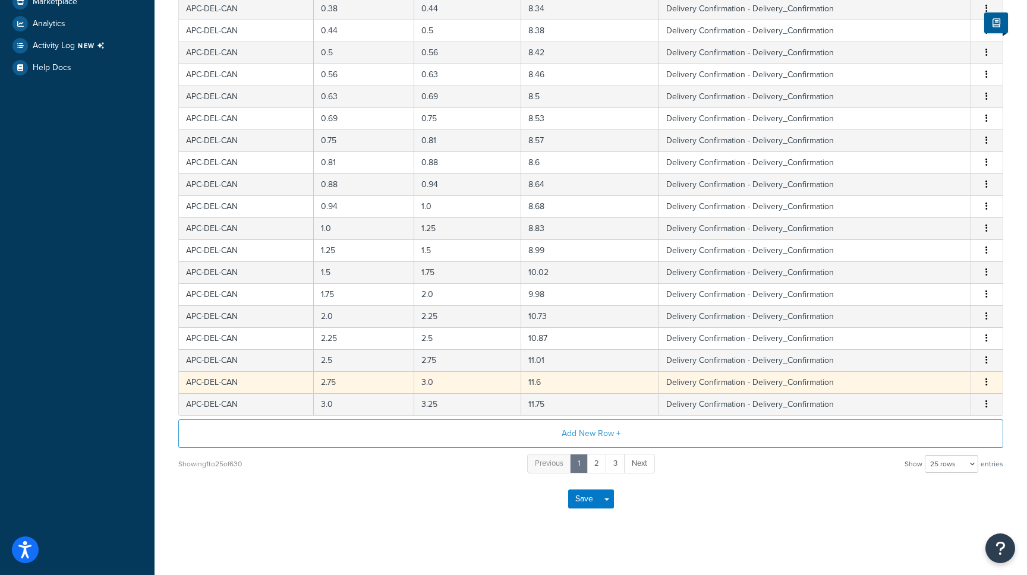
scroll to position [382, 0]
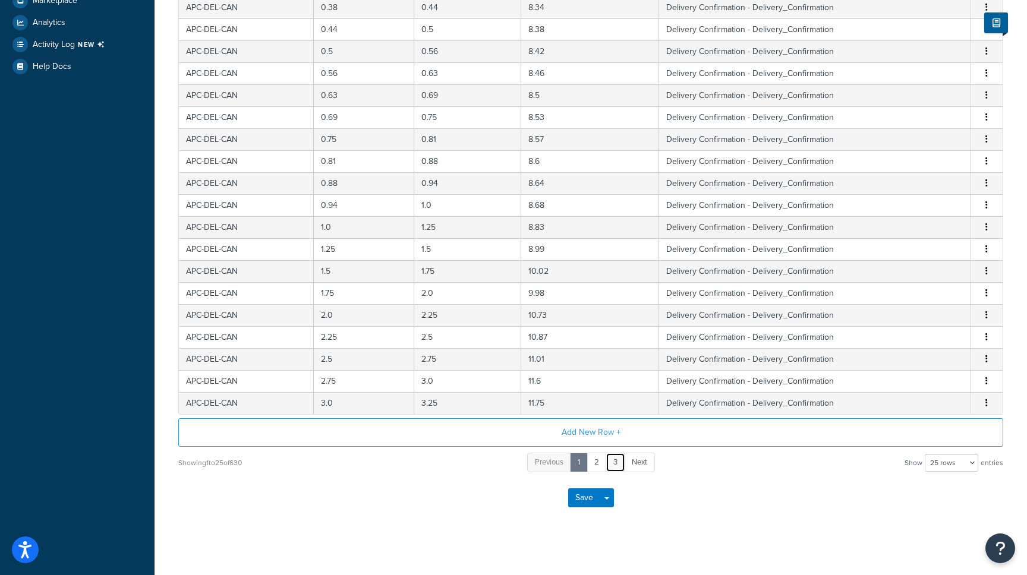
click at [616, 469] on link "3" at bounding box center [615, 463] width 20 height 20
click at [633, 458] on link "5" at bounding box center [634, 463] width 20 height 20
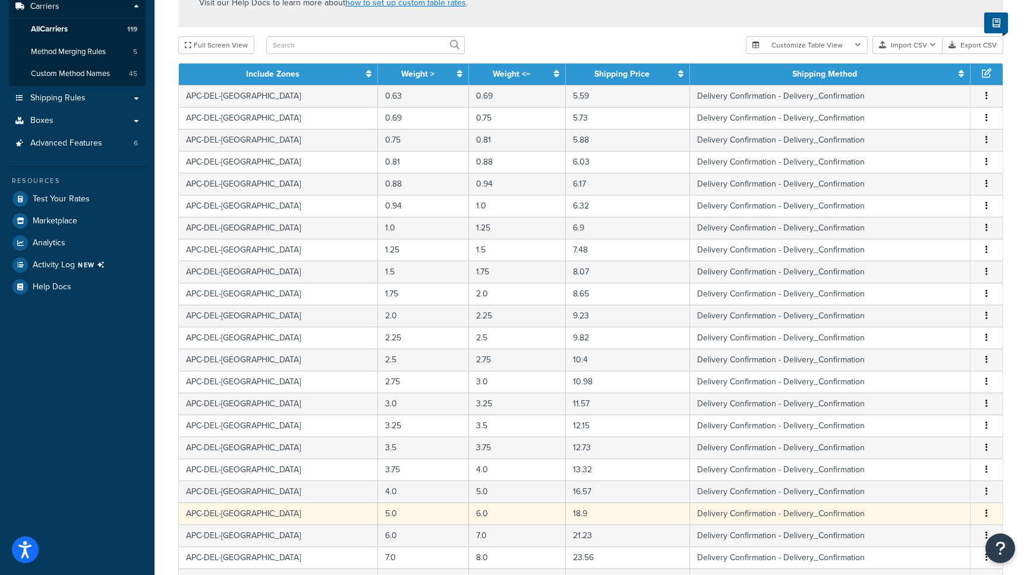
scroll to position [390, 0]
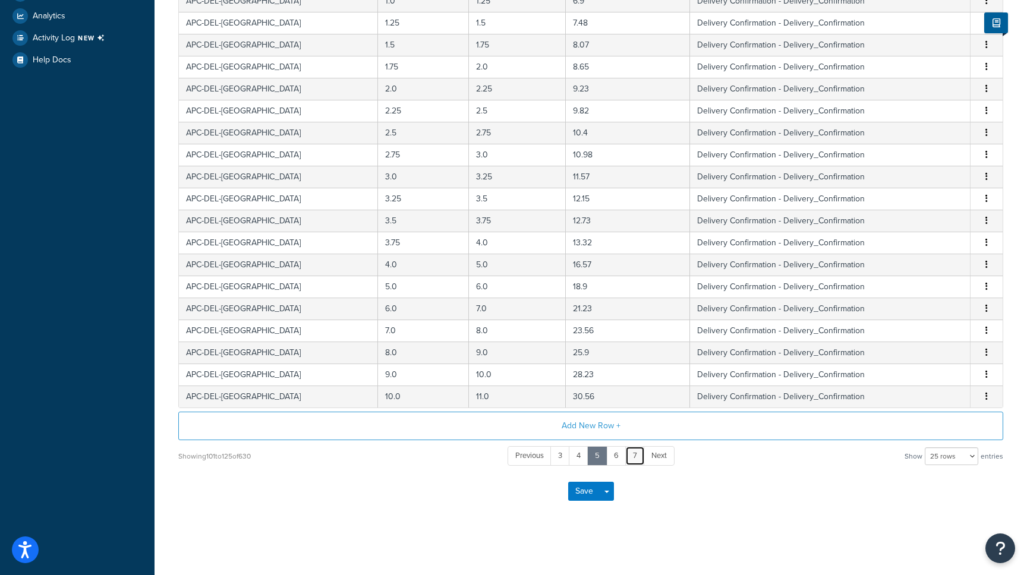
click at [638, 461] on link "7" at bounding box center [635, 456] width 20 height 20
click at [639, 459] on link "9" at bounding box center [635, 456] width 20 height 20
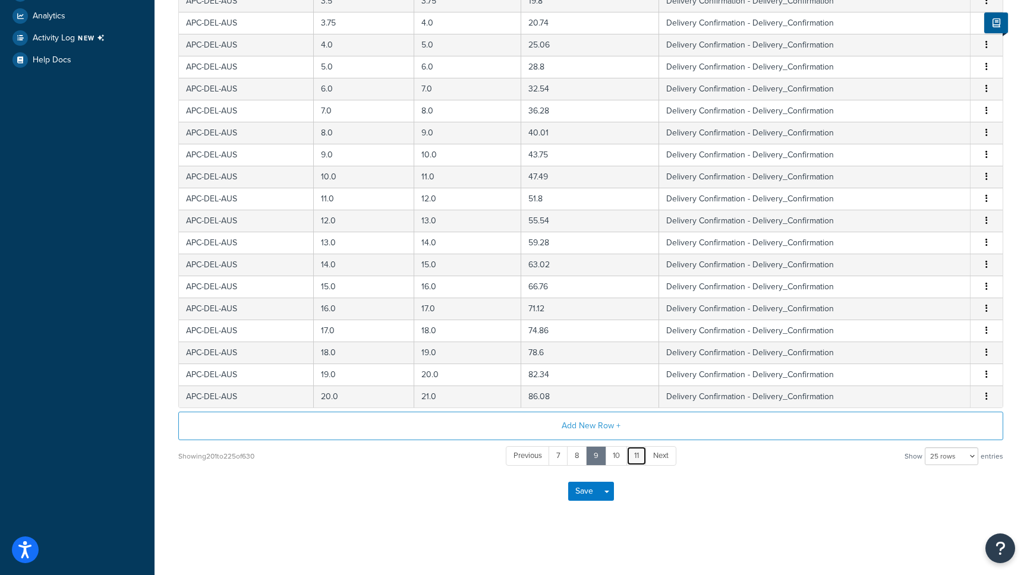
click at [639, 459] on link "11" at bounding box center [636, 456] width 20 height 20
click at [639, 459] on link "13" at bounding box center [638, 456] width 22 height 20
click at [646, 458] on link "15" at bounding box center [638, 456] width 23 height 20
click at [646, 458] on link "17" at bounding box center [640, 456] width 22 height 20
click at [642, 459] on link "19" at bounding box center [640, 456] width 23 height 20
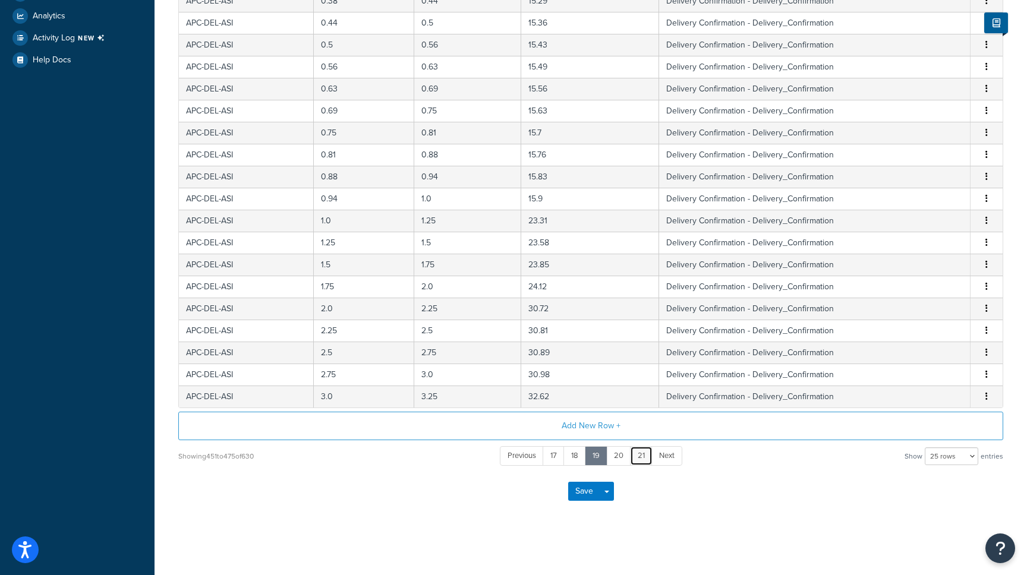
click at [644, 457] on link "21" at bounding box center [641, 456] width 23 height 20
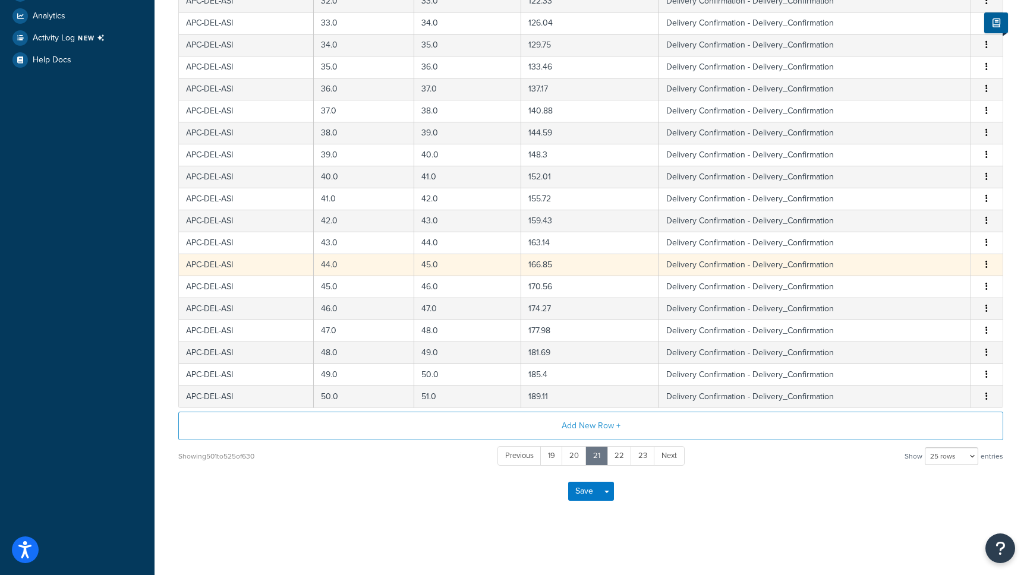
scroll to position [0, 0]
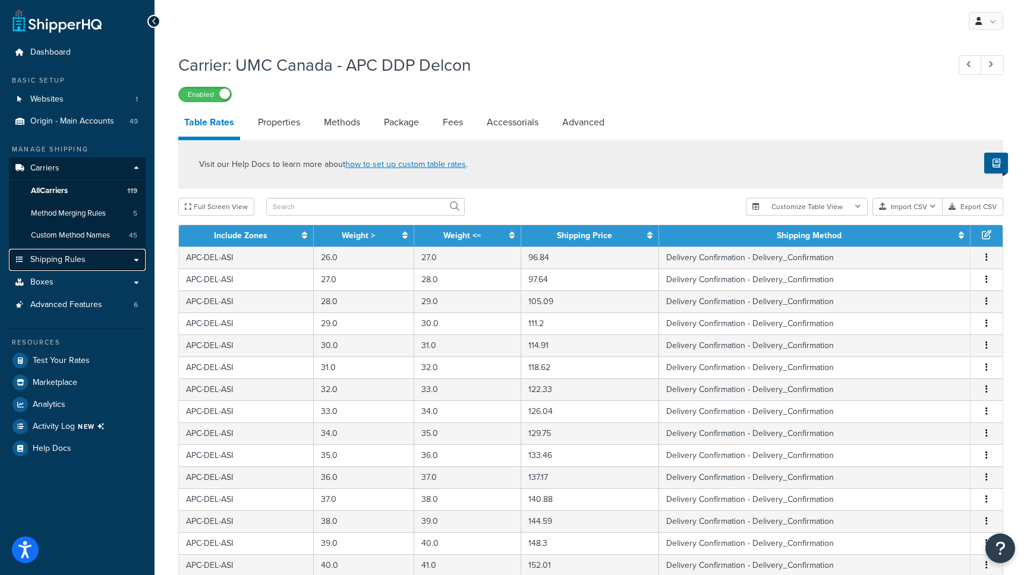
click at [106, 257] on link "Shipping Rules" at bounding box center [77, 260] width 137 height 22
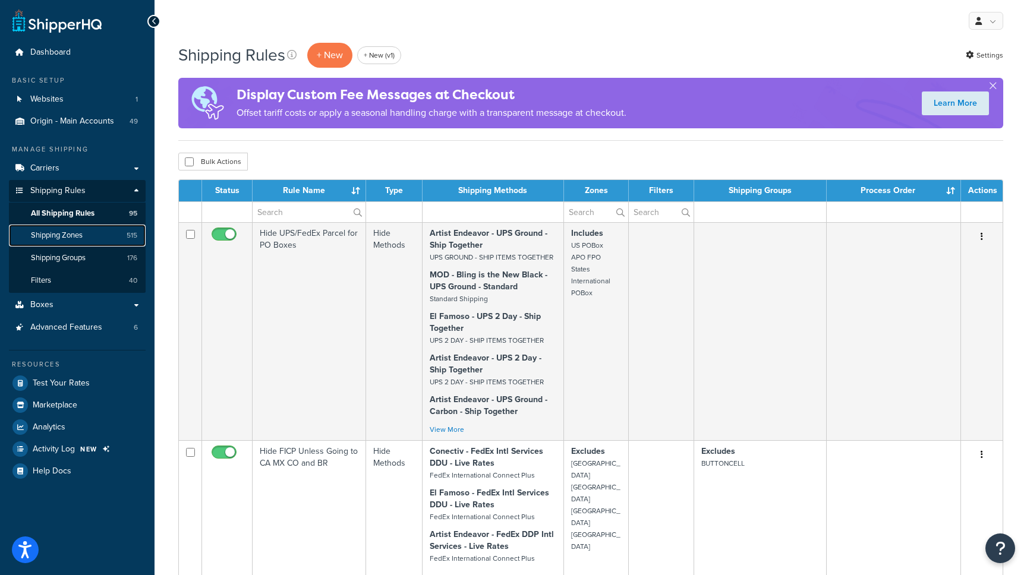
click at [48, 244] on link "Shipping Zones 515" at bounding box center [77, 236] width 137 height 22
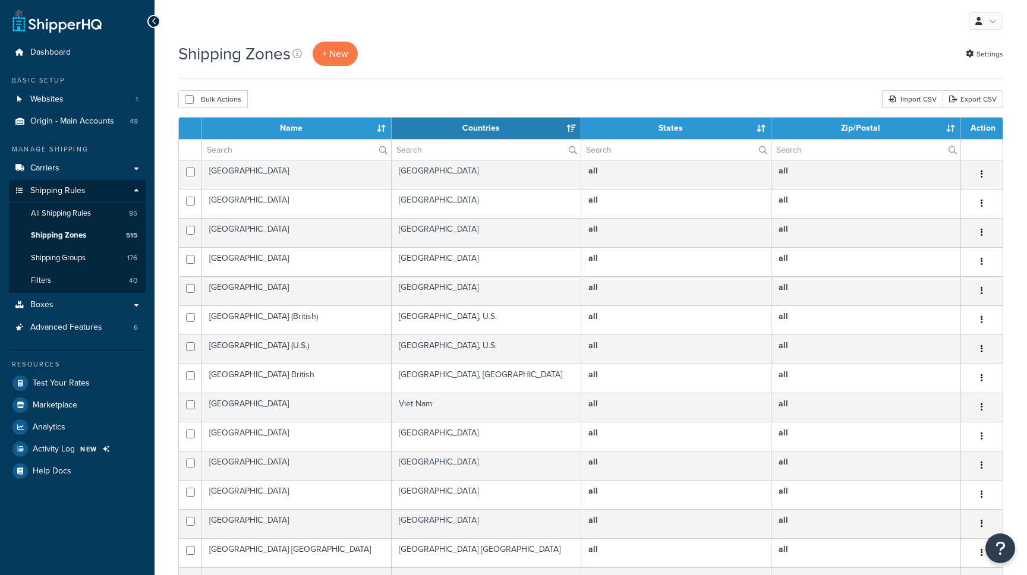
select select "15"
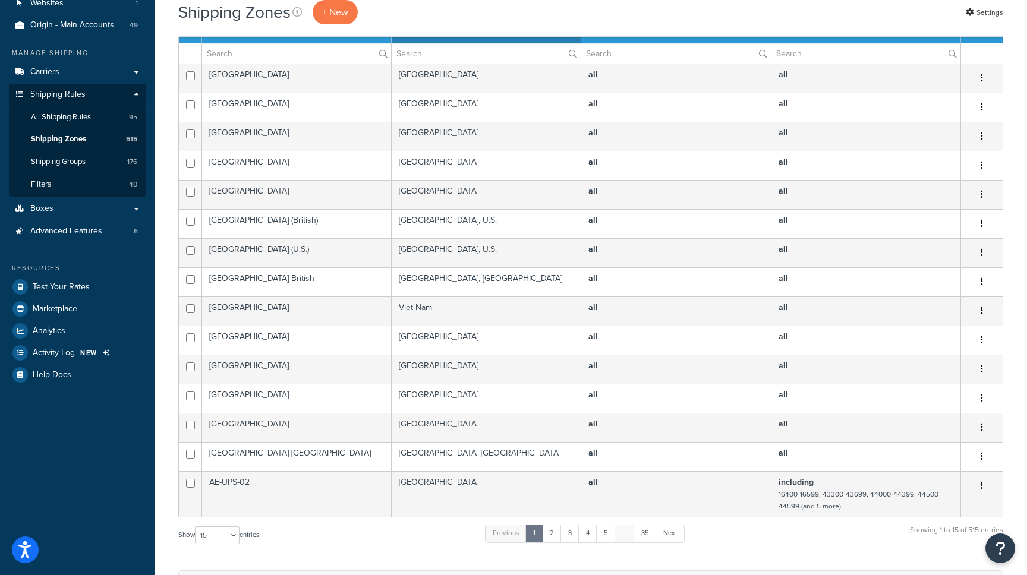
scroll to position [214, 0]
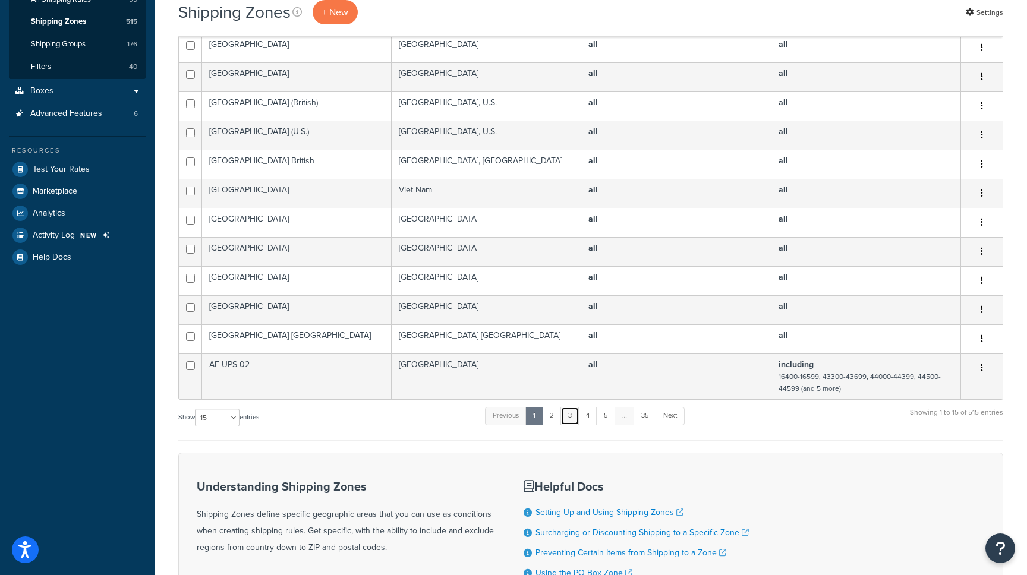
click at [574, 415] on link "3" at bounding box center [569, 416] width 19 height 18
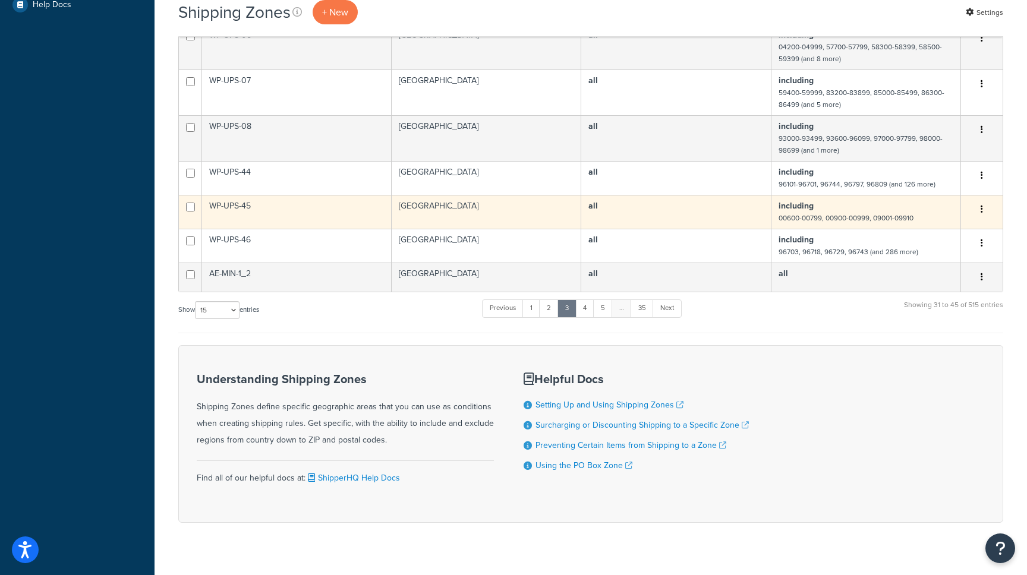
scroll to position [494, 0]
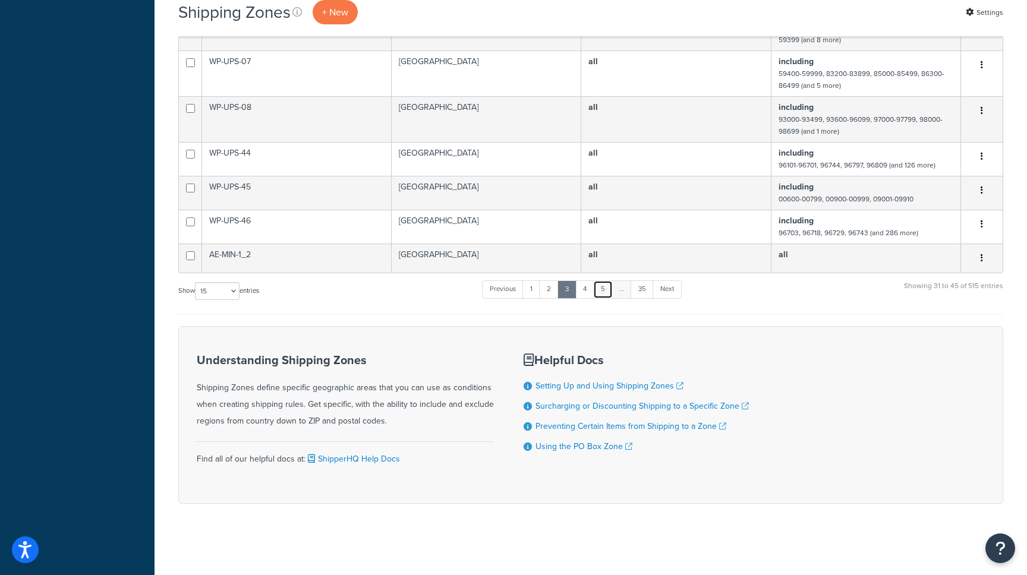
click at [610, 288] on link "5" at bounding box center [603, 289] width 20 height 18
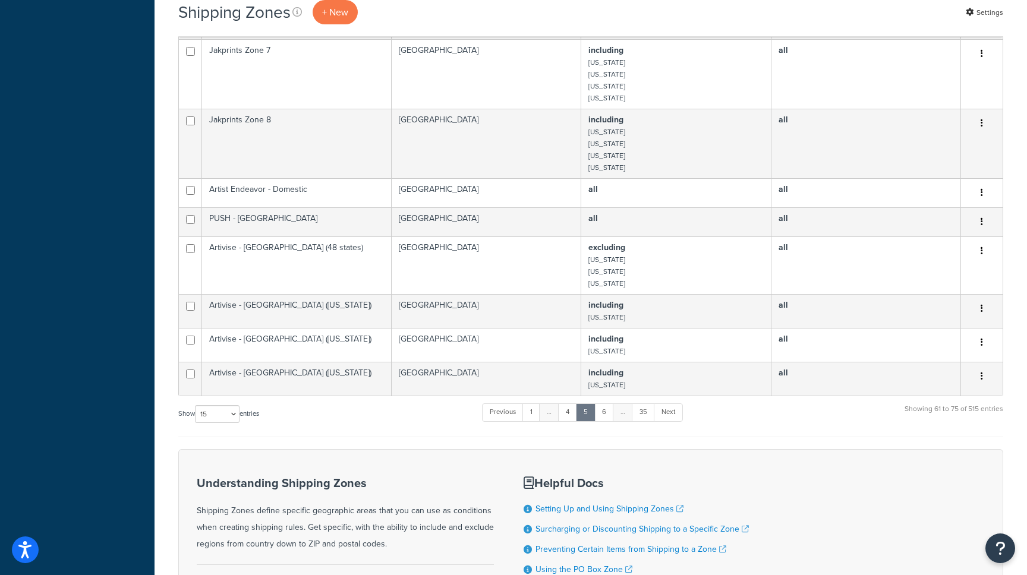
scroll to position [554, 0]
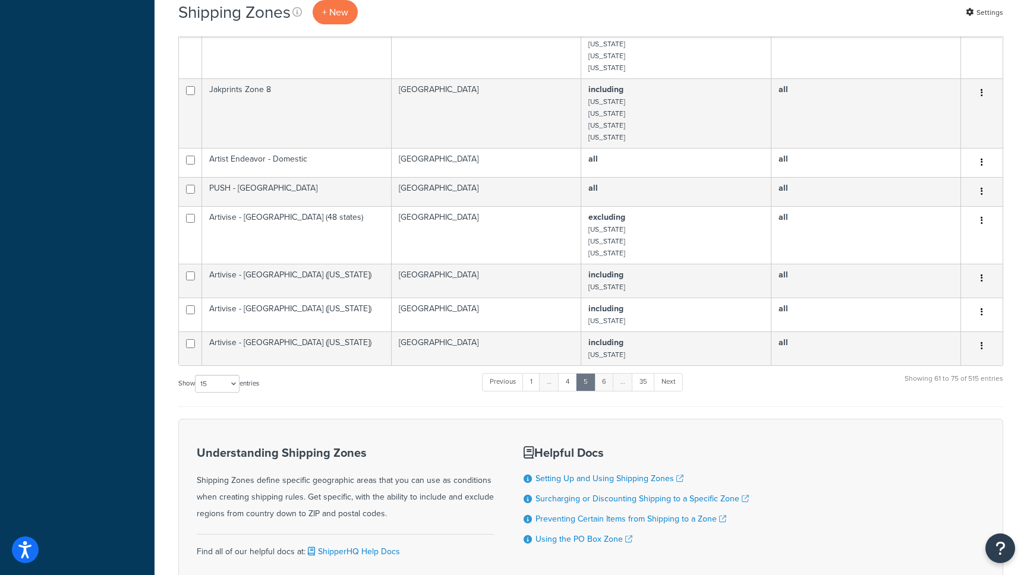
click at [609, 389] on link "6" at bounding box center [604, 382] width 20 height 18
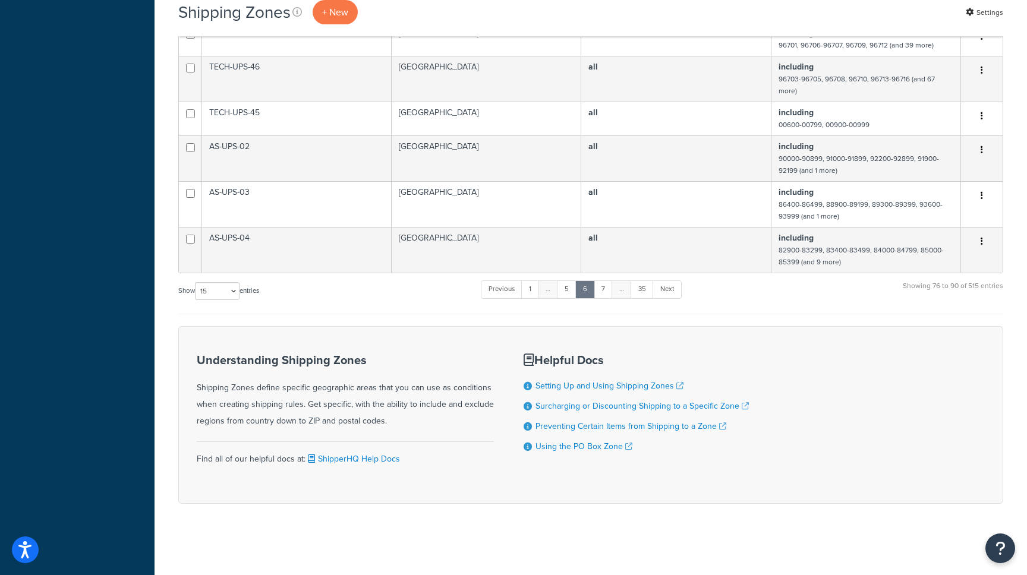
scroll to position [529, 0]
click at [609, 296] on link "7" at bounding box center [603, 289] width 19 height 18
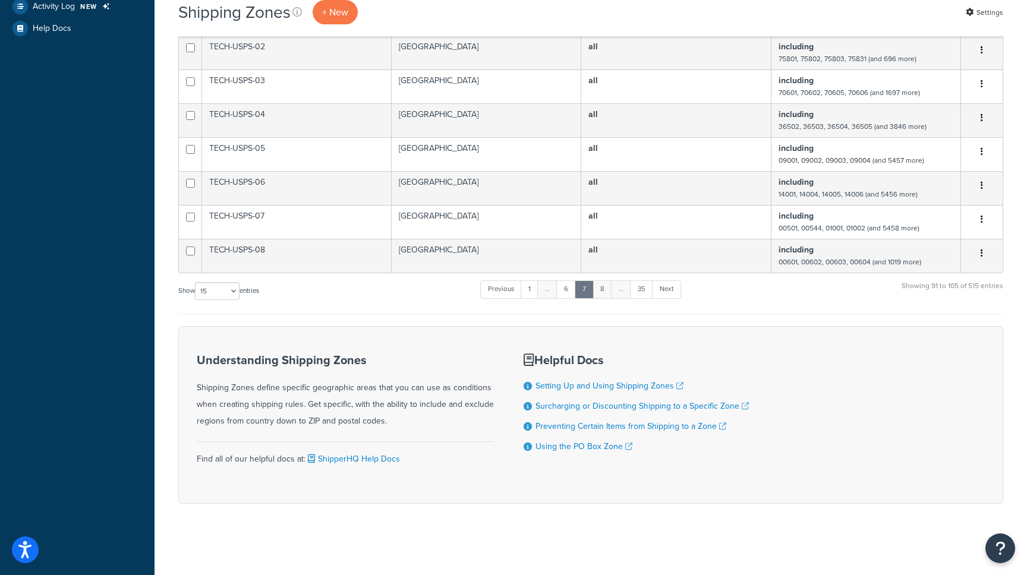
click at [608, 292] on link "8" at bounding box center [602, 289] width 20 height 18
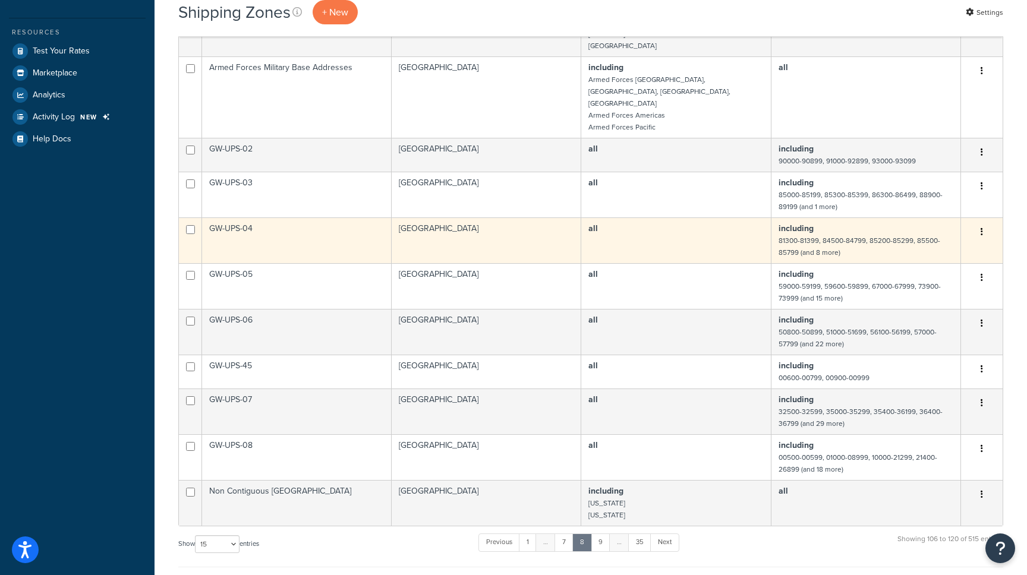
scroll to position [411, 0]
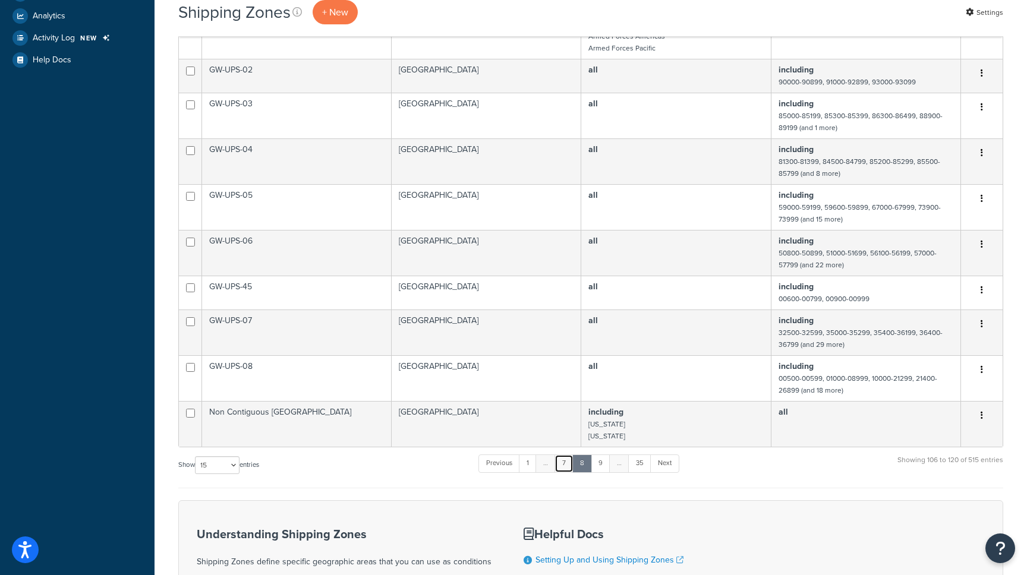
click at [573, 455] on link "7" at bounding box center [563, 464] width 19 height 18
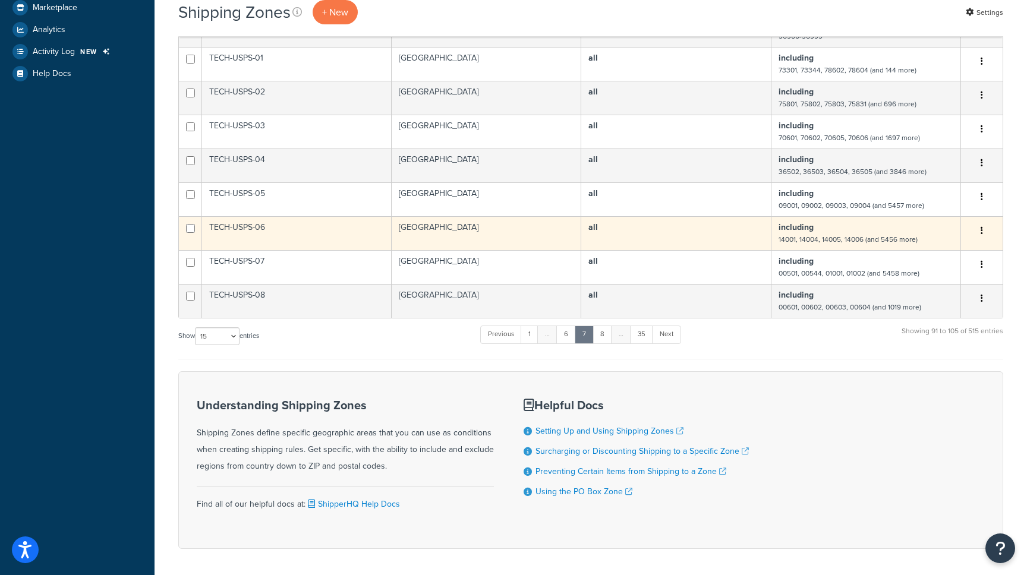
scroll to position [397, 0]
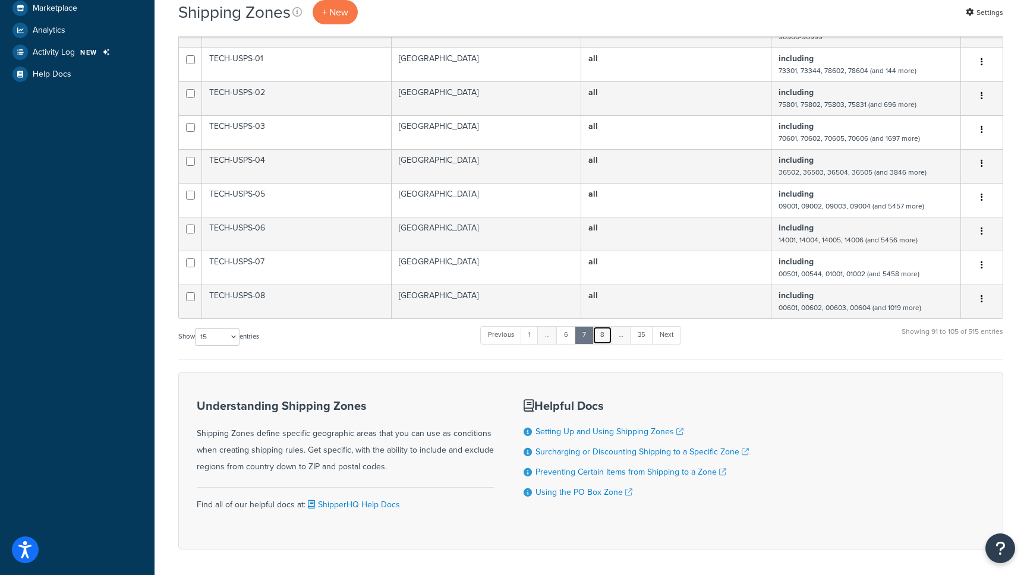
click at [597, 341] on link "8" at bounding box center [602, 335] width 20 height 18
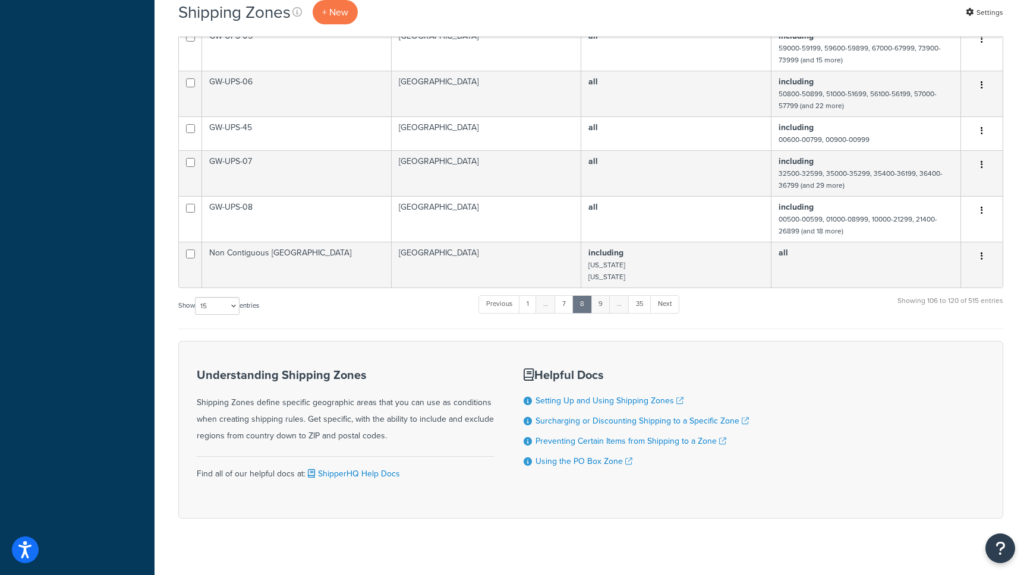
click at [600, 295] on link "9" at bounding box center [601, 304] width 20 height 18
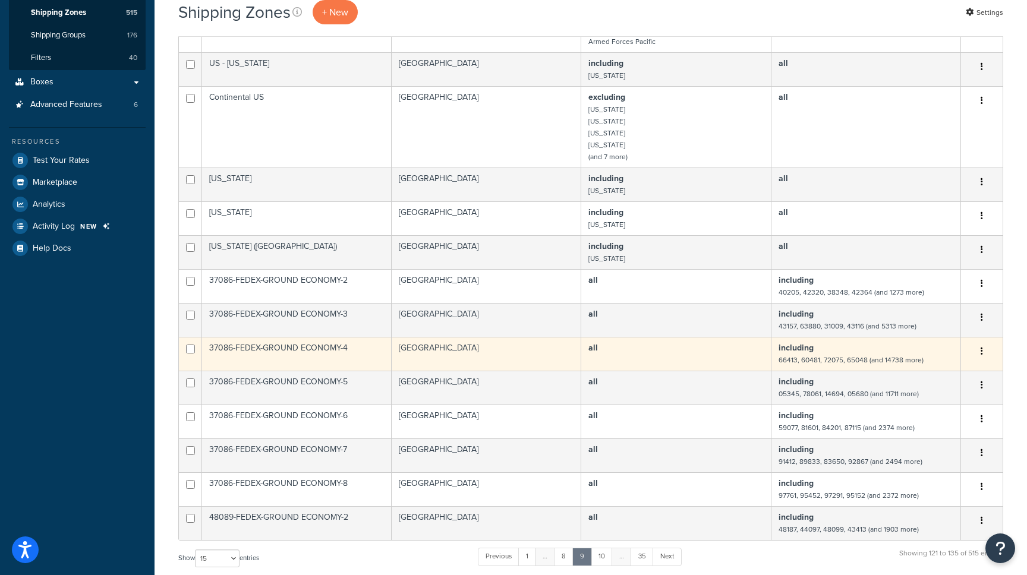
scroll to position [475, 0]
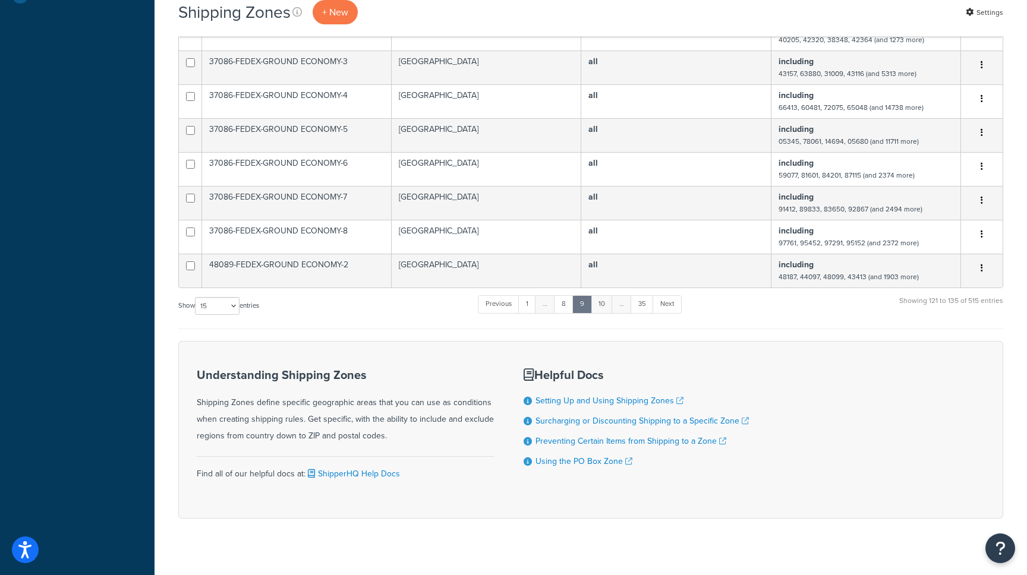
click at [597, 295] on link "10" at bounding box center [602, 304] width 22 height 18
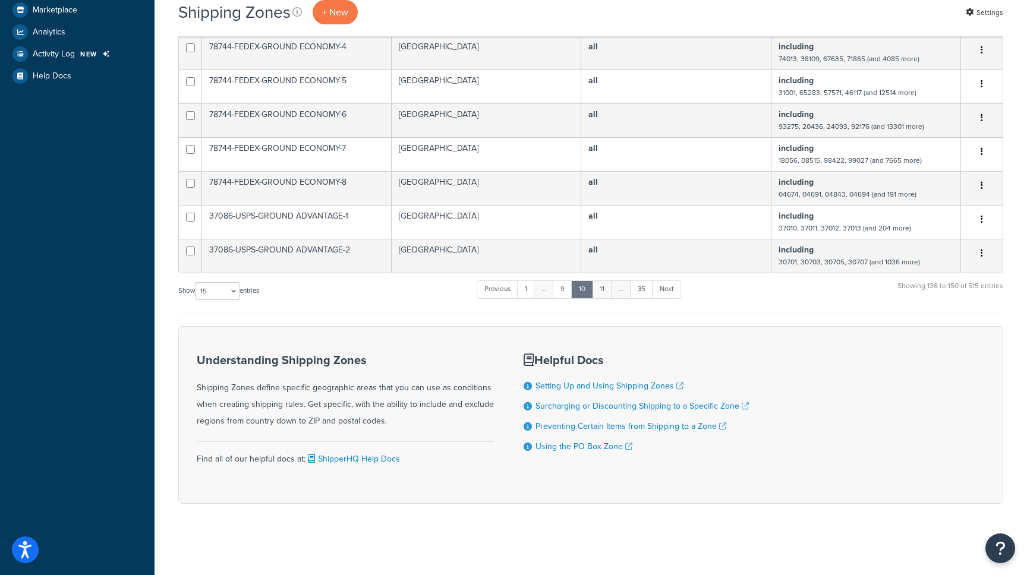
click at [603, 291] on link "11" at bounding box center [602, 289] width 20 height 18
click at [611, 289] on link "12" at bounding box center [603, 289] width 22 height 18
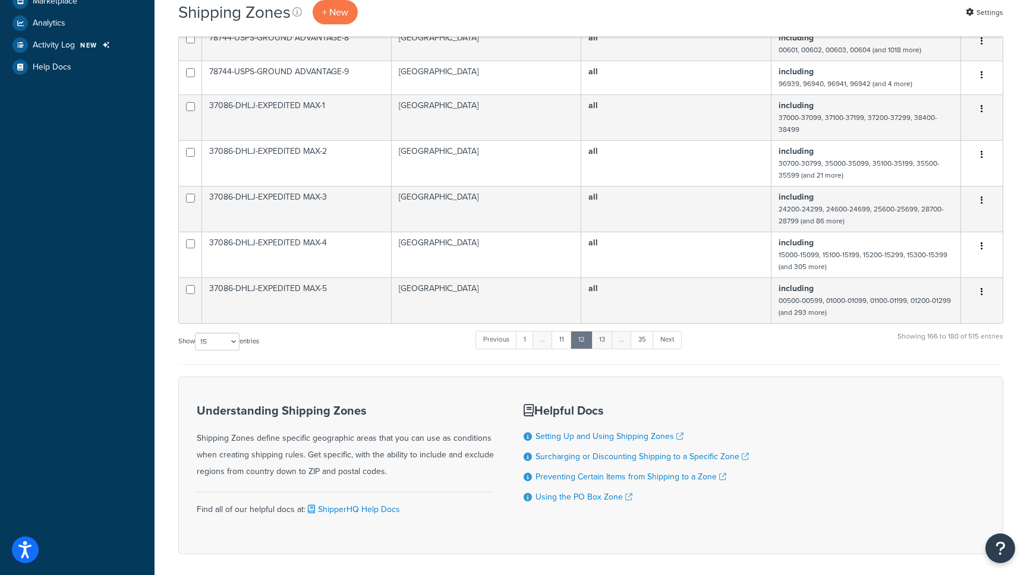
click at [605, 345] on link "13" at bounding box center [601, 340] width 21 height 18
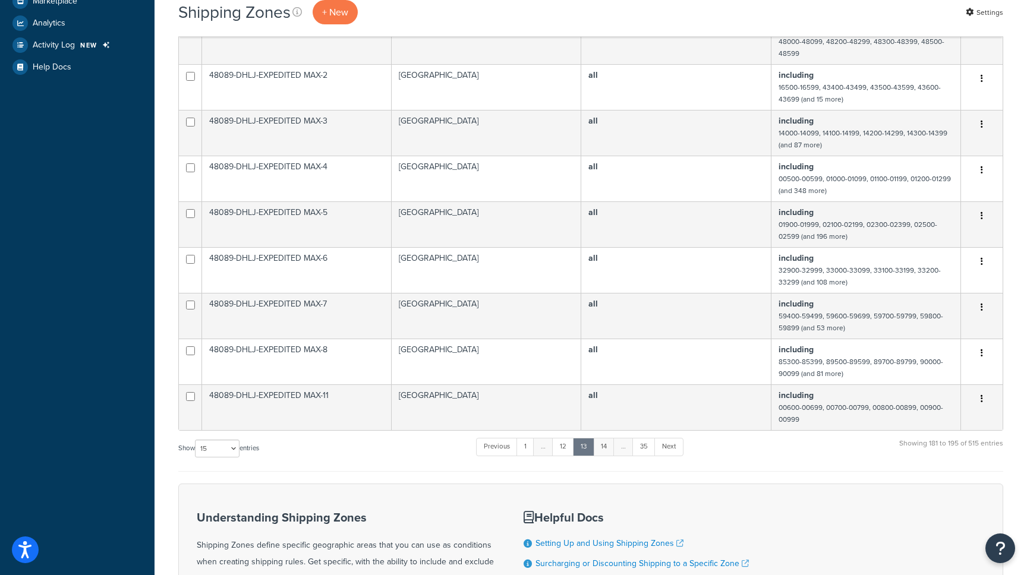
click at [604, 456] on link "14" at bounding box center [603, 447] width 21 height 18
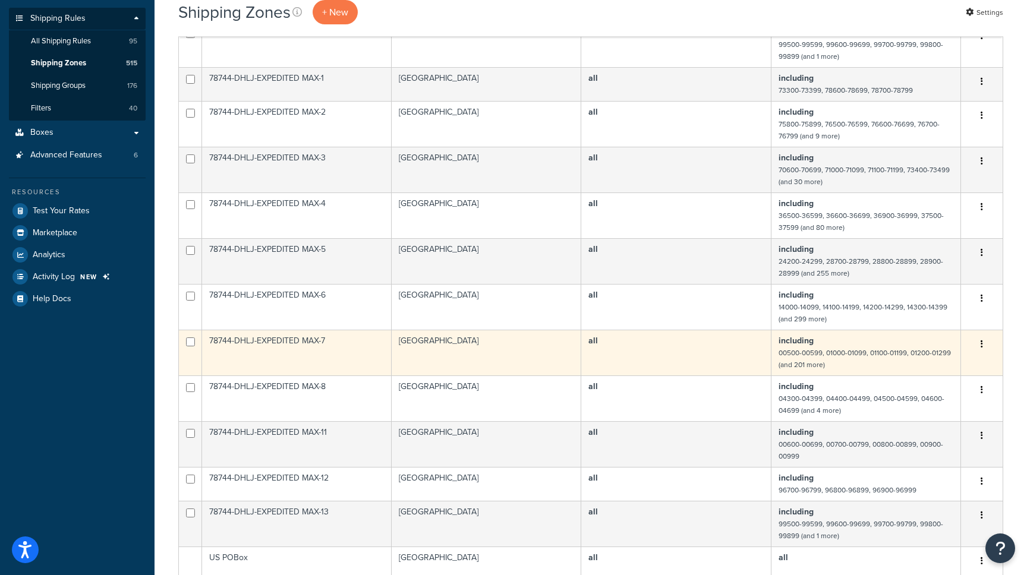
scroll to position [0, 0]
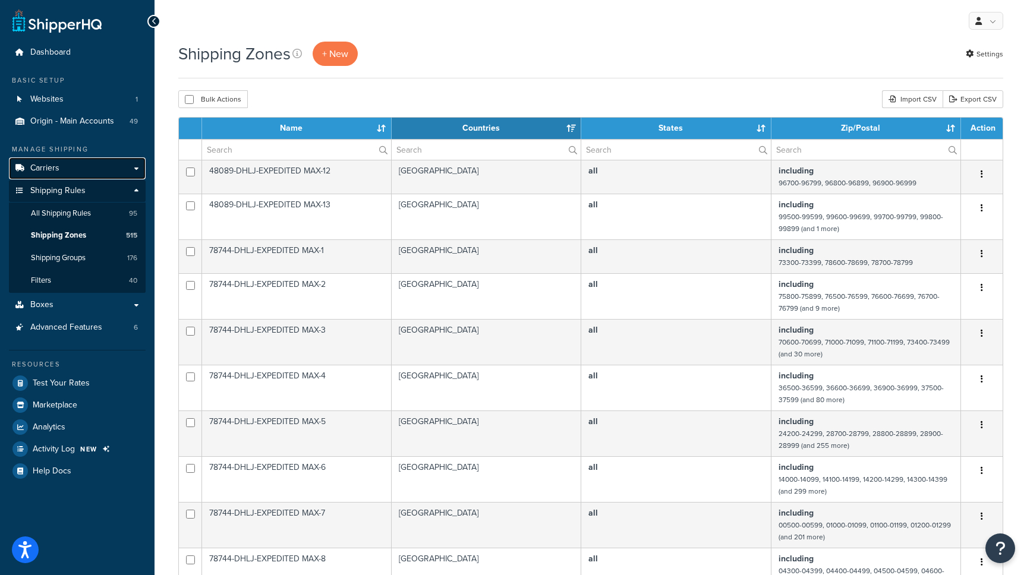
click at [94, 173] on link "Carriers" at bounding box center [77, 168] width 137 height 22
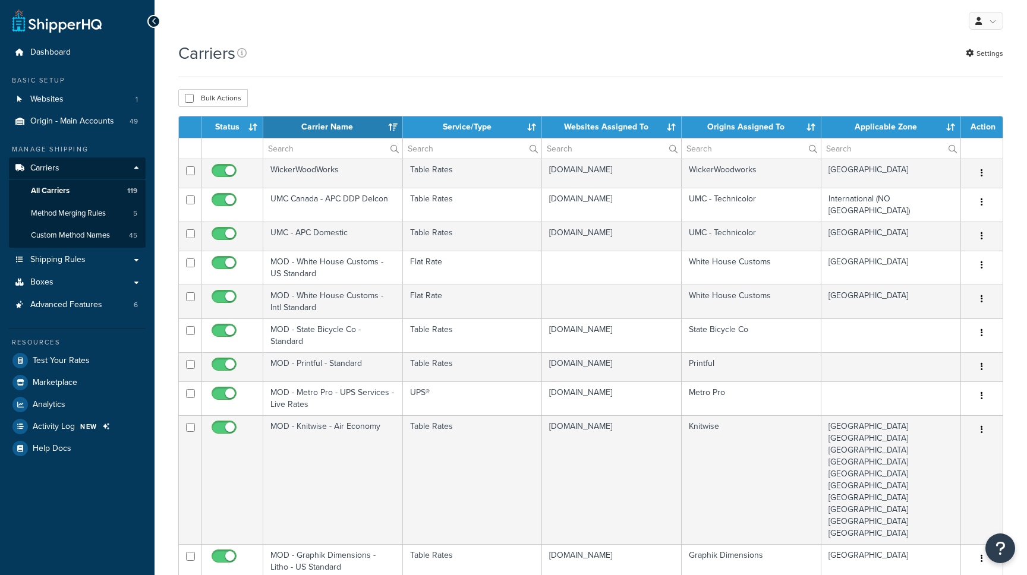
select select "15"
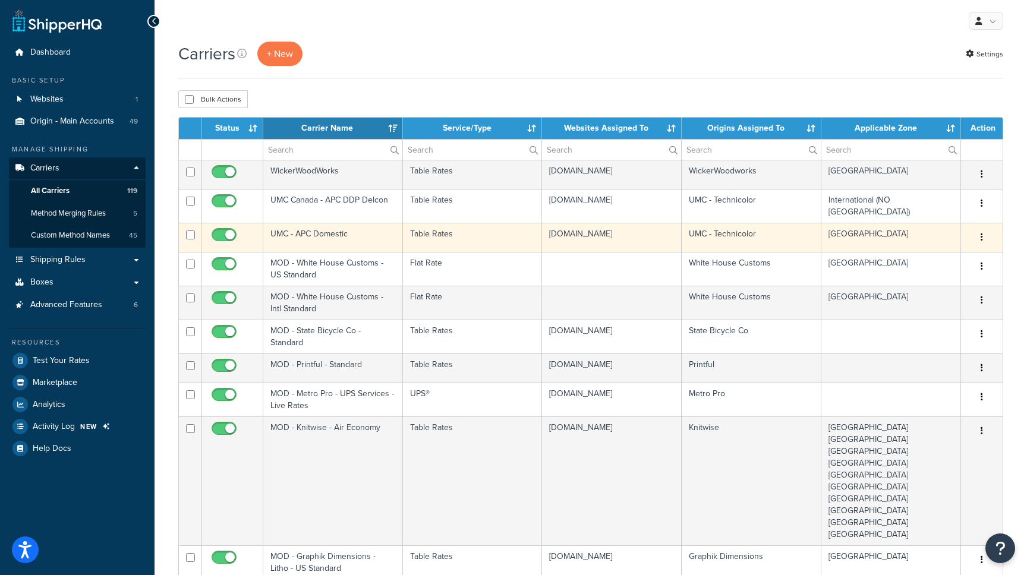
click at [311, 228] on td "UMC - APC Domestic" at bounding box center [333, 237] width 140 height 29
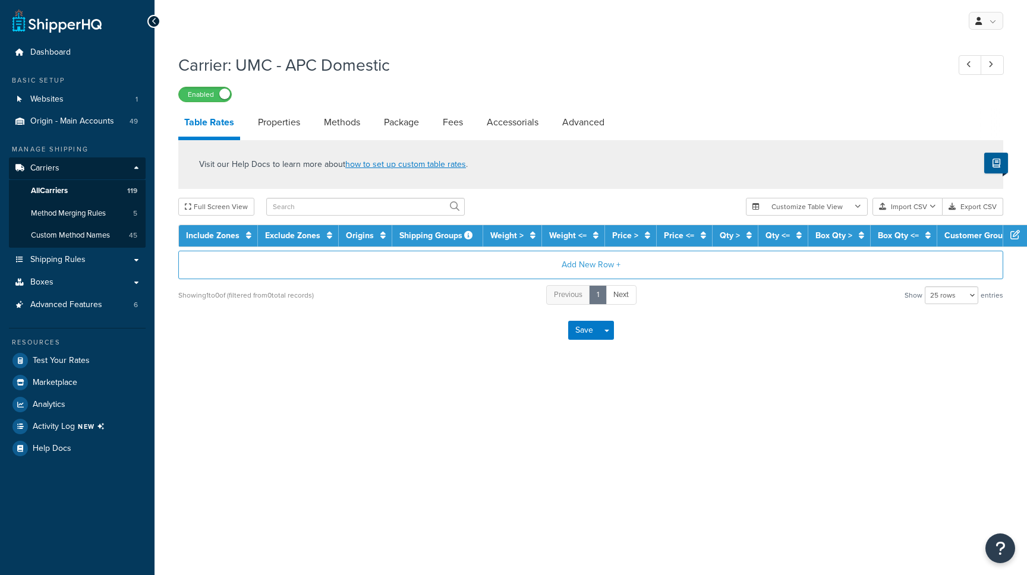
select select "25"
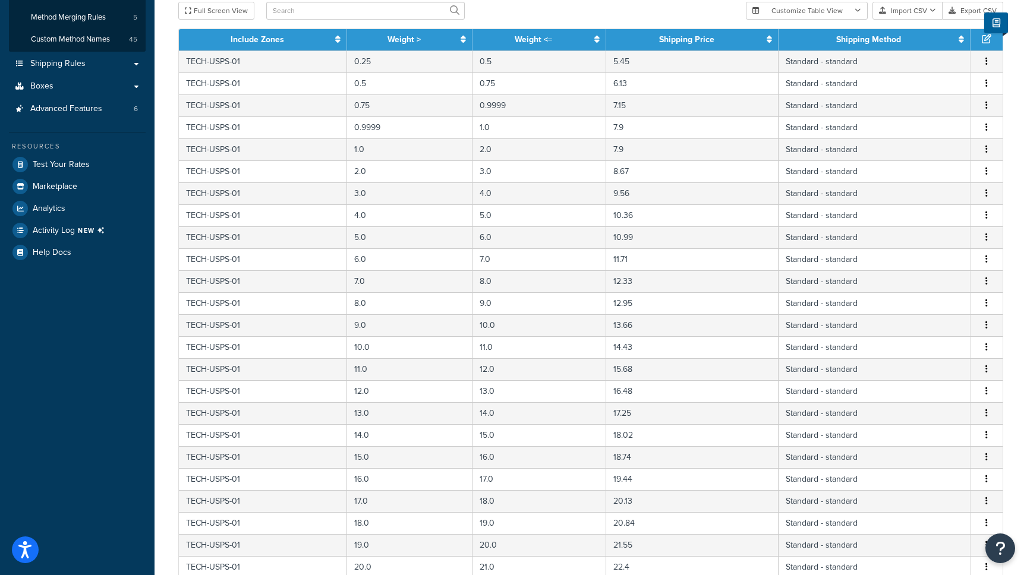
scroll to position [298, 0]
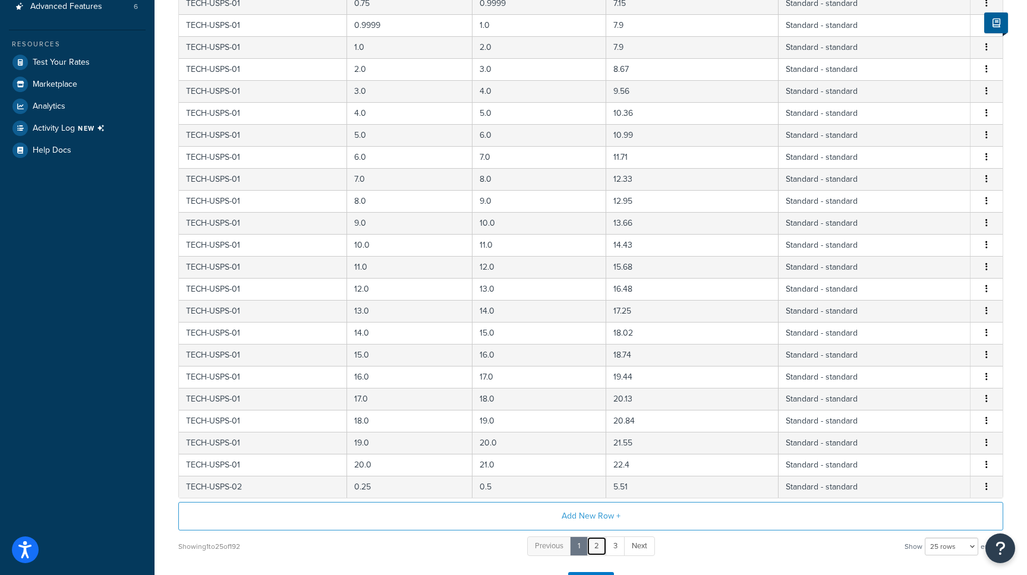
click at [590, 550] on link "2" at bounding box center [596, 547] width 20 height 20
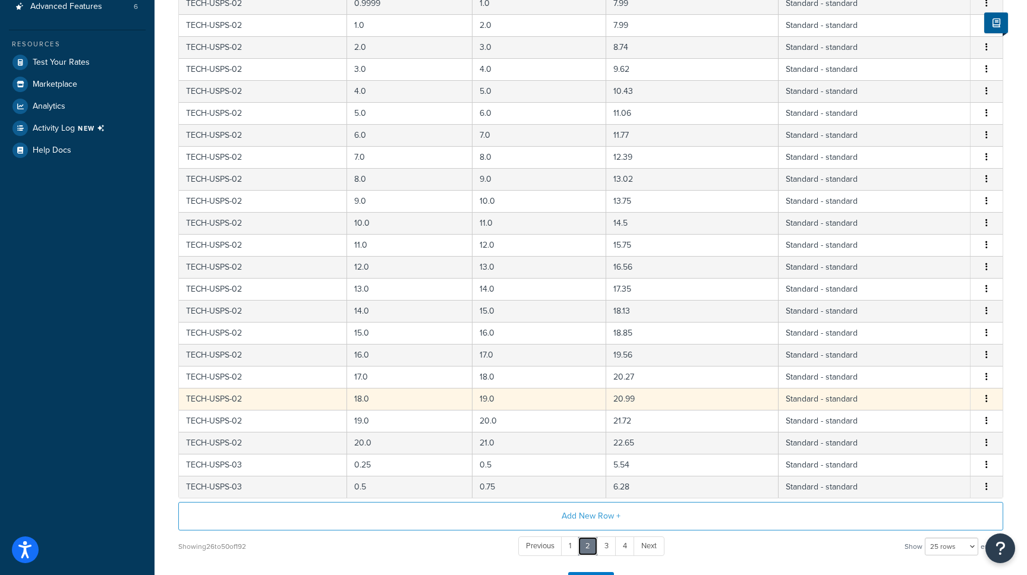
scroll to position [390, 0]
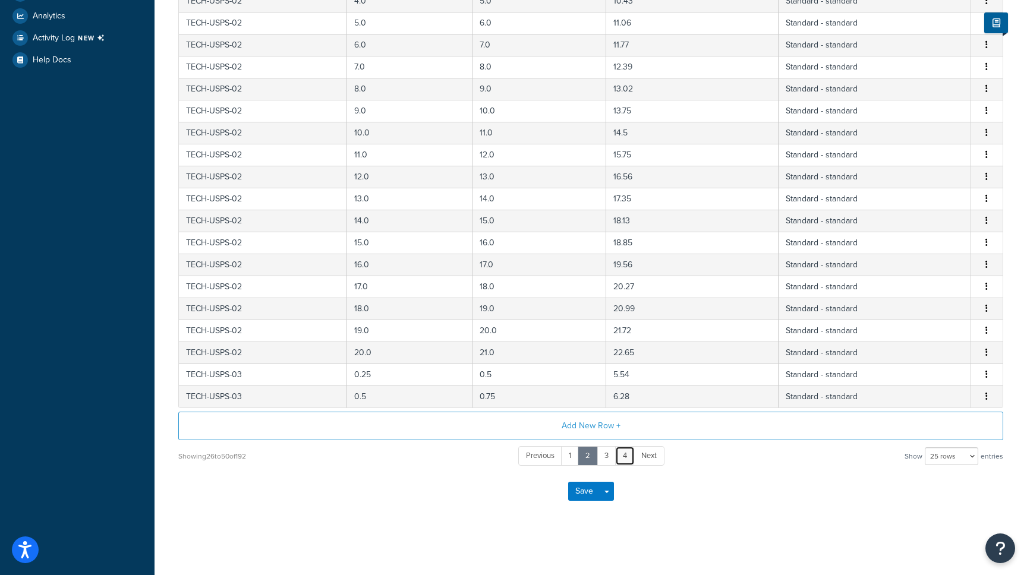
click at [627, 463] on link "4" at bounding box center [625, 456] width 20 height 20
click at [632, 457] on link "6" at bounding box center [635, 456] width 20 height 20
click at [632, 458] on link "8" at bounding box center [635, 456] width 20 height 20
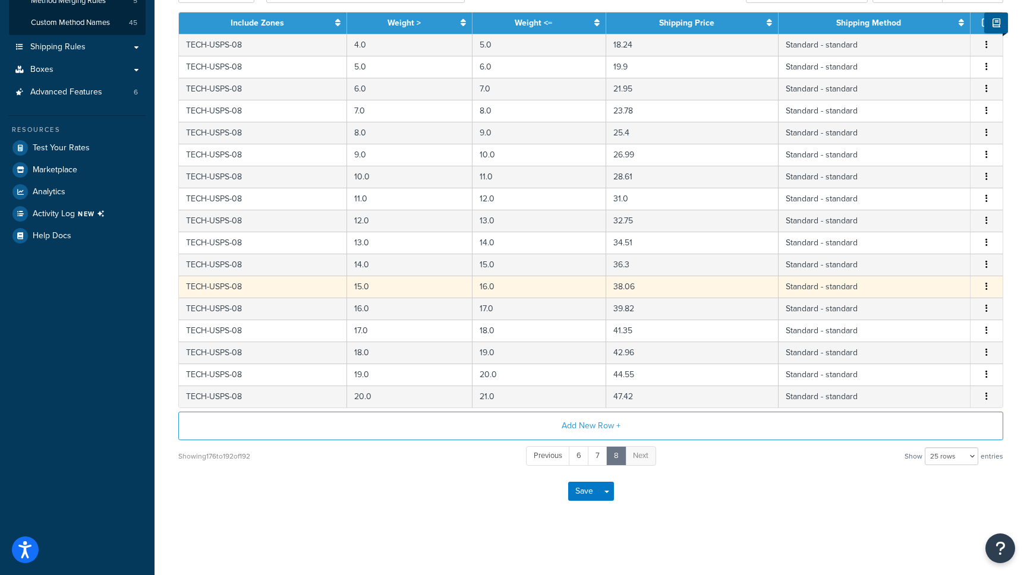
scroll to position [0, 0]
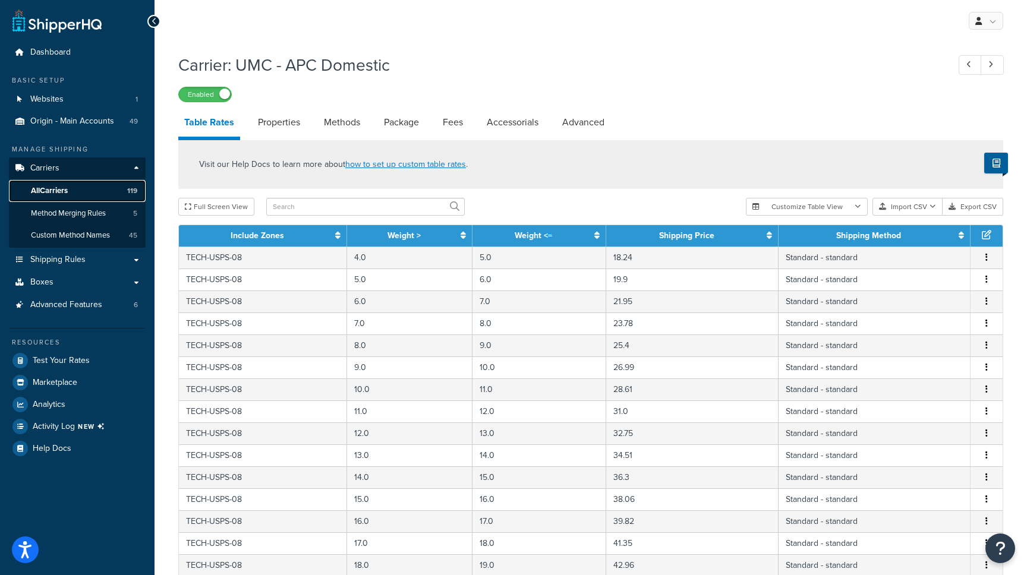
click at [74, 187] on link "All Carriers 119" at bounding box center [77, 191] width 137 height 22
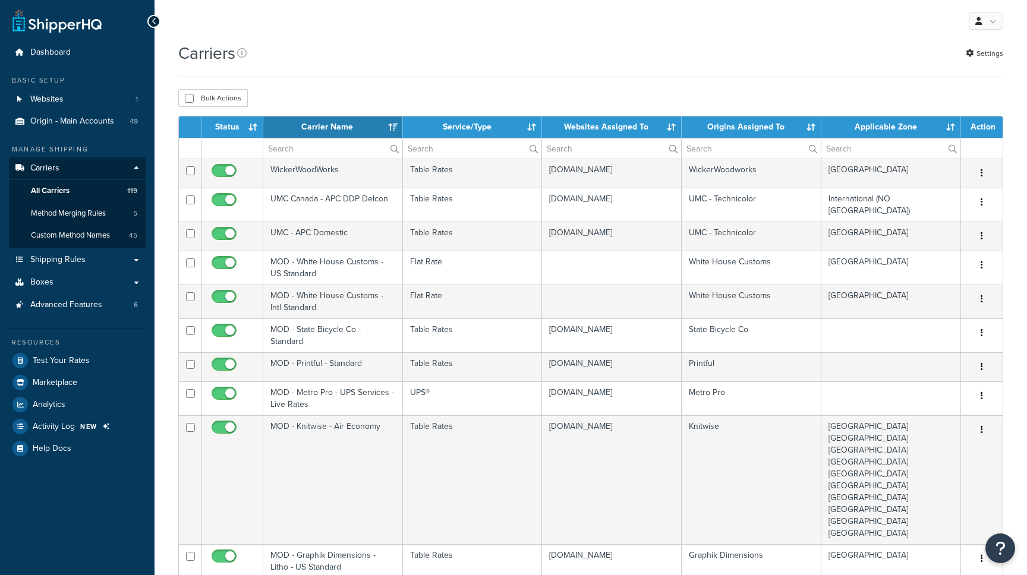
select select "15"
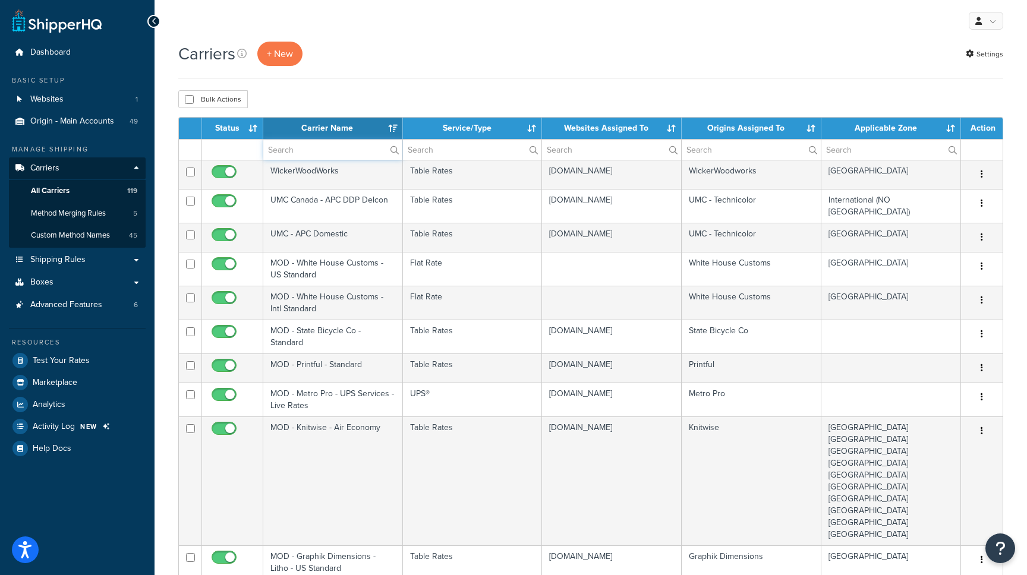
click at [332, 147] on input "text" at bounding box center [332, 150] width 139 height 20
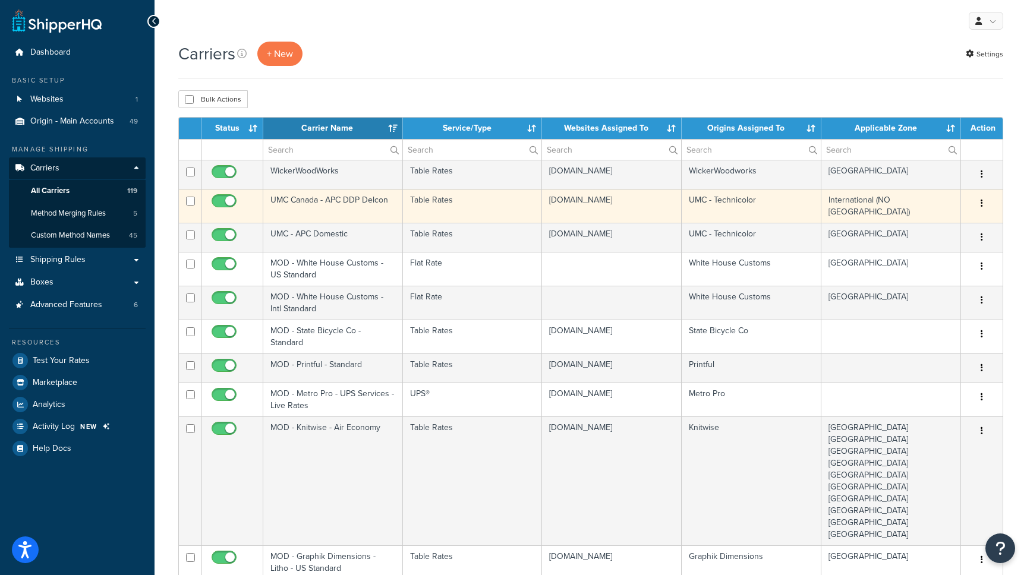
click at [364, 204] on td "UMC Canada - APC DDP Delcon" at bounding box center [333, 206] width 140 height 34
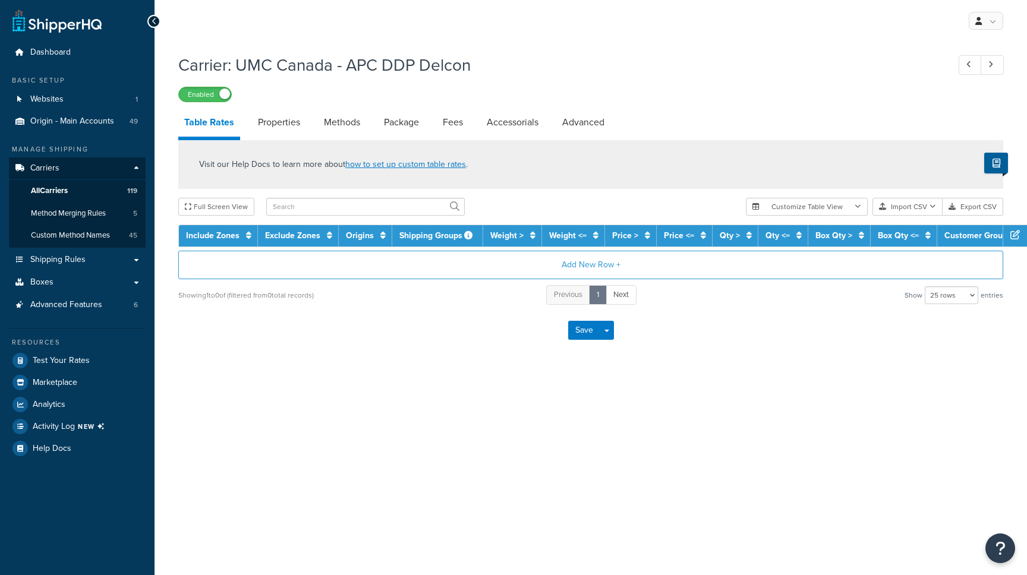
select select "25"
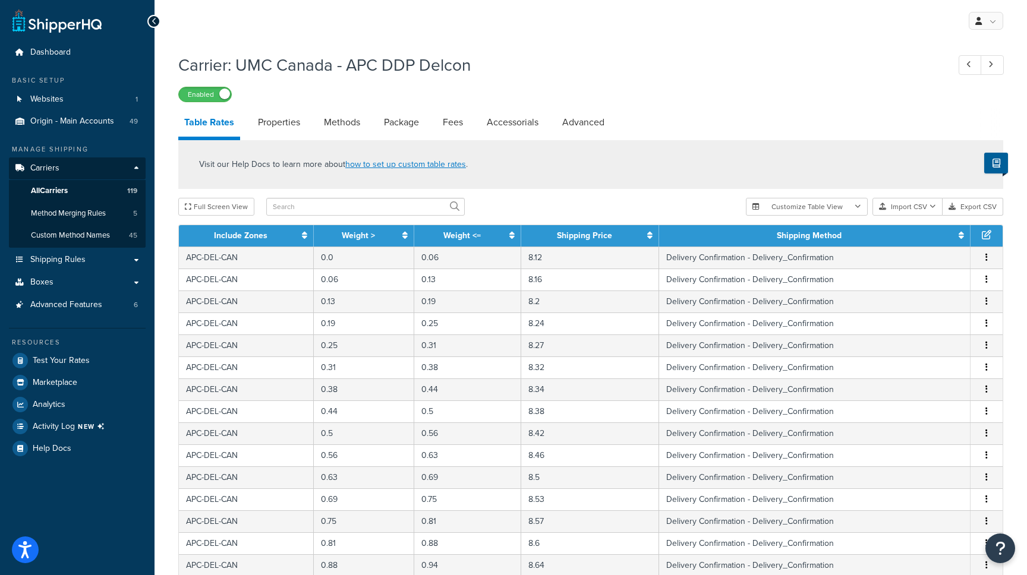
scroll to position [390, 0]
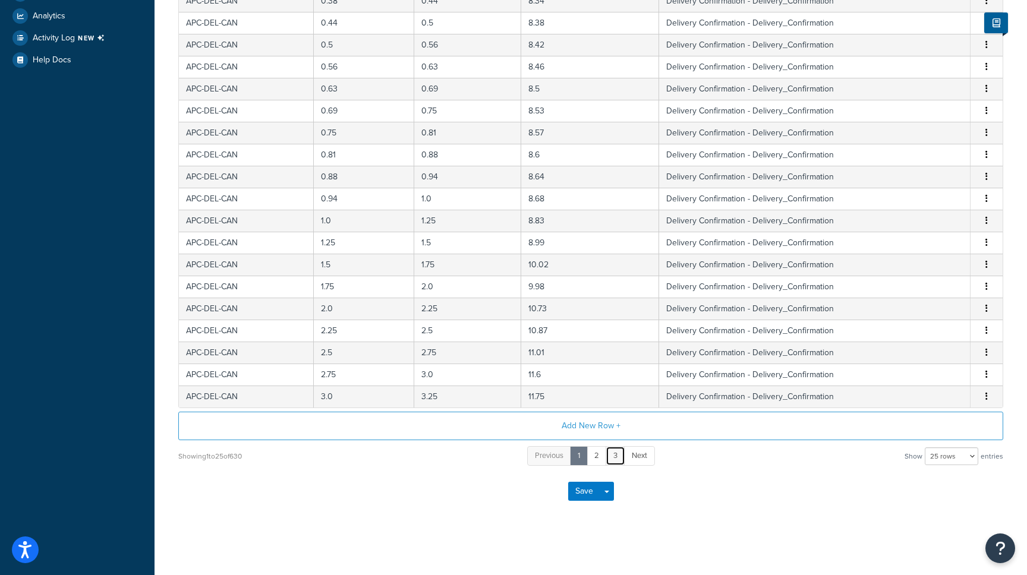
click at [614, 461] on link "3" at bounding box center [615, 456] width 20 height 20
click at [630, 460] on link "5" at bounding box center [634, 456] width 20 height 20
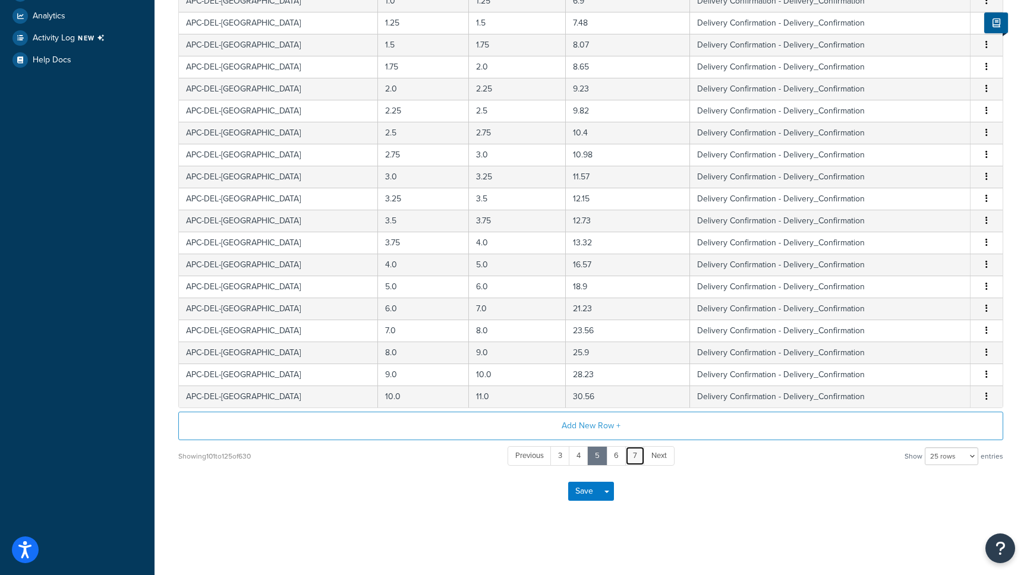
click at [638, 461] on link "7" at bounding box center [635, 456] width 20 height 20
click at [638, 461] on link "9" at bounding box center [635, 456] width 20 height 20
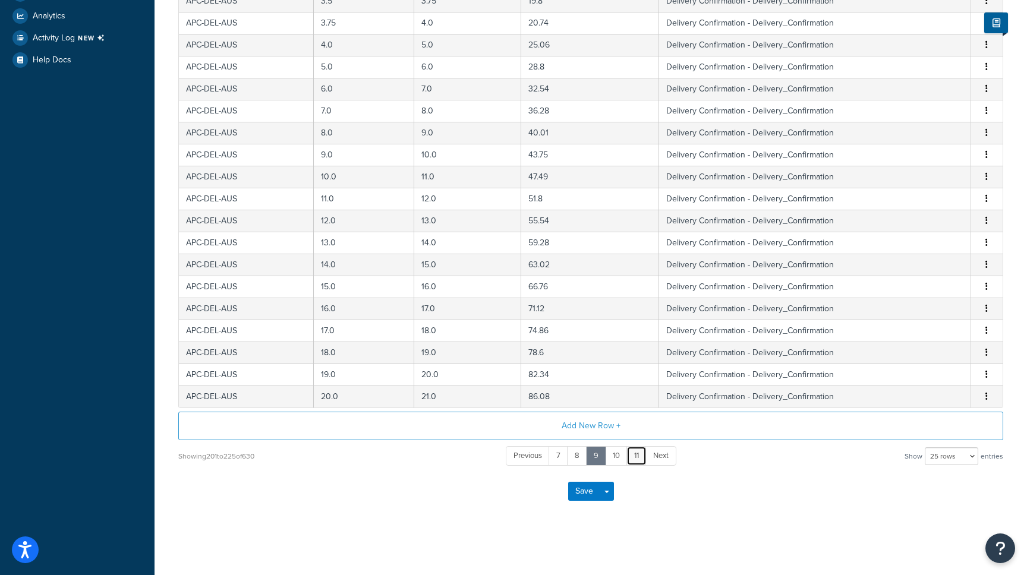
click at [638, 461] on link "11" at bounding box center [636, 456] width 20 height 20
click at [638, 461] on link "13" at bounding box center [638, 456] width 22 height 20
click at [638, 461] on link "15" at bounding box center [638, 456] width 23 height 20
click at [642, 461] on link "17" at bounding box center [640, 456] width 22 height 20
click at [645, 461] on link "19" at bounding box center [640, 456] width 23 height 20
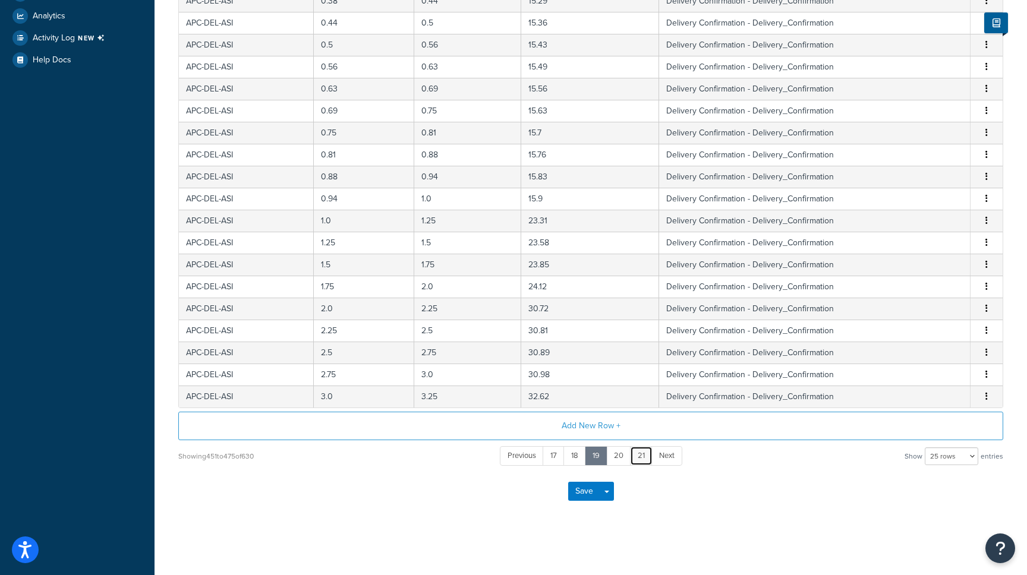
click at [649, 461] on link "21" at bounding box center [641, 456] width 23 height 20
click at [649, 461] on link "23" at bounding box center [642, 456] width 24 height 20
click at [649, 461] on link "25" at bounding box center [643, 456] width 25 height 20
click at [649, 461] on link "Next" at bounding box center [659, 456] width 31 height 20
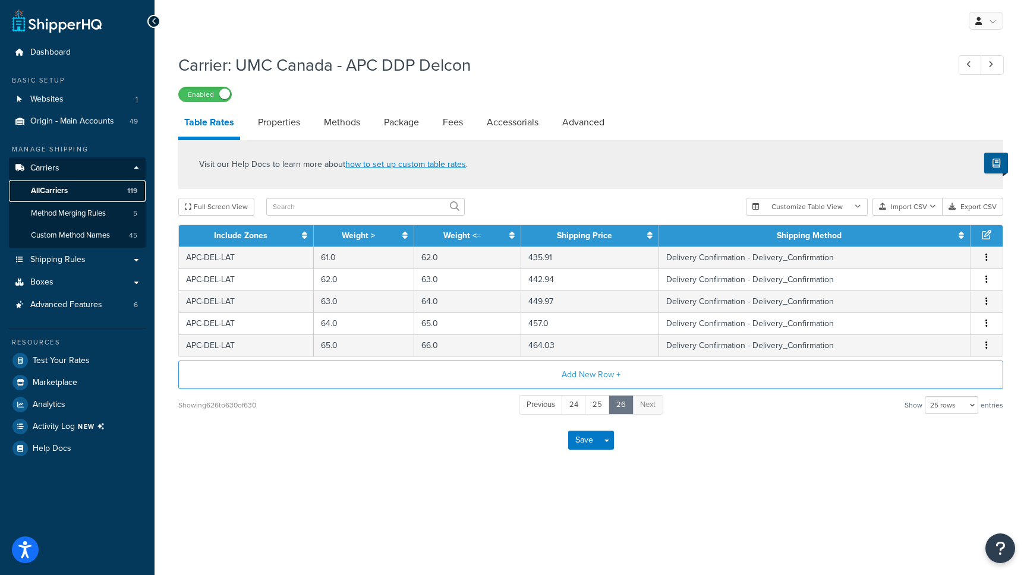
click at [68, 188] on span "All Carriers" at bounding box center [49, 191] width 37 height 10
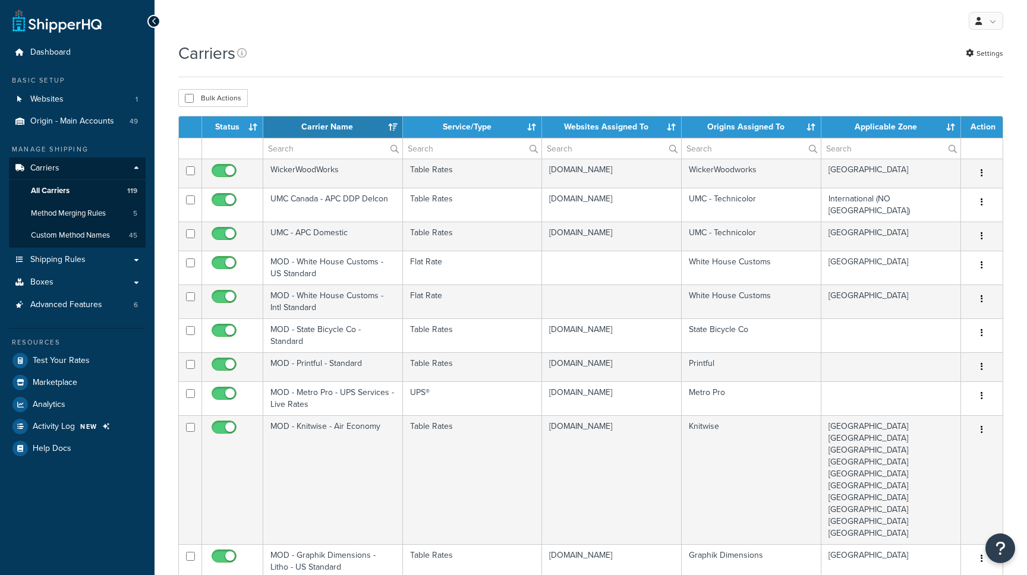
select select "15"
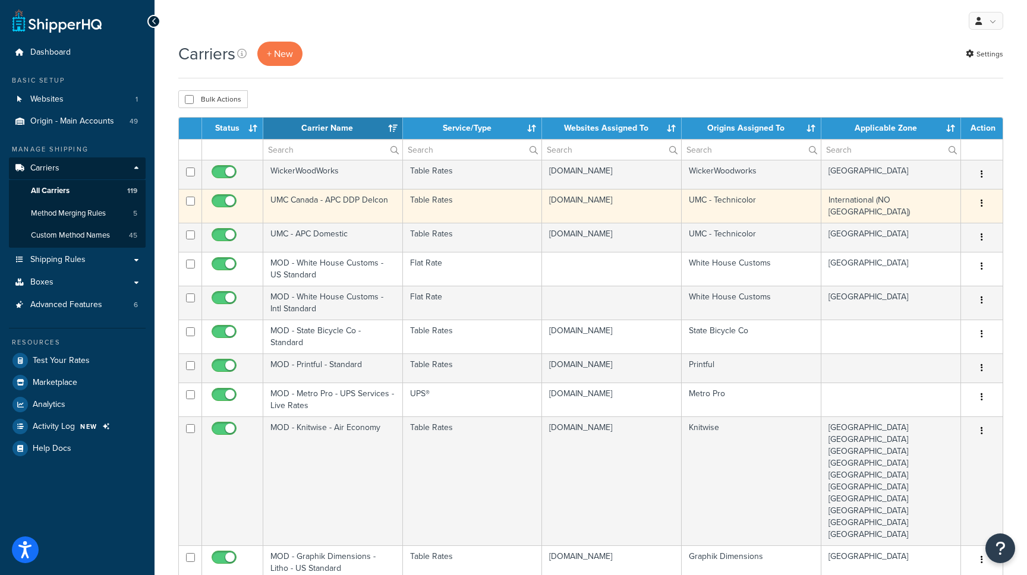
click at [337, 202] on td "UMC Canada - APC DDP Delcon" at bounding box center [333, 206] width 140 height 34
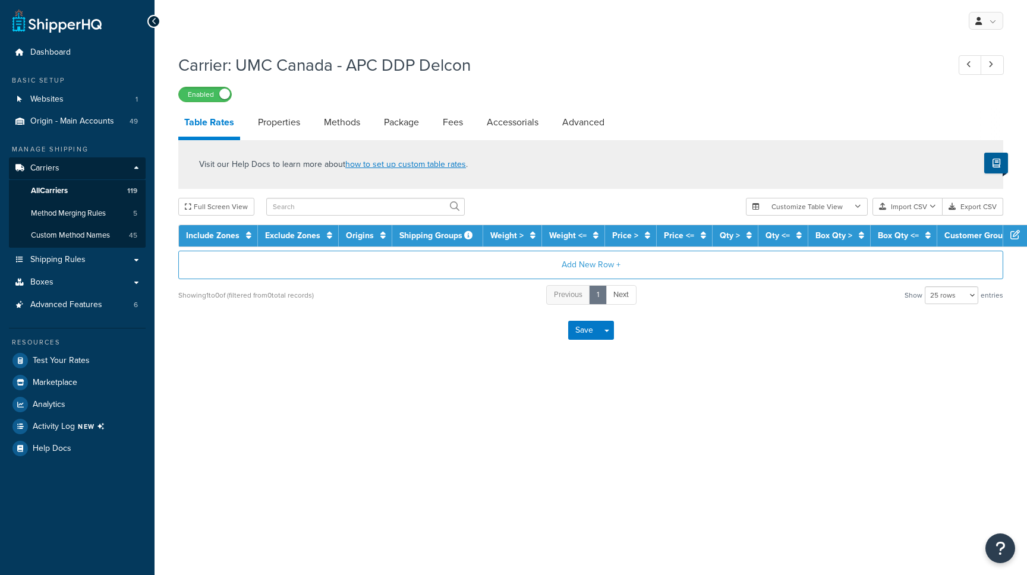
select select "25"
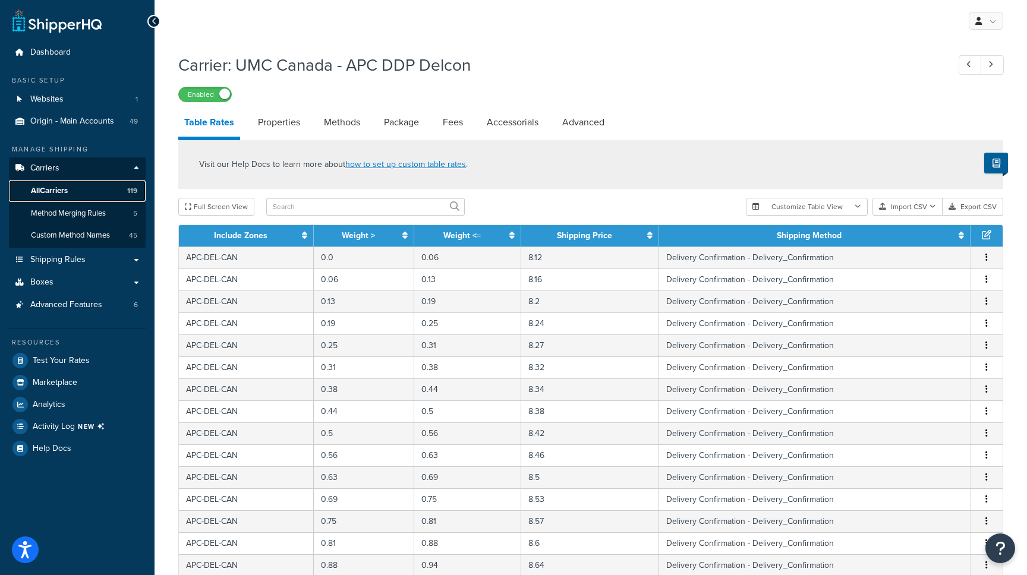
click at [68, 188] on span "All Carriers" at bounding box center [49, 191] width 37 height 10
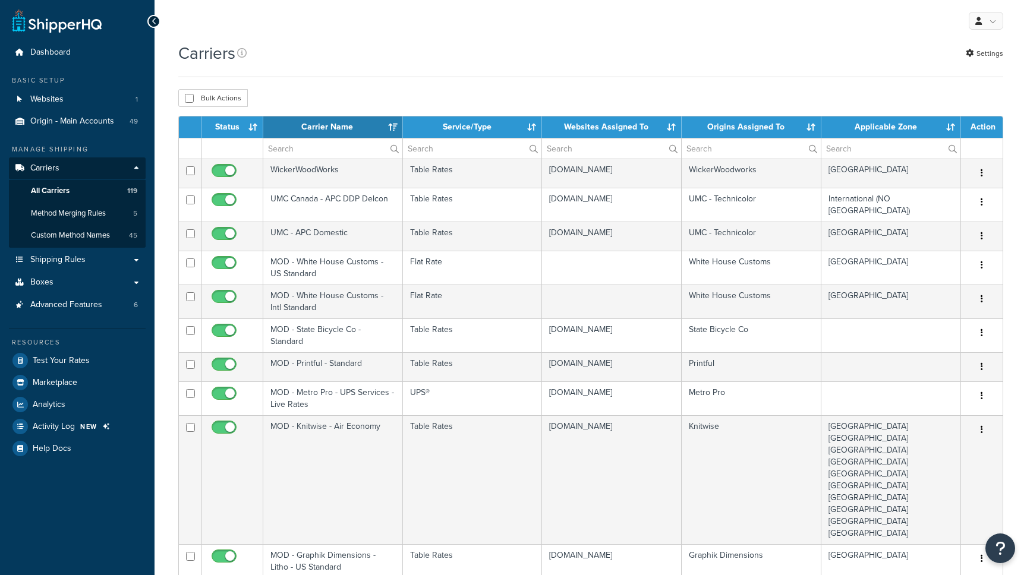
select select "15"
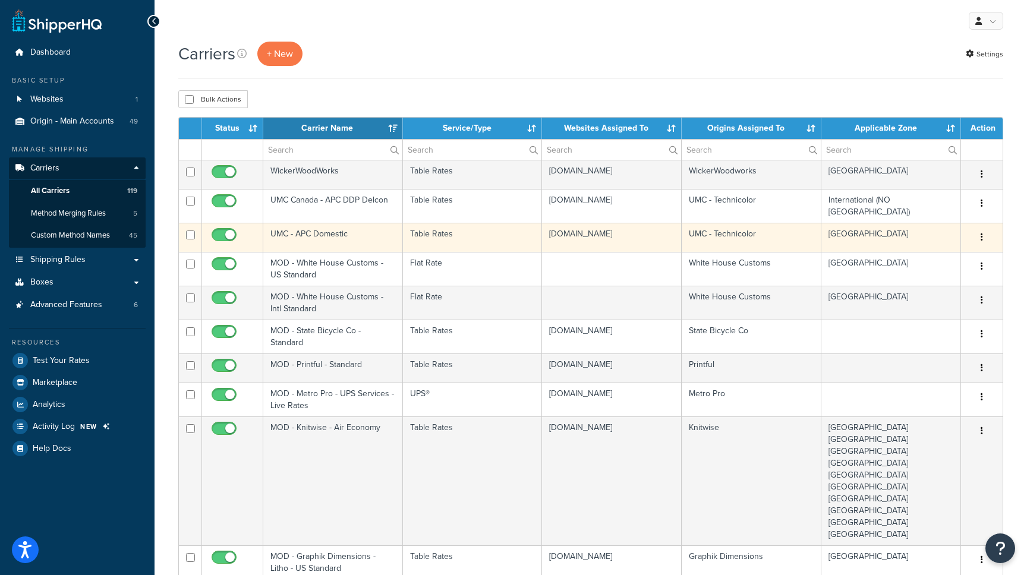
click at [316, 235] on td "UMC - APC Domestic" at bounding box center [333, 237] width 140 height 29
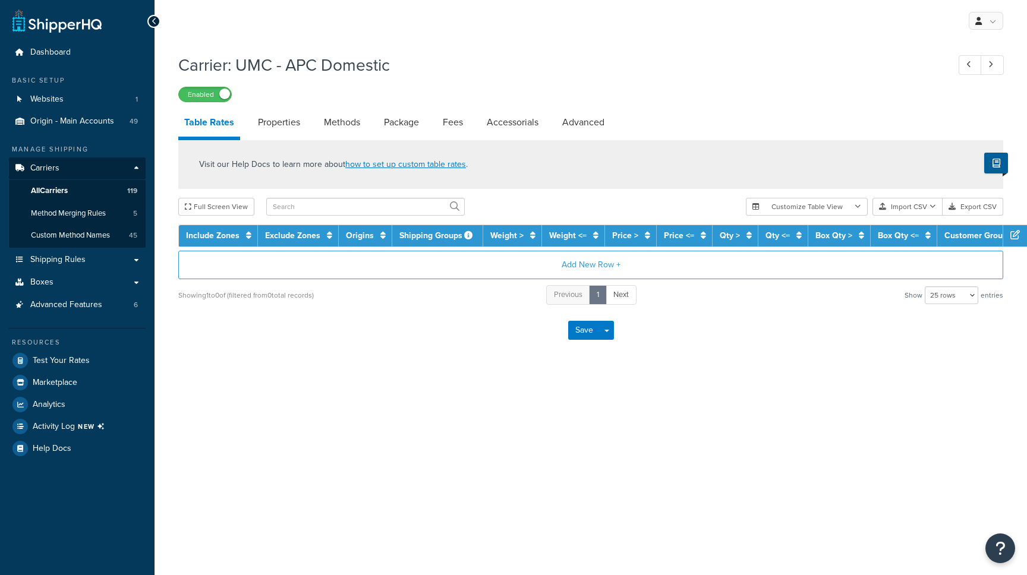
select select "25"
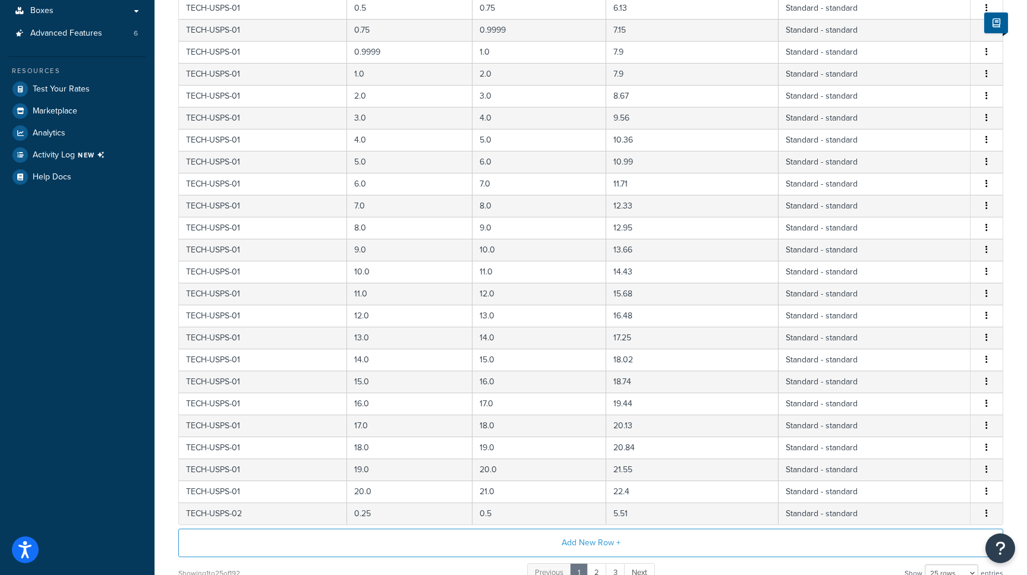
scroll to position [390, 0]
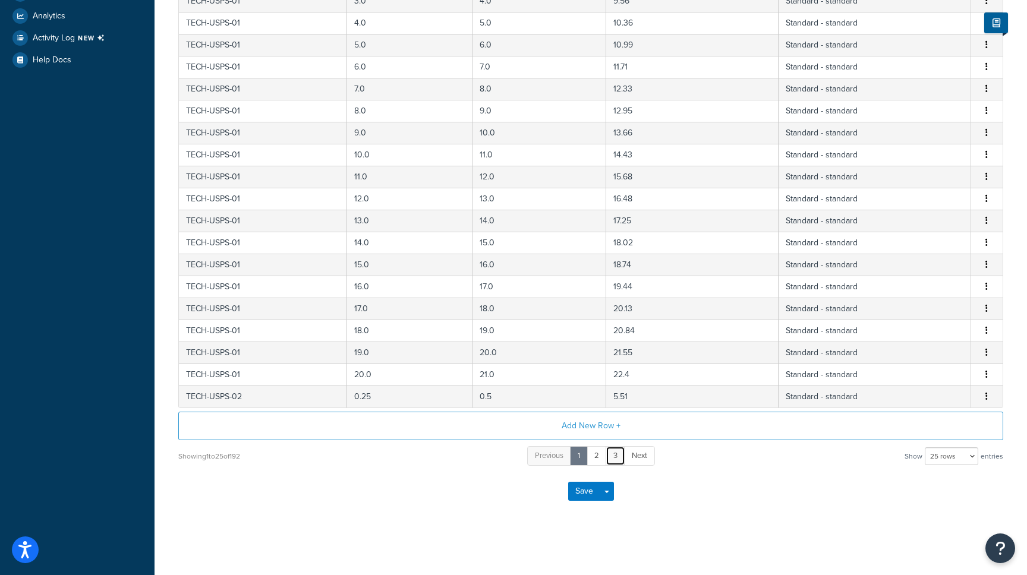
click at [613, 462] on link "3" at bounding box center [615, 456] width 20 height 20
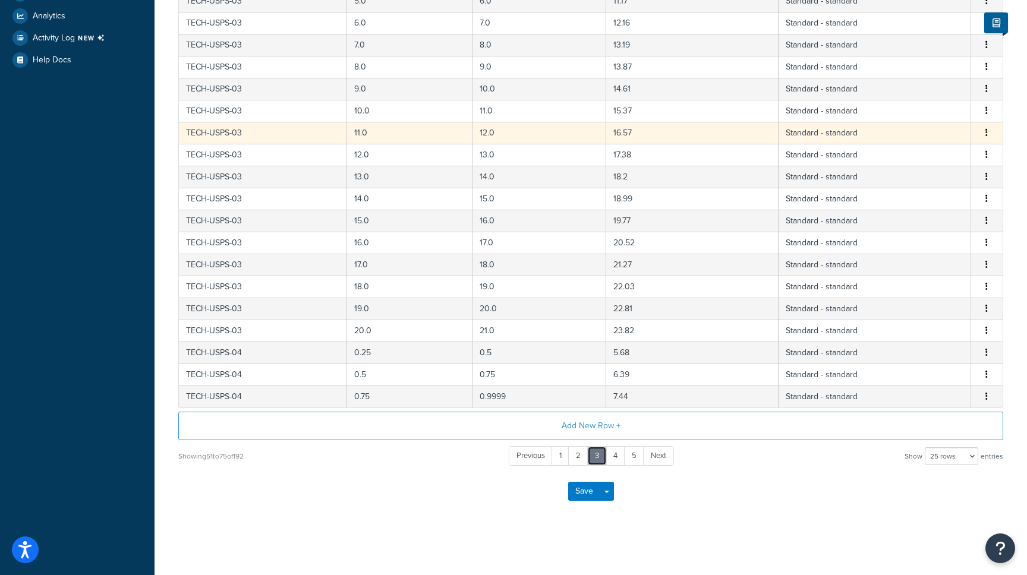
scroll to position [0, 0]
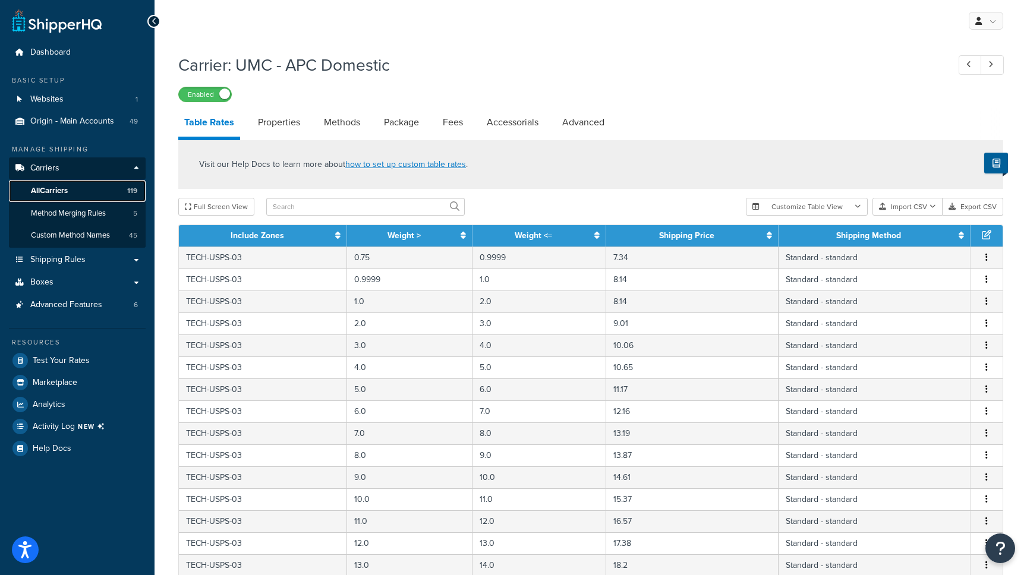
click at [55, 186] on span "All Carriers" at bounding box center [49, 191] width 37 height 10
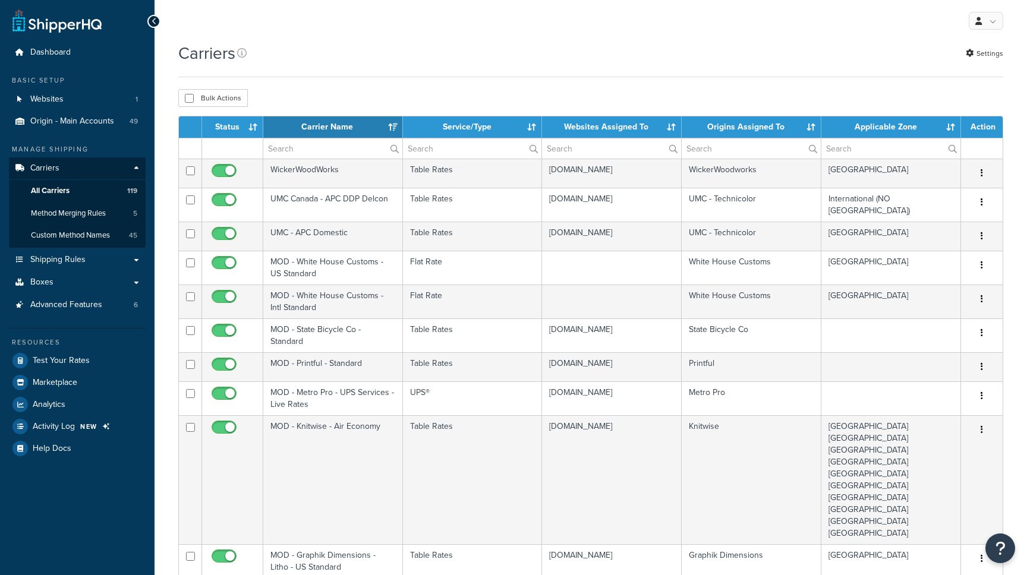
select select "15"
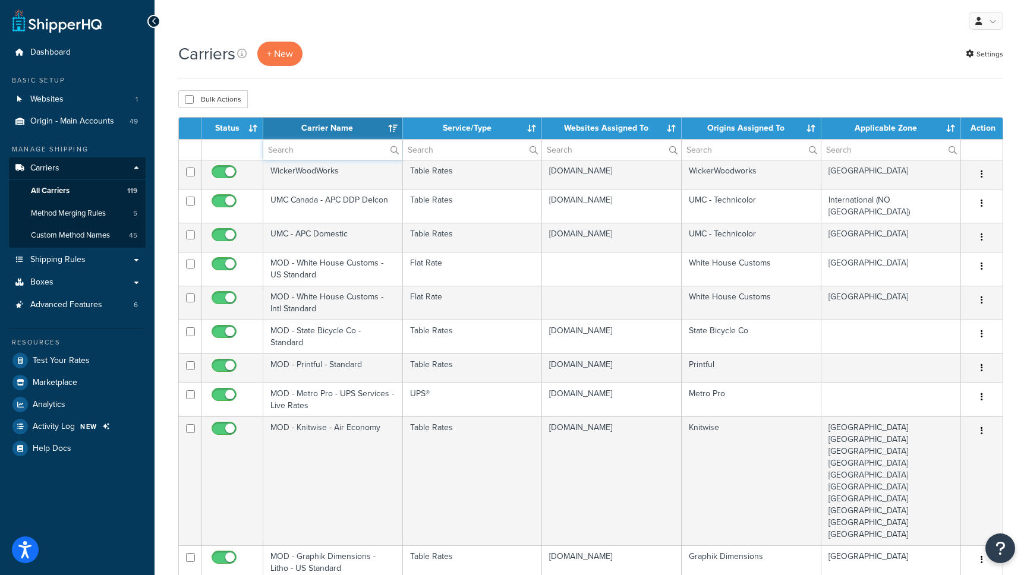
click at [309, 146] on input "text" at bounding box center [332, 150] width 139 height 20
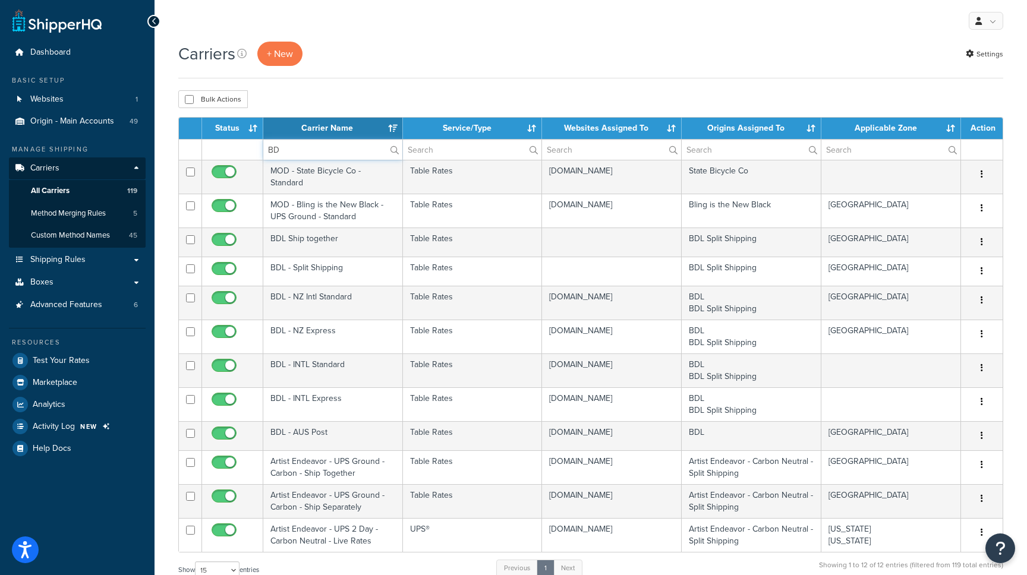
type input "BDL"
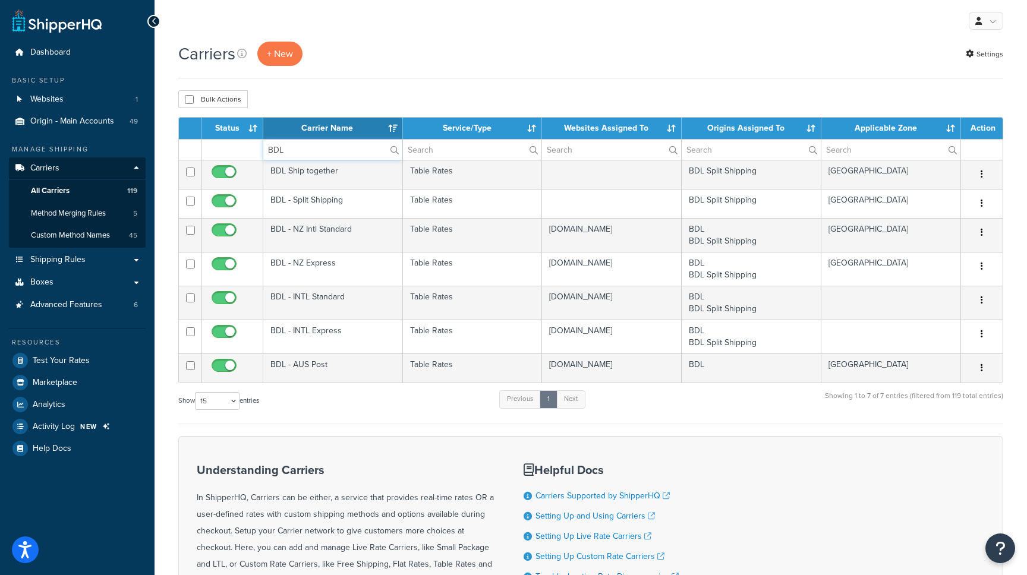
click at [289, 149] on input "BDL" at bounding box center [332, 150] width 139 height 20
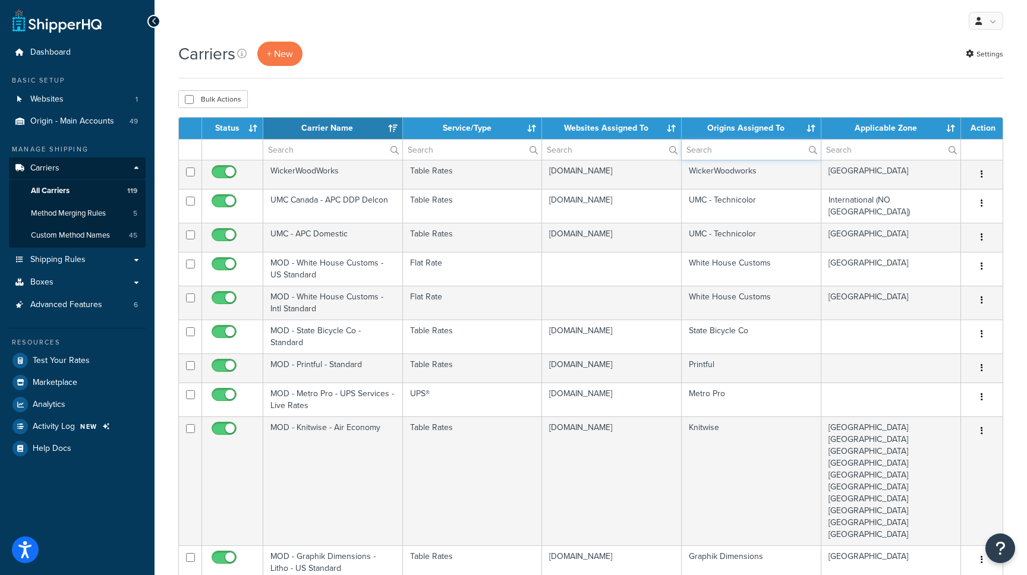
click at [746, 144] on input "text" at bounding box center [751, 150] width 139 height 20
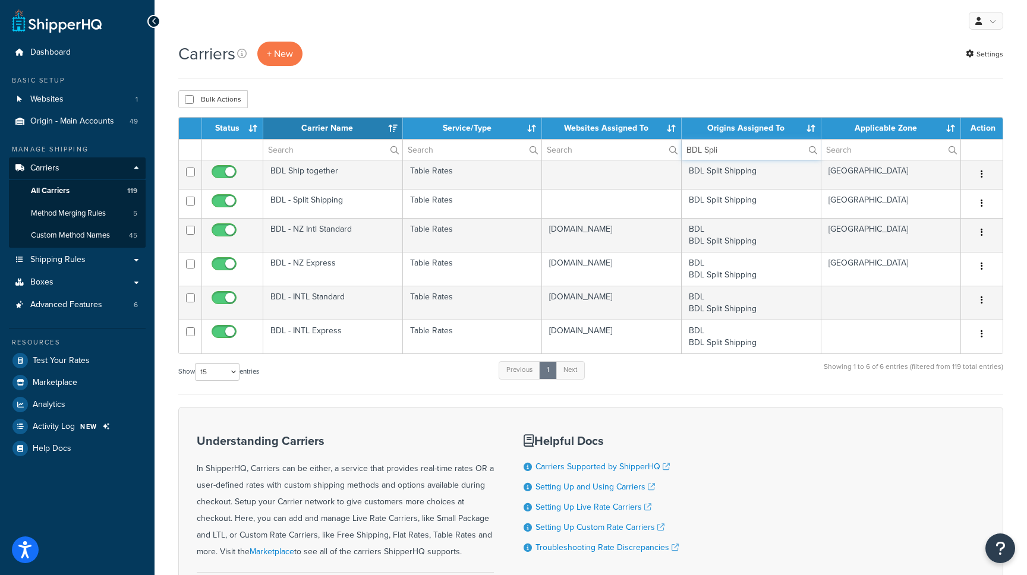
type input "BDL Spli"
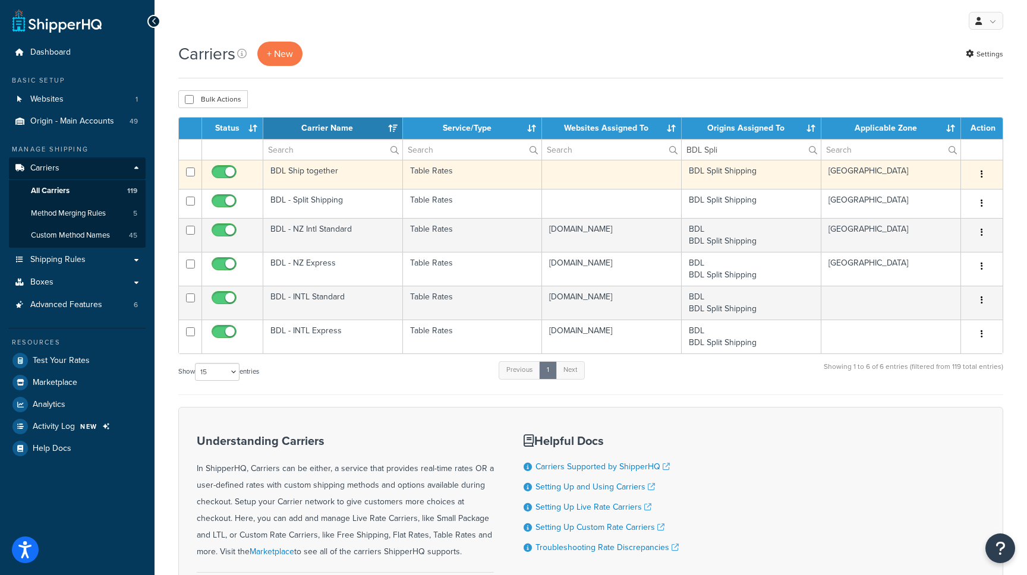
click at [293, 175] on td "BDL Ship together" at bounding box center [333, 174] width 140 height 29
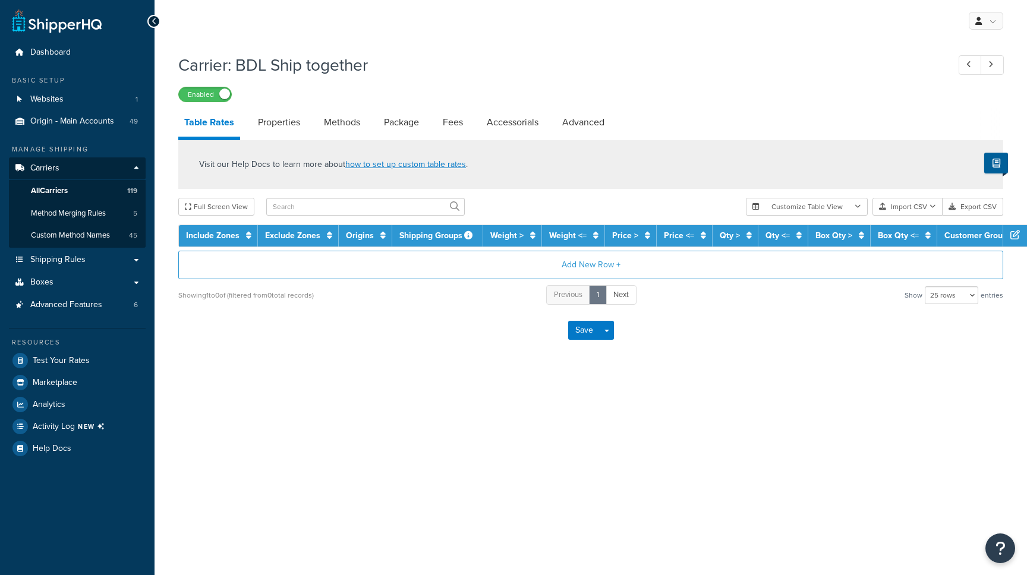
select select "25"
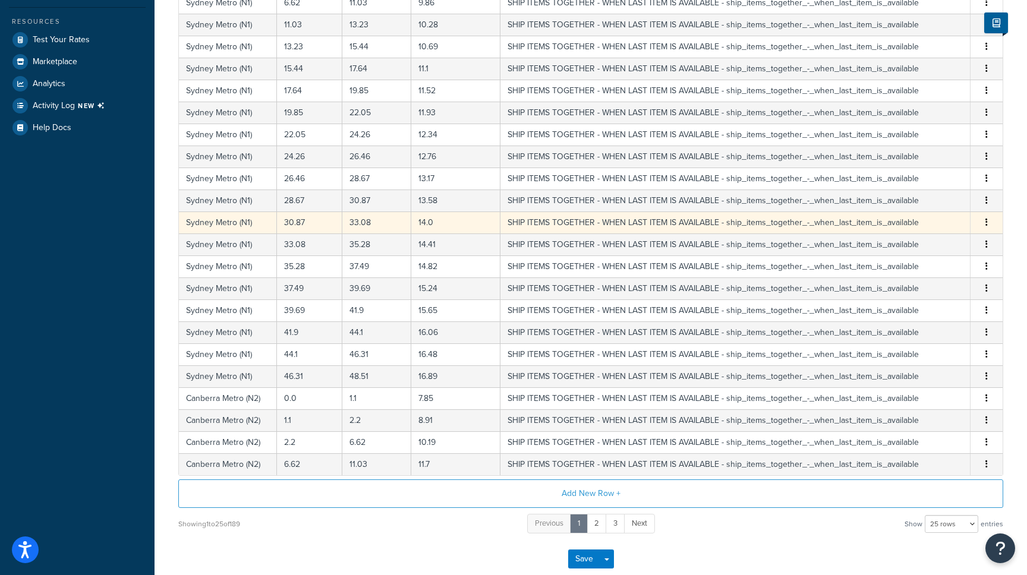
scroll to position [335, 0]
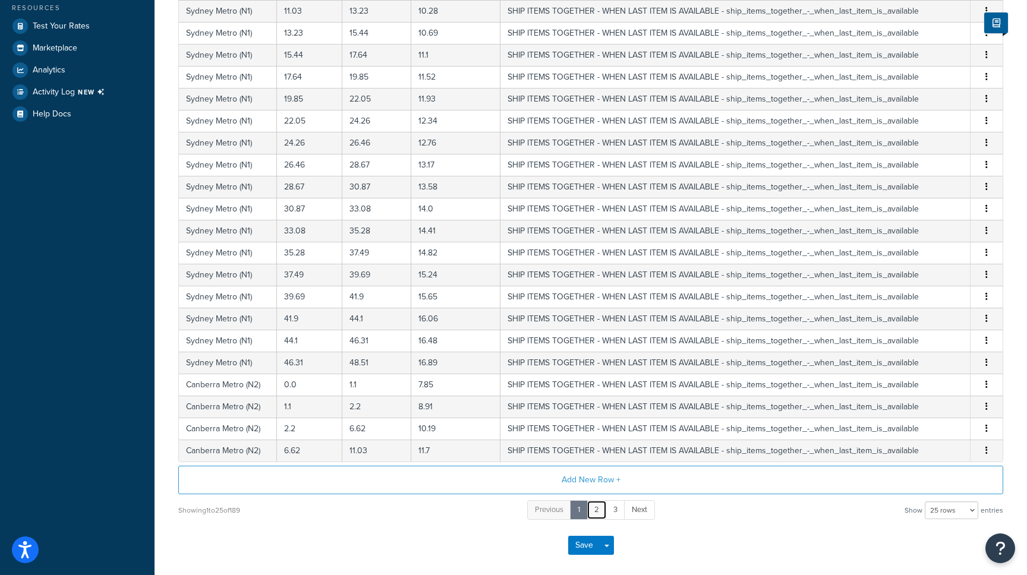
click at [600, 504] on link "2" at bounding box center [596, 510] width 20 height 20
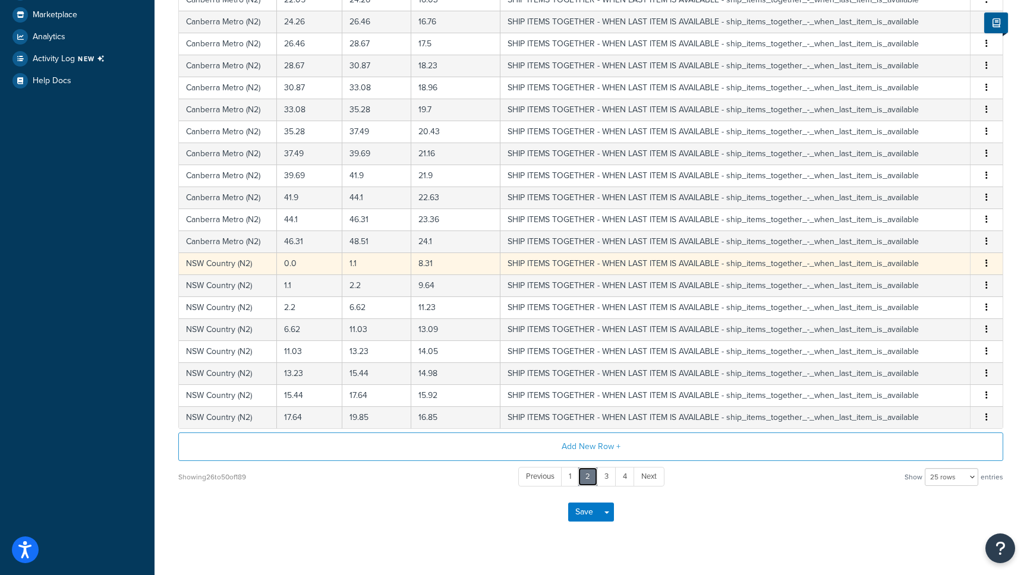
scroll to position [379, 0]
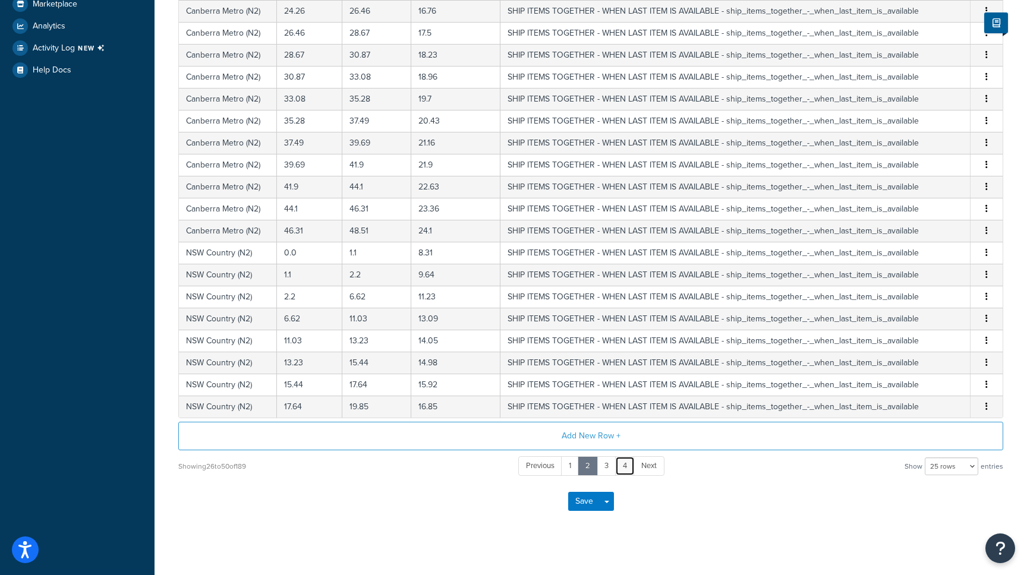
click at [628, 465] on link "4" at bounding box center [625, 466] width 20 height 20
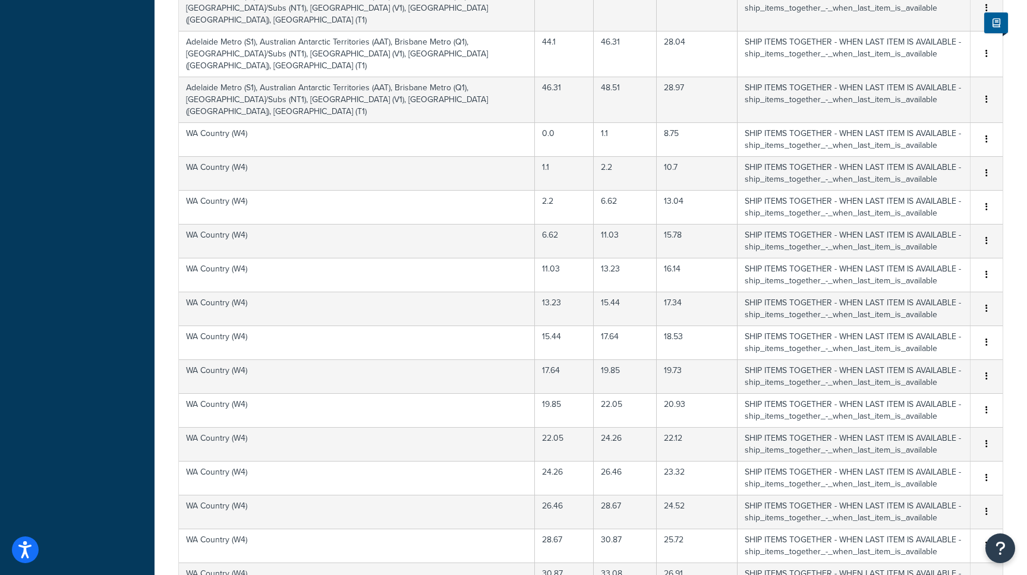
scroll to position [687, 0]
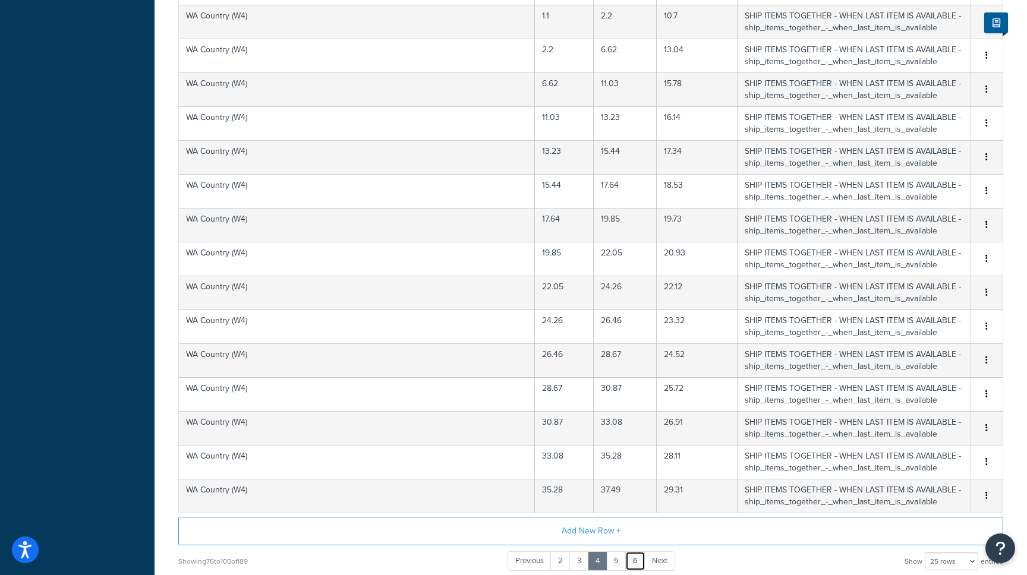
click at [632, 551] on link "6" at bounding box center [635, 561] width 20 height 20
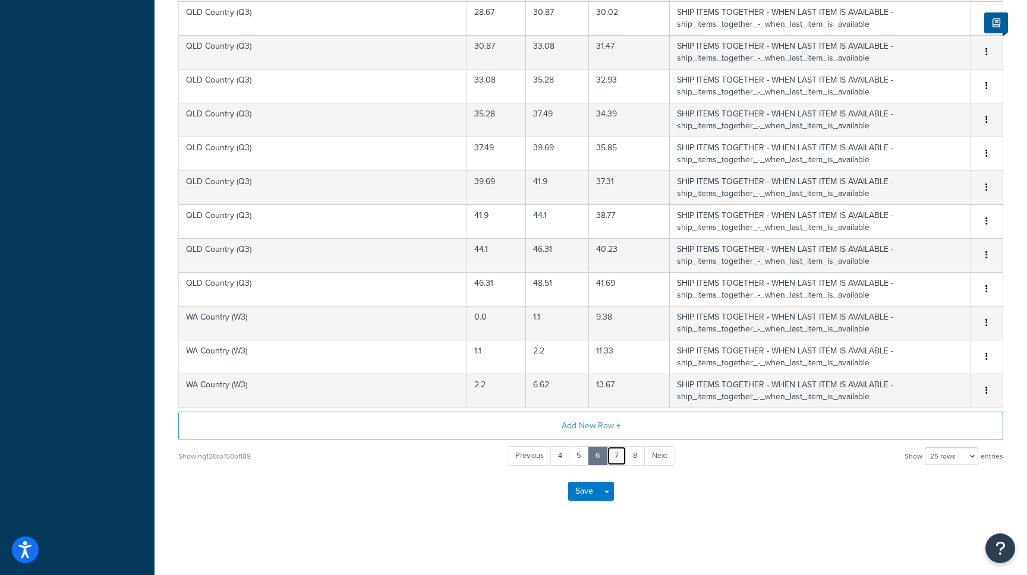
click at [613, 453] on link "7" at bounding box center [617, 456] width 20 height 20
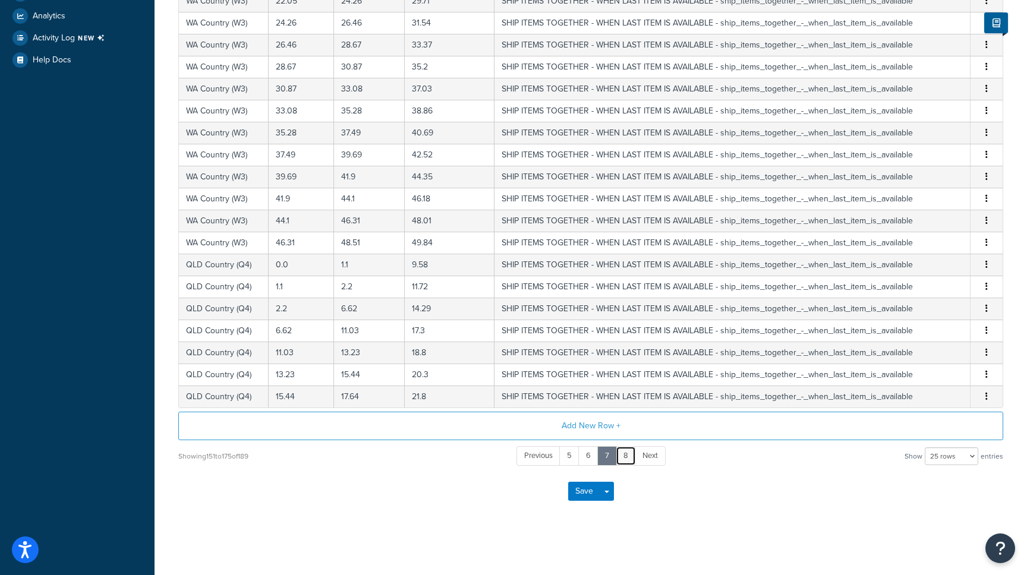
click at [624, 454] on link "8" at bounding box center [626, 456] width 20 height 20
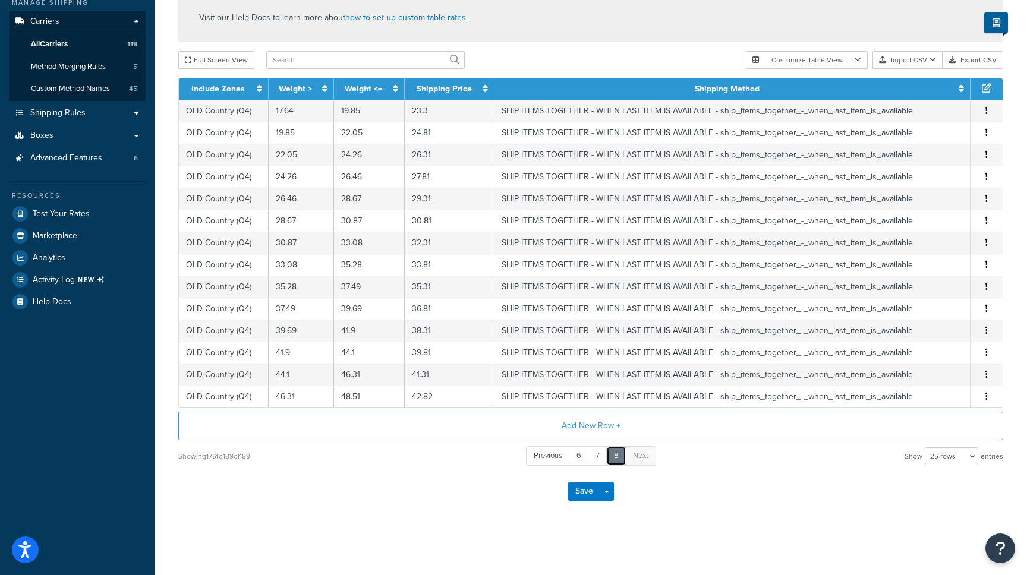
scroll to position [149, 0]
click at [598, 457] on link "7" at bounding box center [598, 456] width 20 height 20
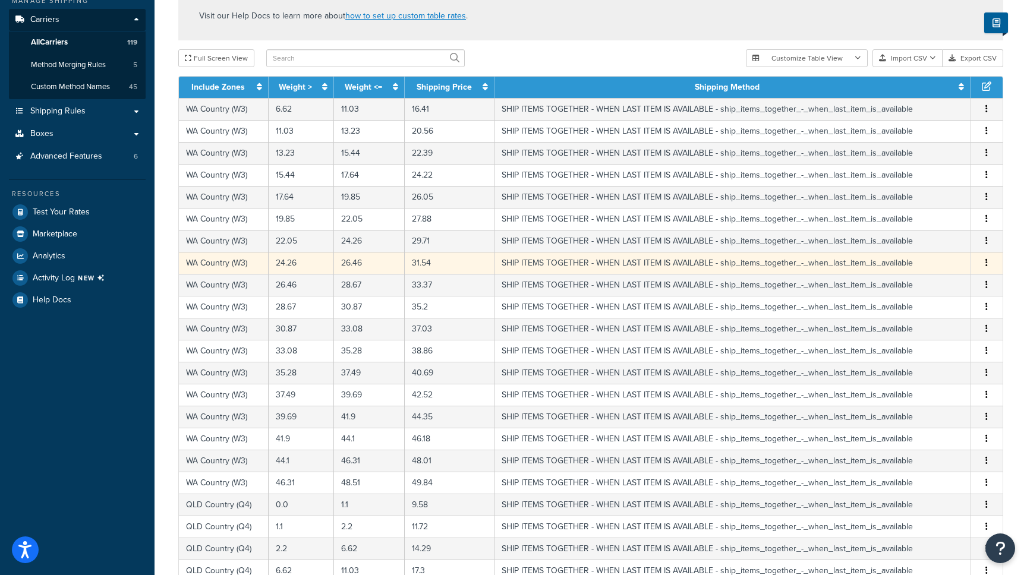
scroll to position [390, 0]
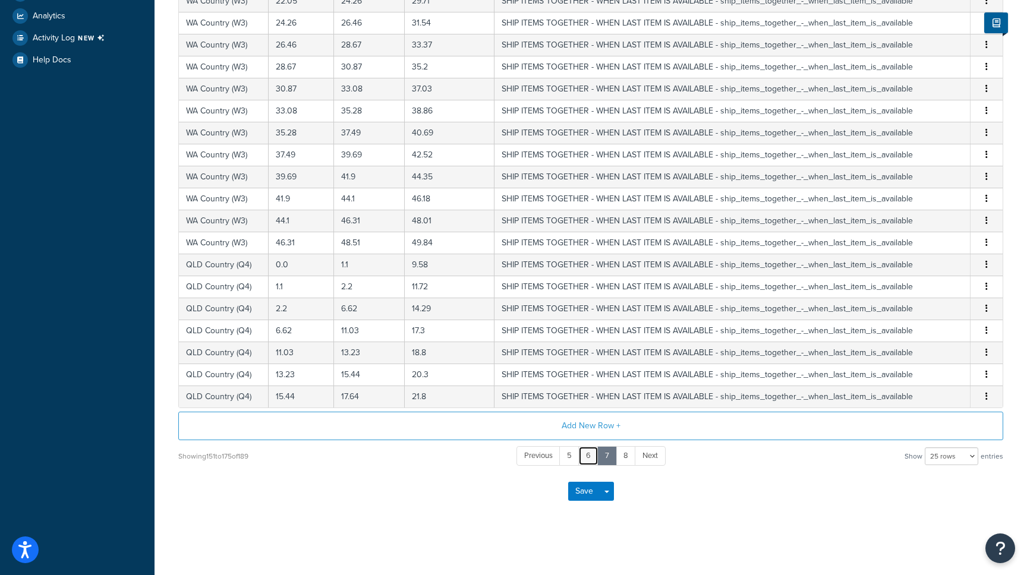
click at [585, 457] on link "6" at bounding box center [588, 456] width 20 height 20
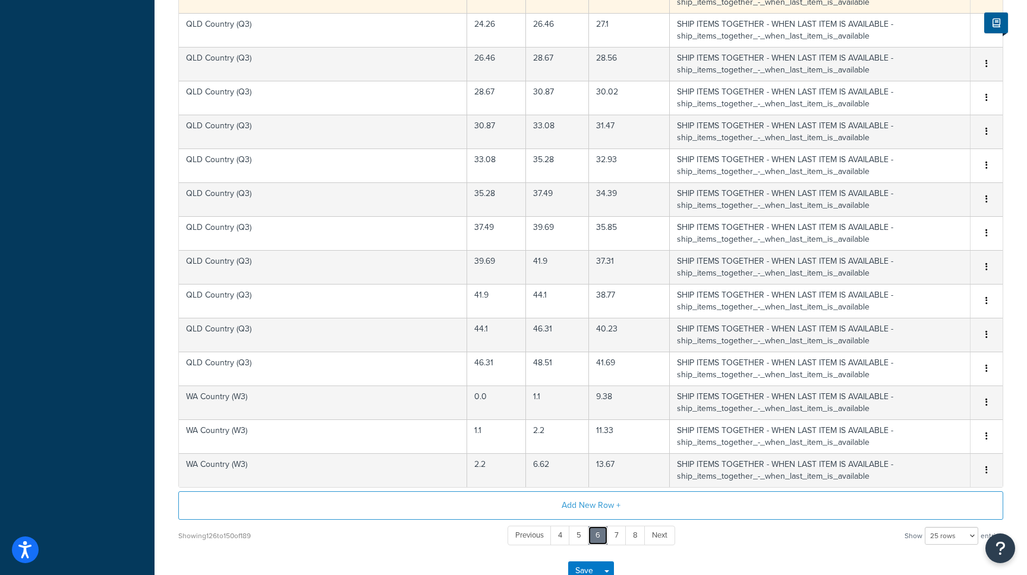
scroll to position [652, 0]
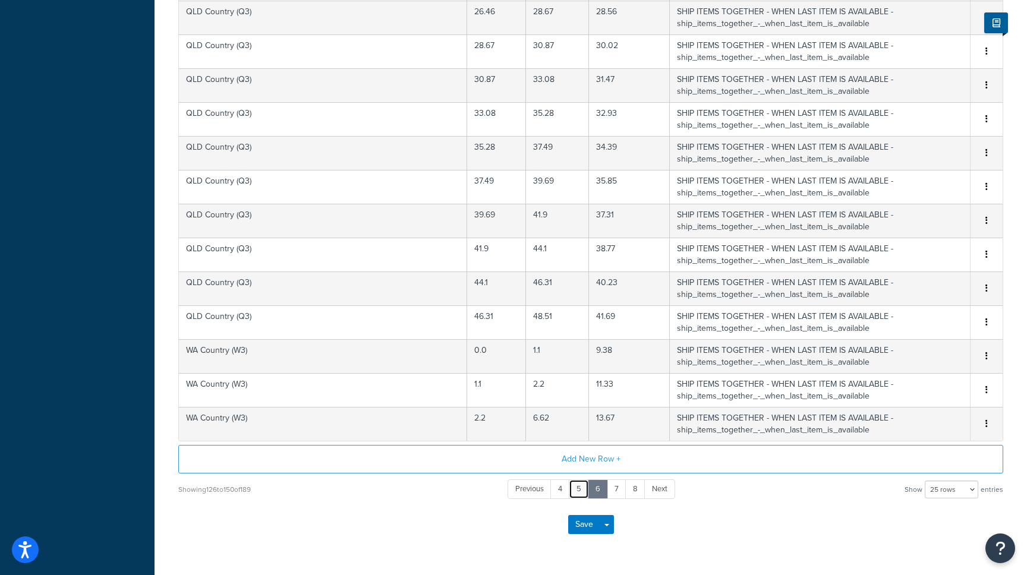
click at [580, 489] on link "5" at bounding box center [579, 490] width 20 height 20
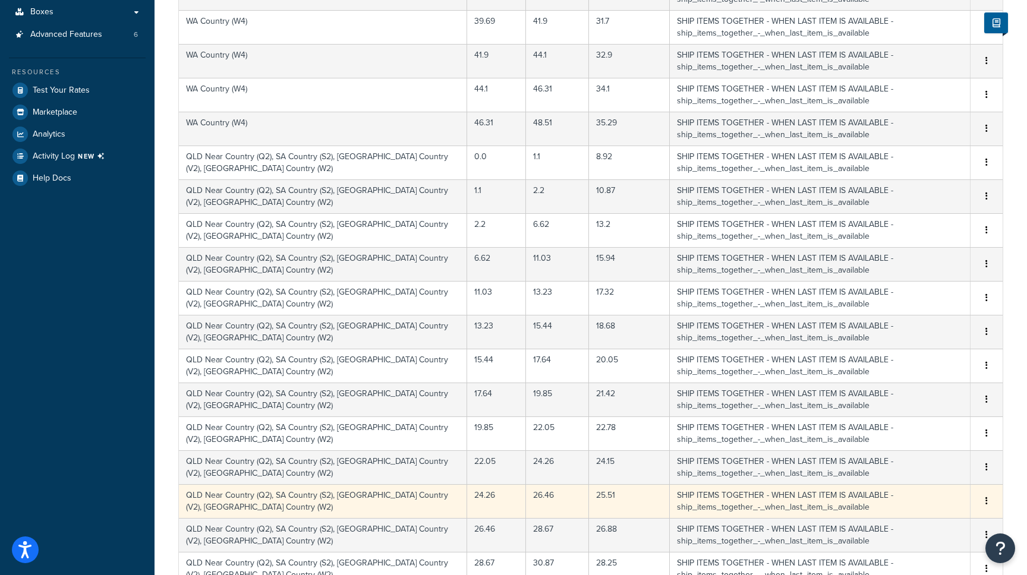
scroll to position [0, 0]
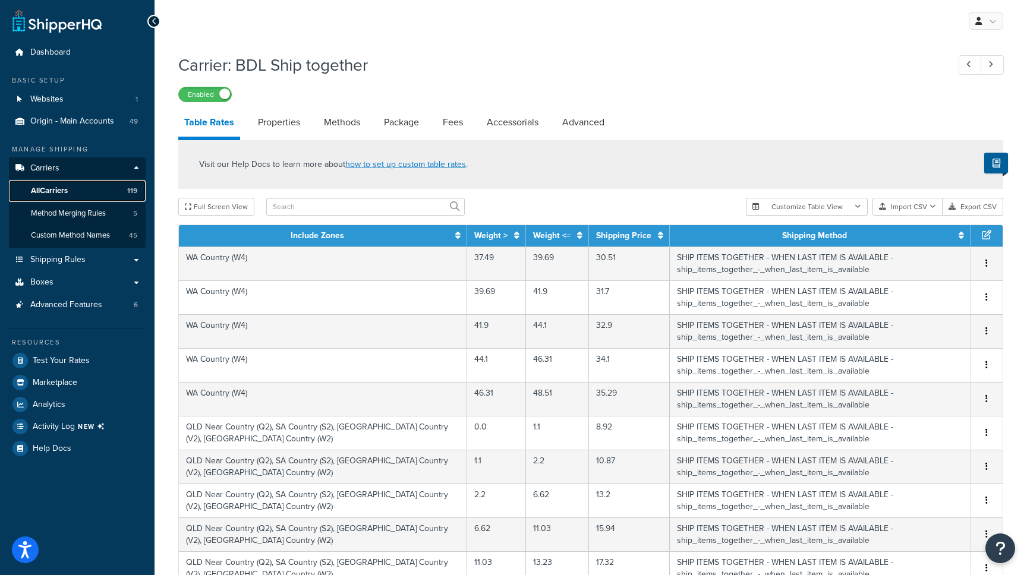
click at [85, 191] on link "All Carriers 119" at bounding box center [77, 191] width 137 height 22
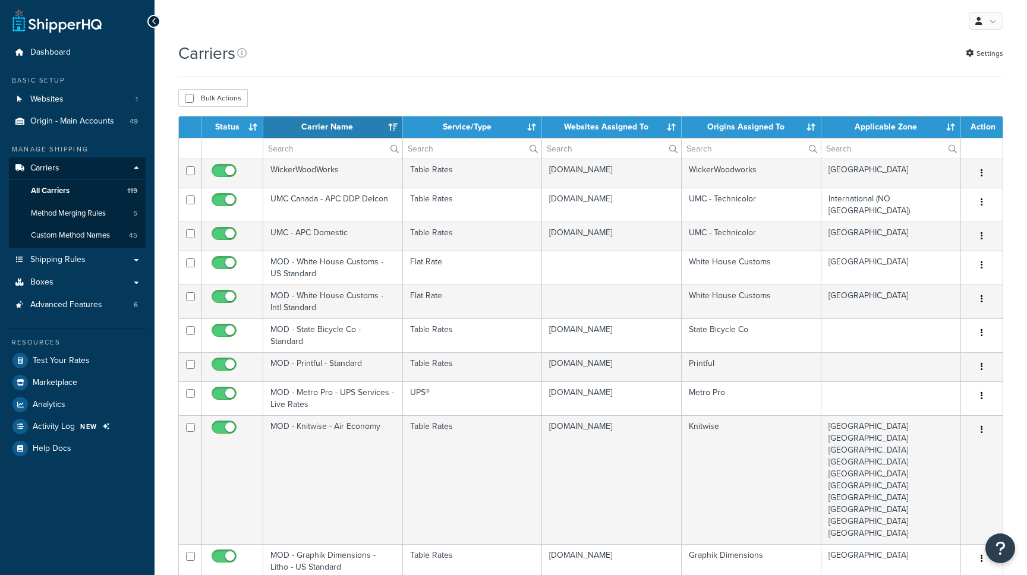
select select "15"
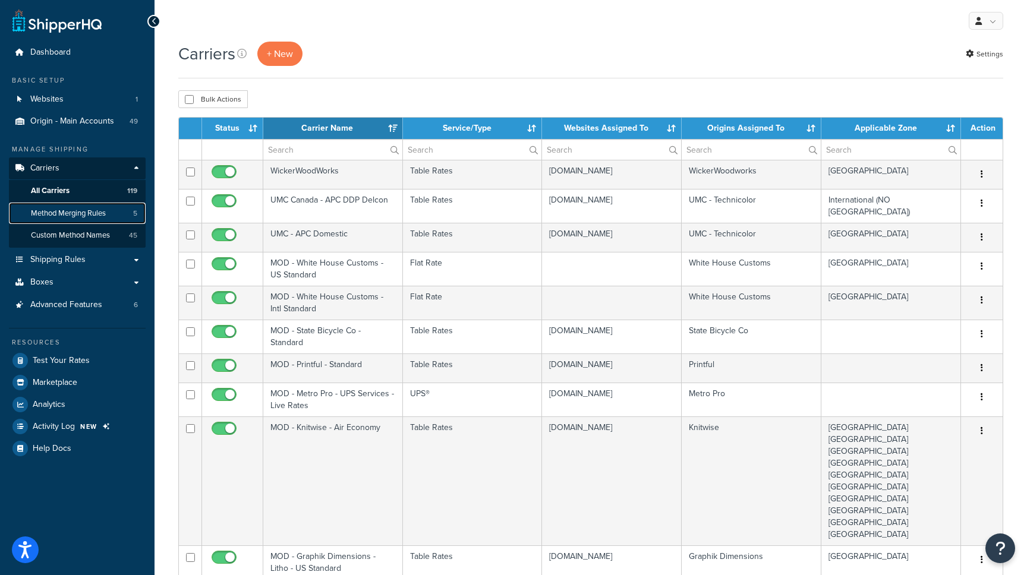
click at [94, 216] on span "Method Merging Rules" at bounding box center [68, 214] width 75 height 10
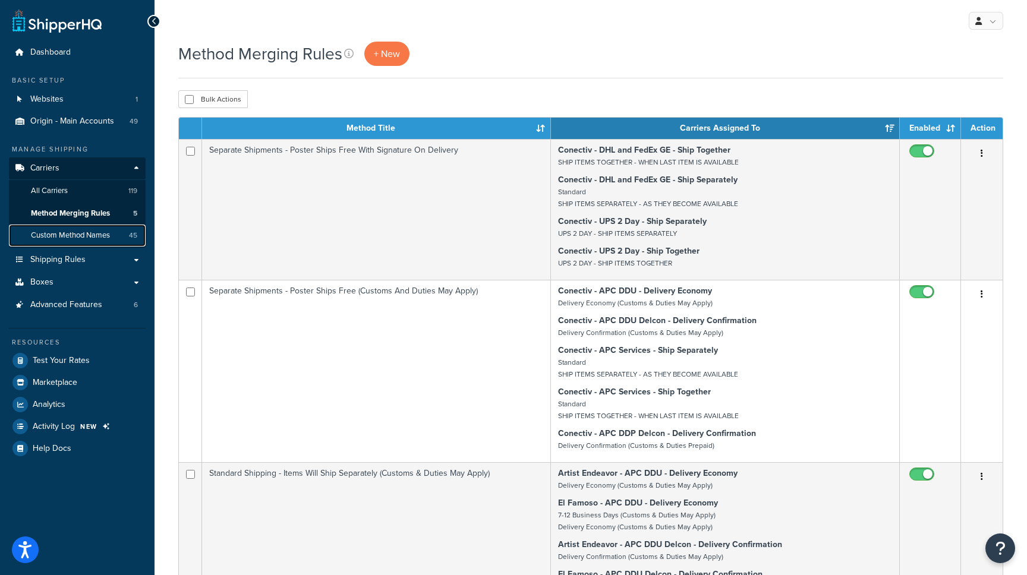
click at [42, 232] on span "Custom Method Names" at bounding box center [70, 236] width 79 height 10
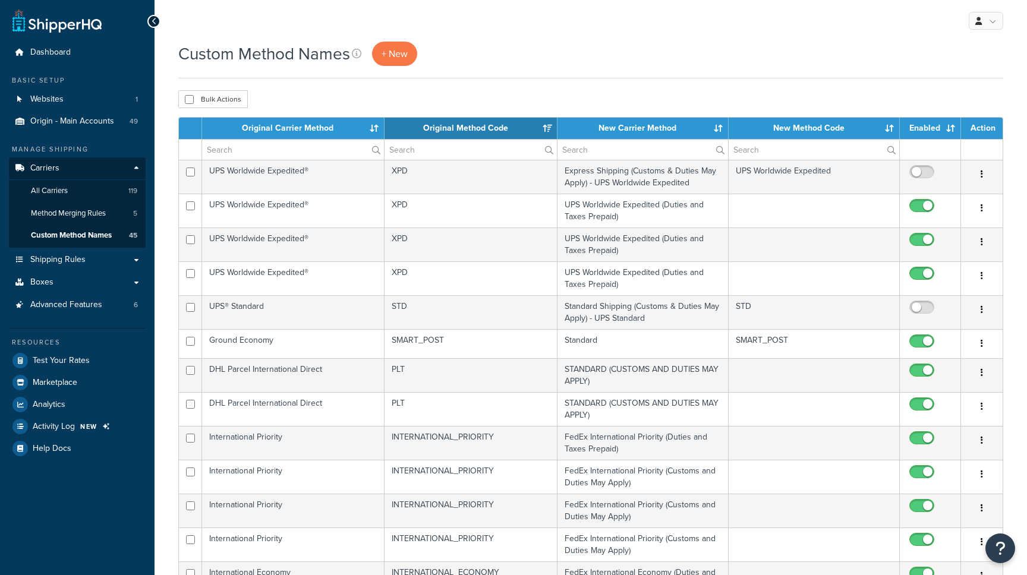
select select "15"
click at [71, 166] on link "Carriers" at bounding box center [77, 168] width 137 height 22
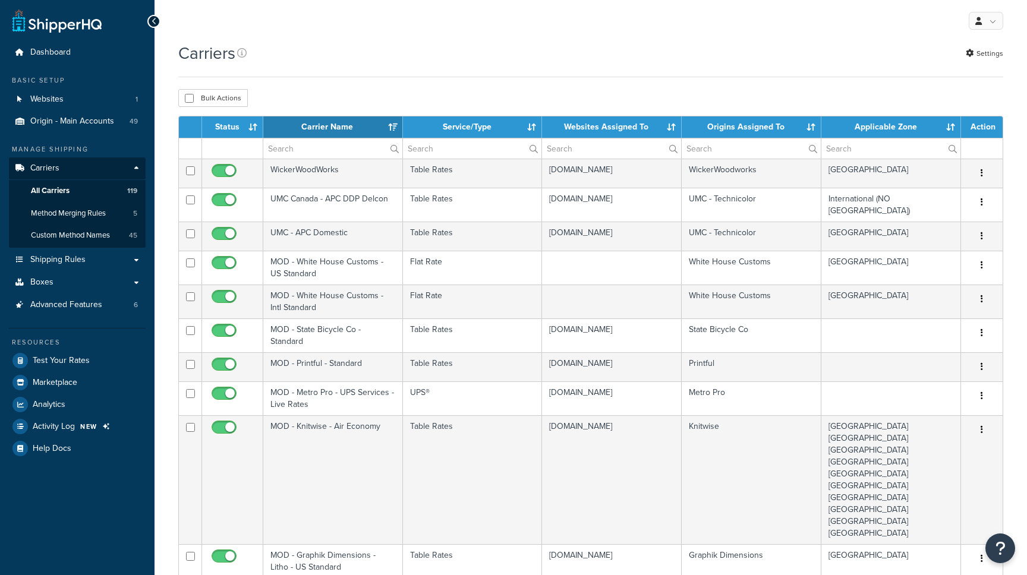
select select "15"
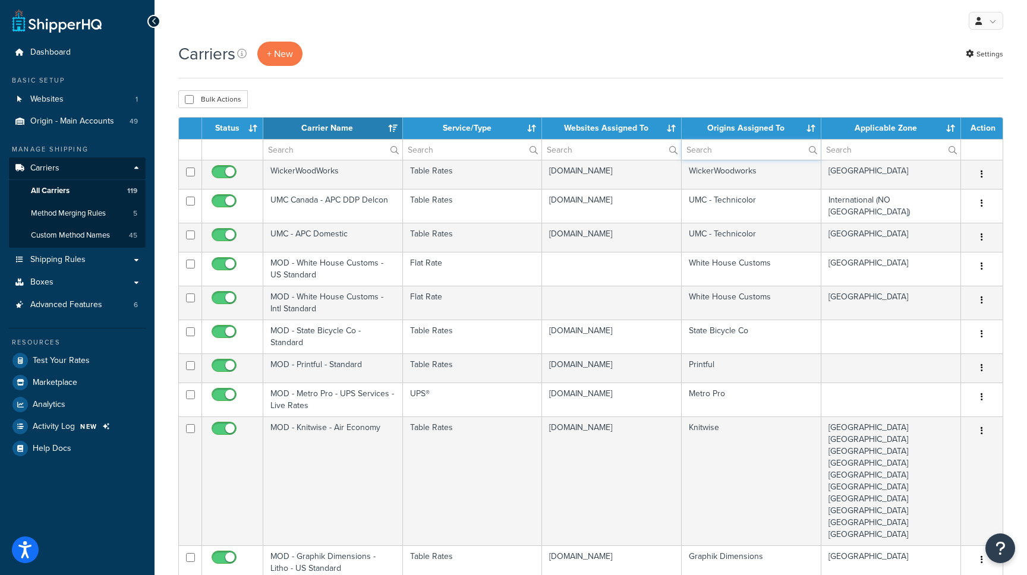
click at [717, 153] on input "text" at bounding box center [751, 150] width 139 height 20
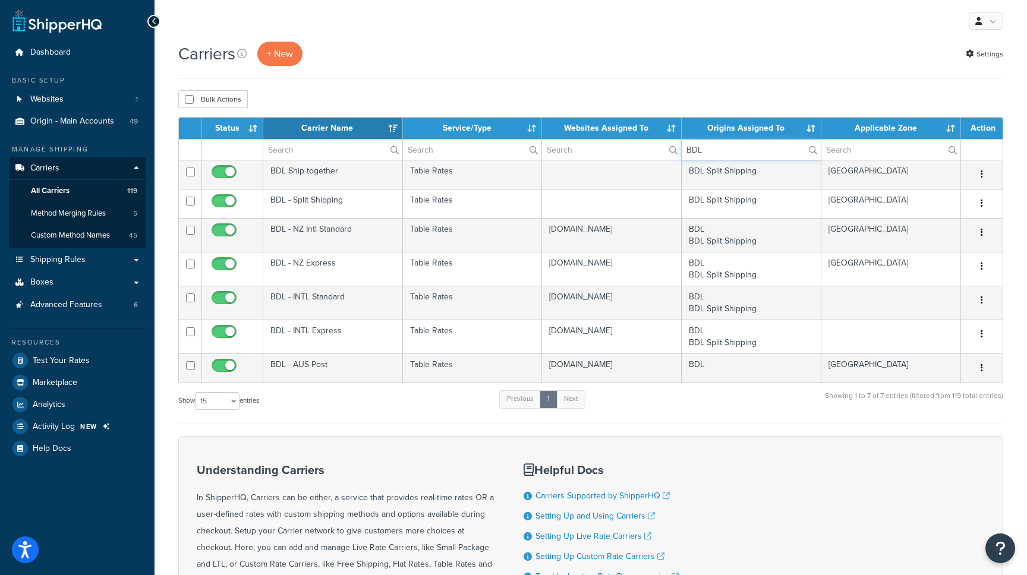
type input "BDL"
click at [745, 425] on form "Status Carrier Name Service/Type Websites Assigned To Origins Assigned To Appli…" at bounding box center [590, 390] width 825 height 547
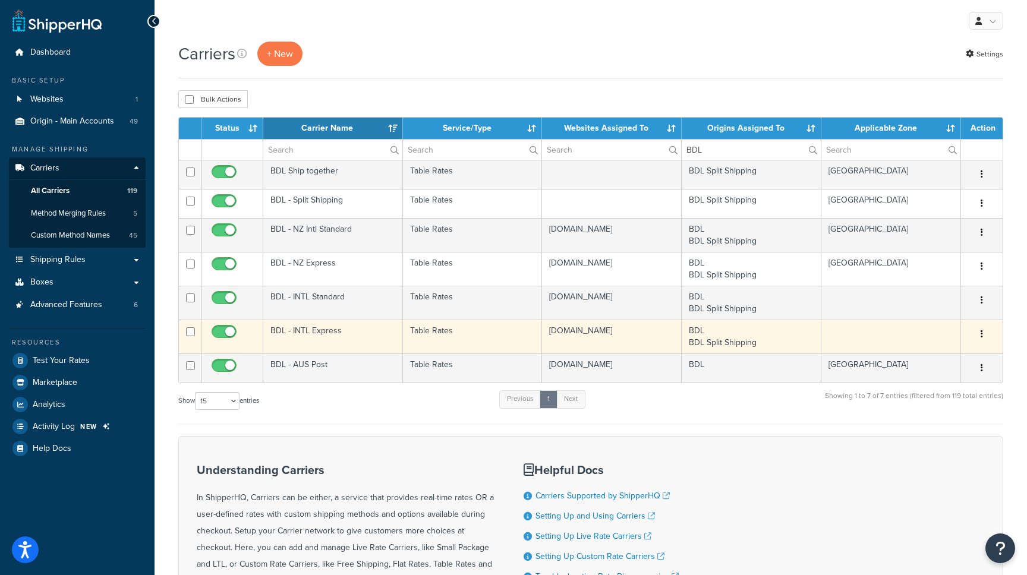
click at [311, 335] on td "BDL - INTL Express" at bounding box center [333, 337] width 140 height 34
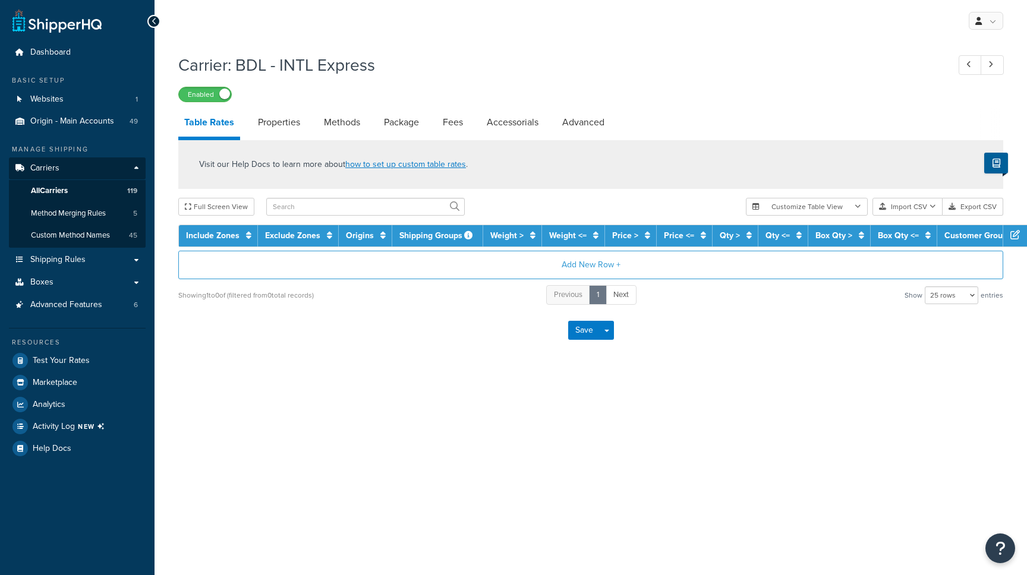
select select "25"
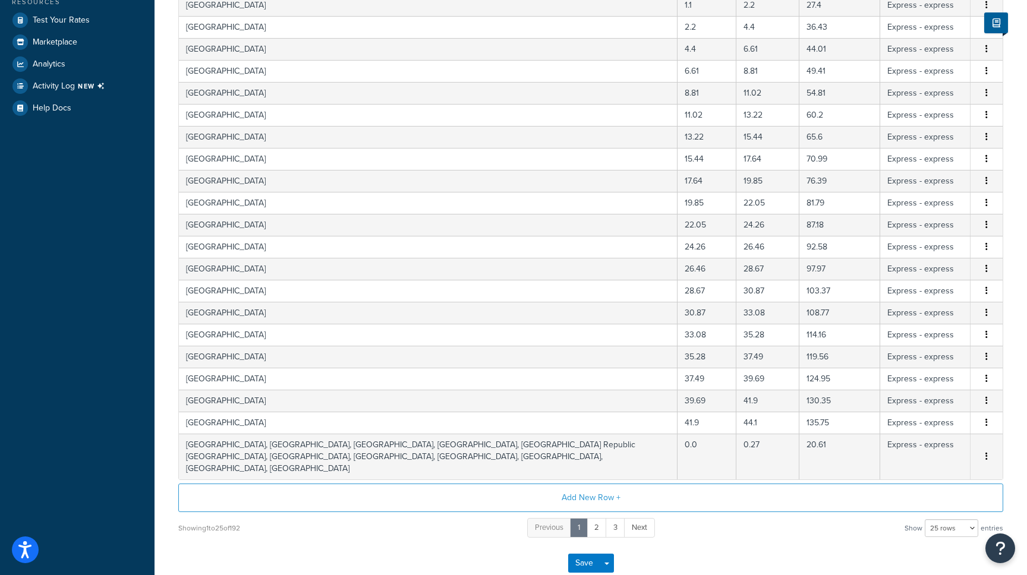
scroll to position [383, 0]
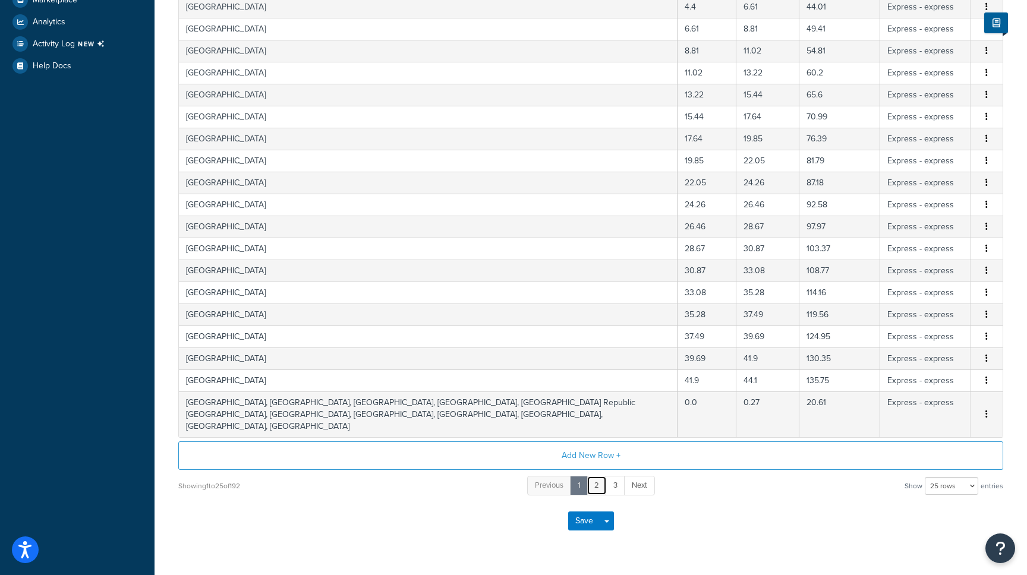
click at [601, 476] on link "2" at bounding box center [596, 486] width 20 height 20
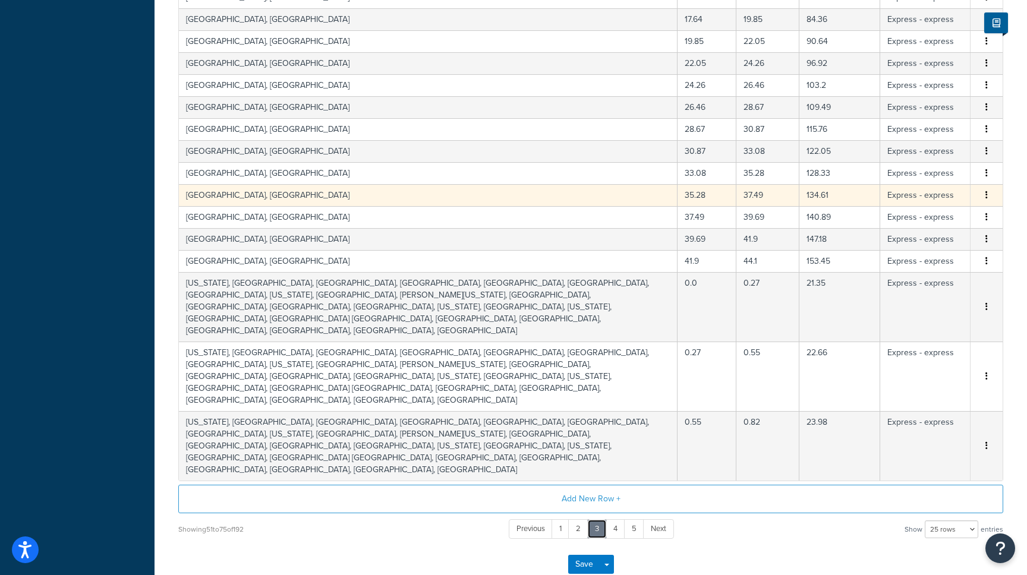
scroll to position [462, 0]
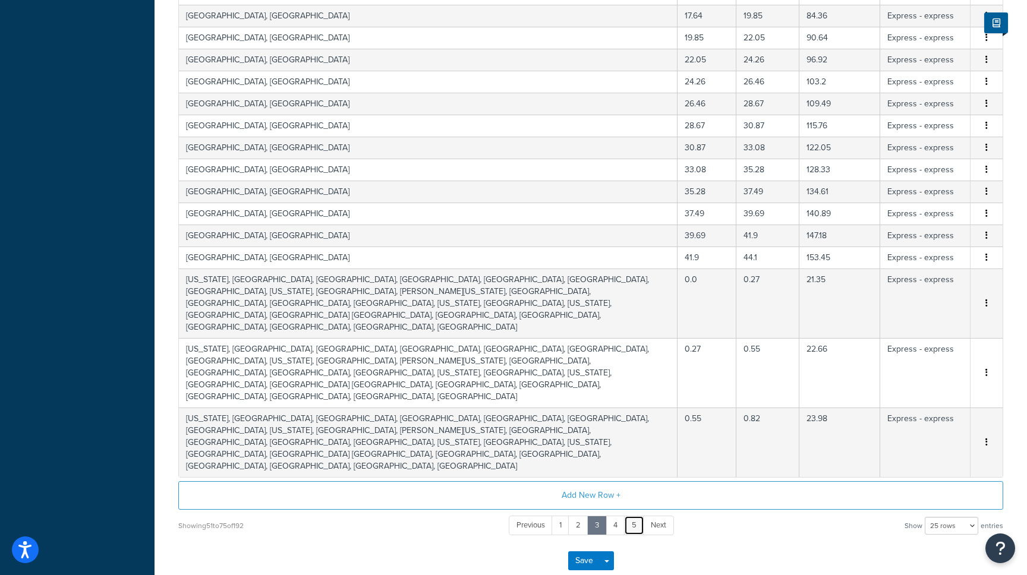
click at [631, 516] on link "5" at bounding box center [634, 526] width 20 height 20
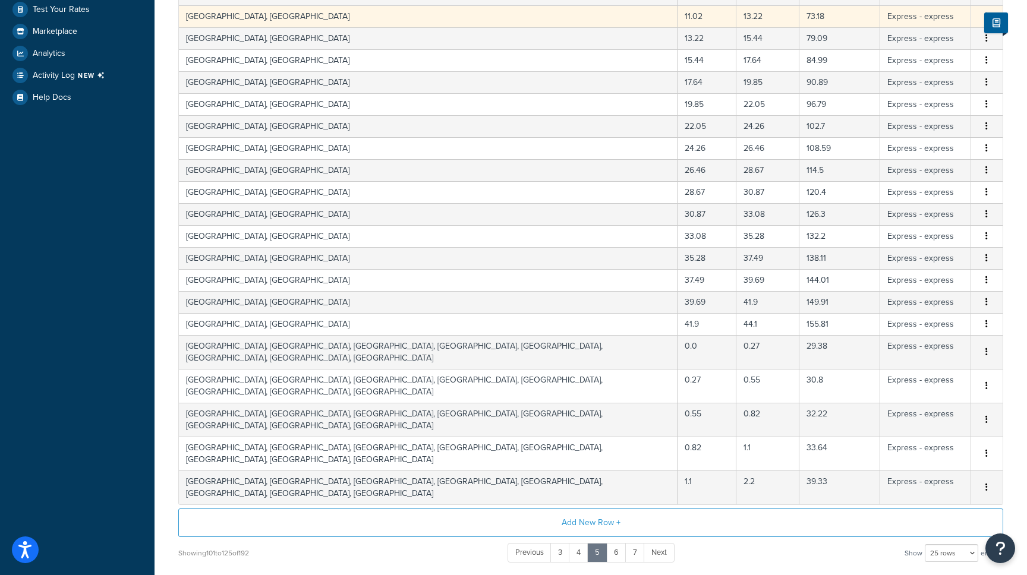
scroll to position [390, 0]
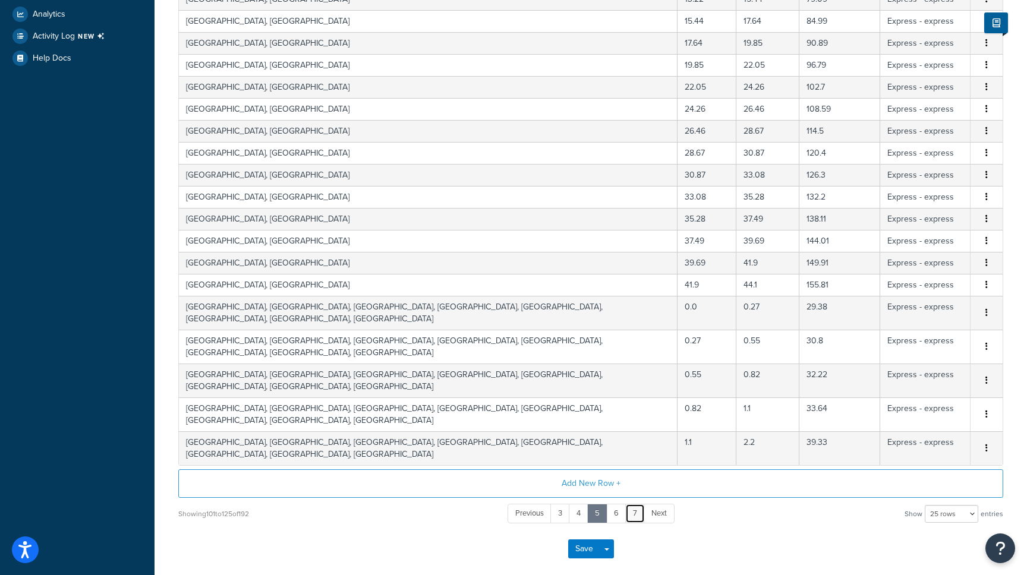
click at [630, 504] on link "7" at bounding box center [635, 514] width 20 height 20
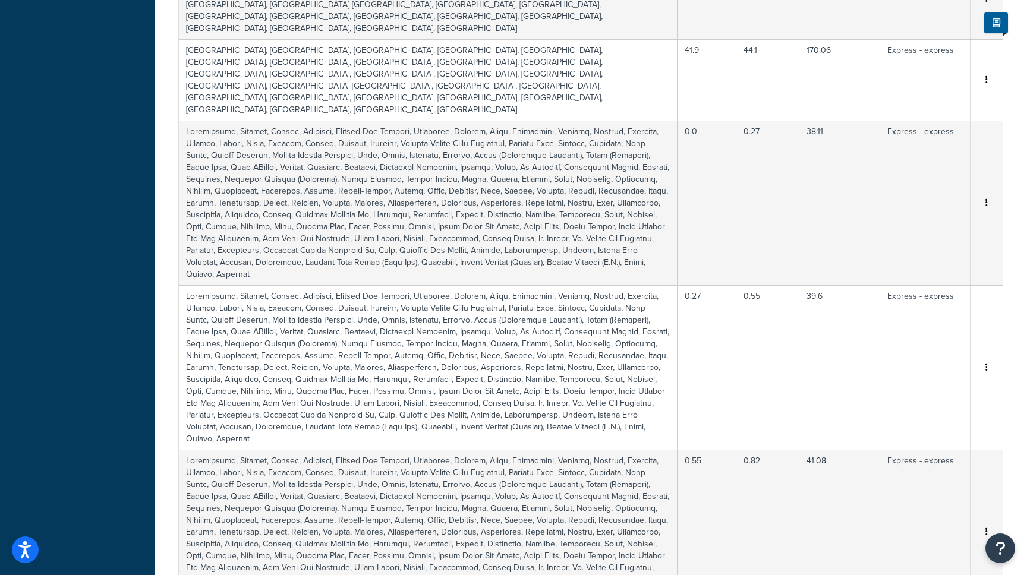
scroll to position [1733, 0]
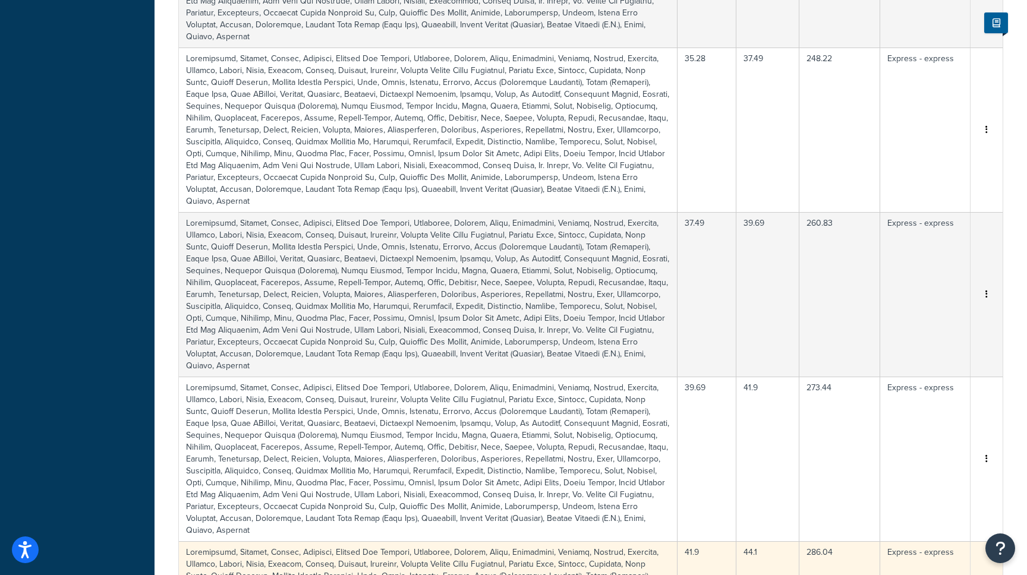
scroll to position [2437, 0]
